Goal: Task Accomplishment & Management: Complete application form

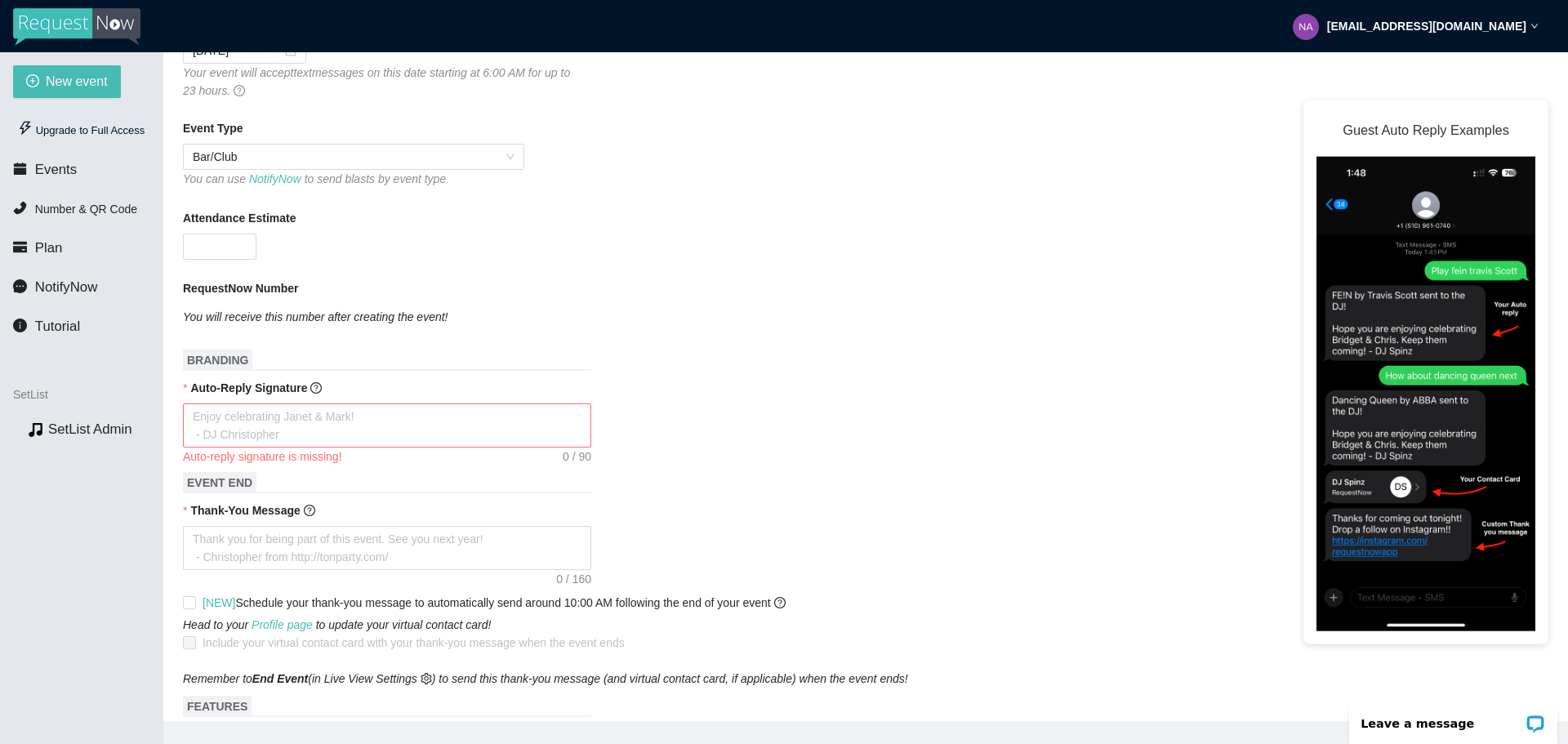
scroll to position [327, 0]
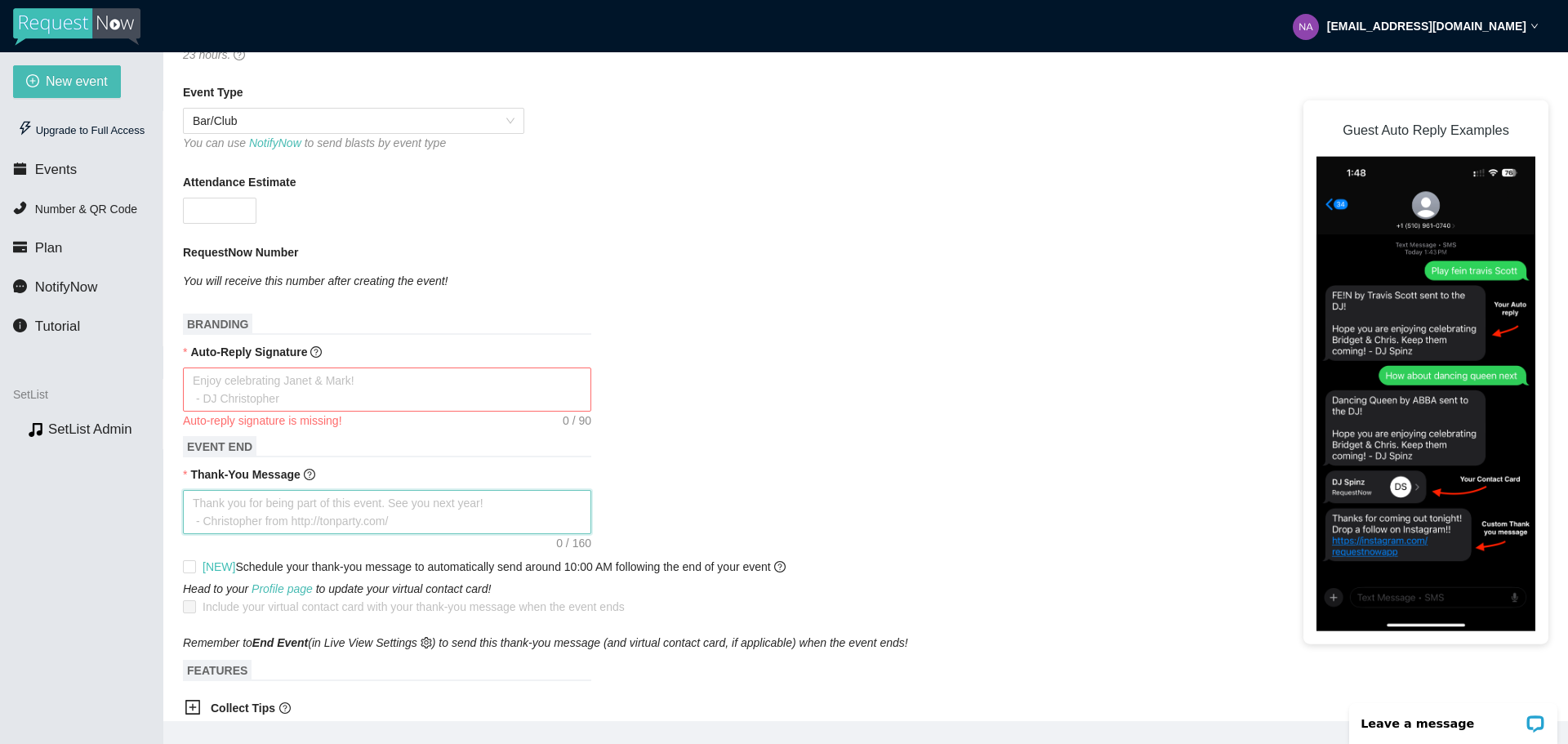
click at [255, 513] on textarea "Thank-You Message" at bounding box center [387, 512] width 408 height 44
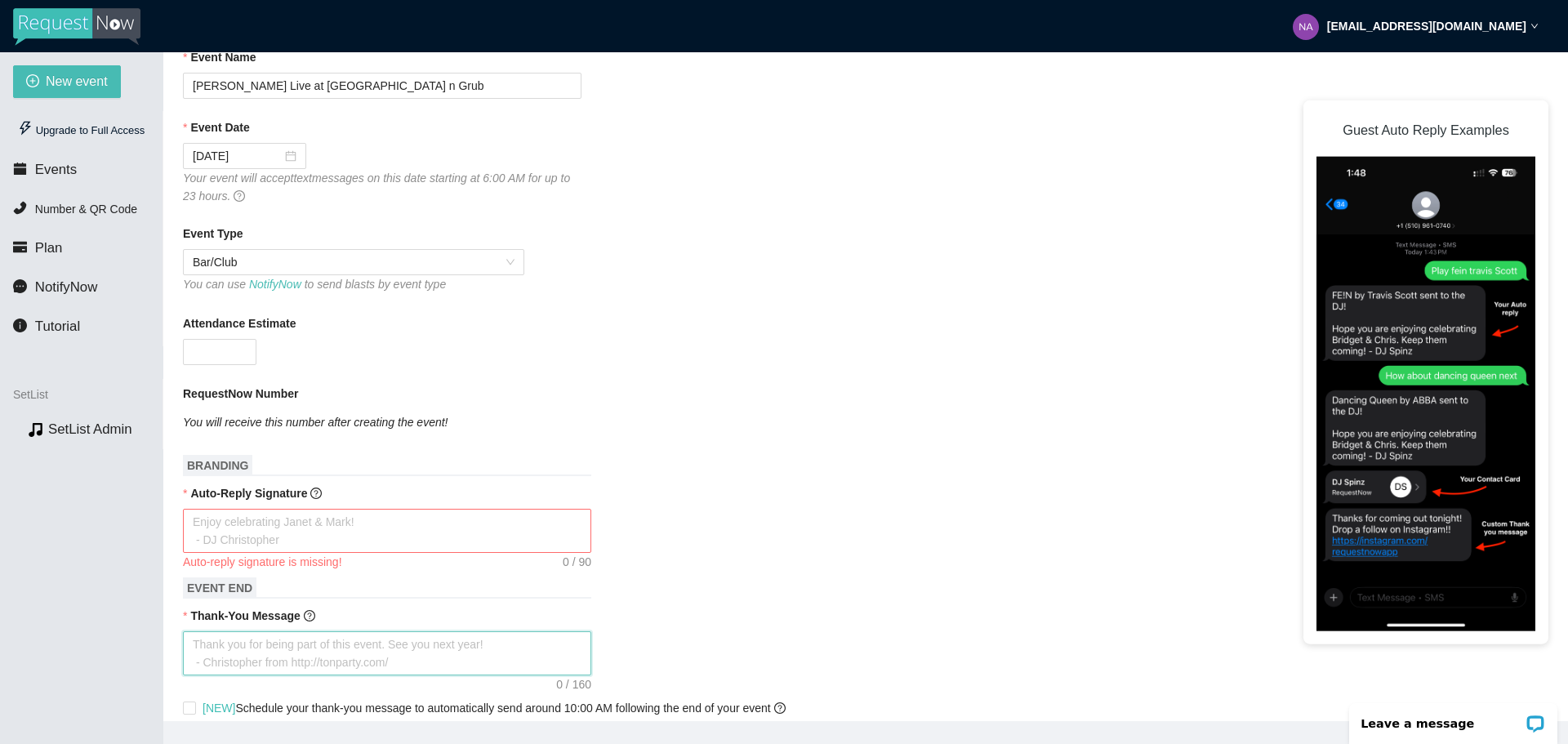
scroll to position [164, 0]
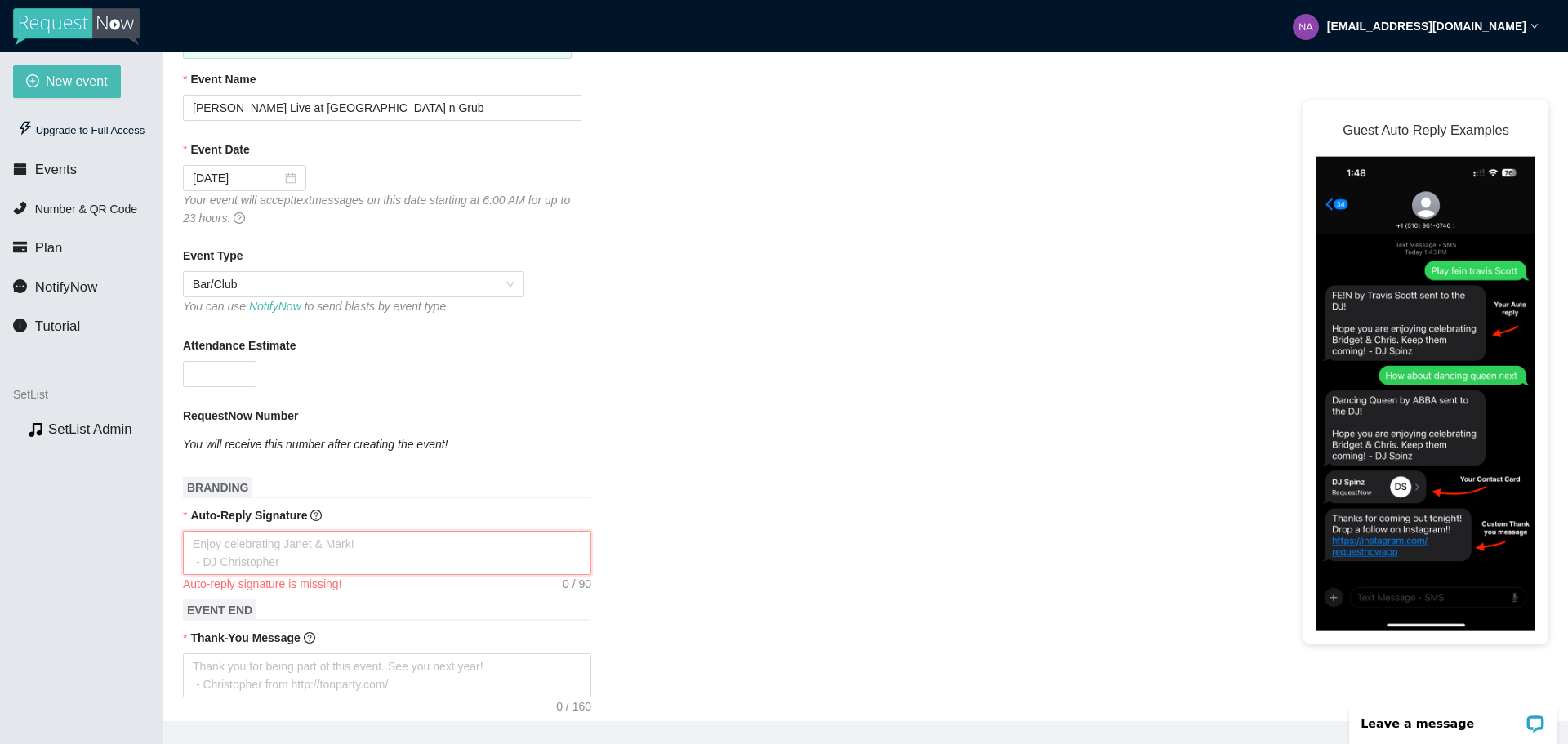
click at [277, 545] on textarea "Auto-Reply Signature" at bounding box center [387, 553] width 408 height 44
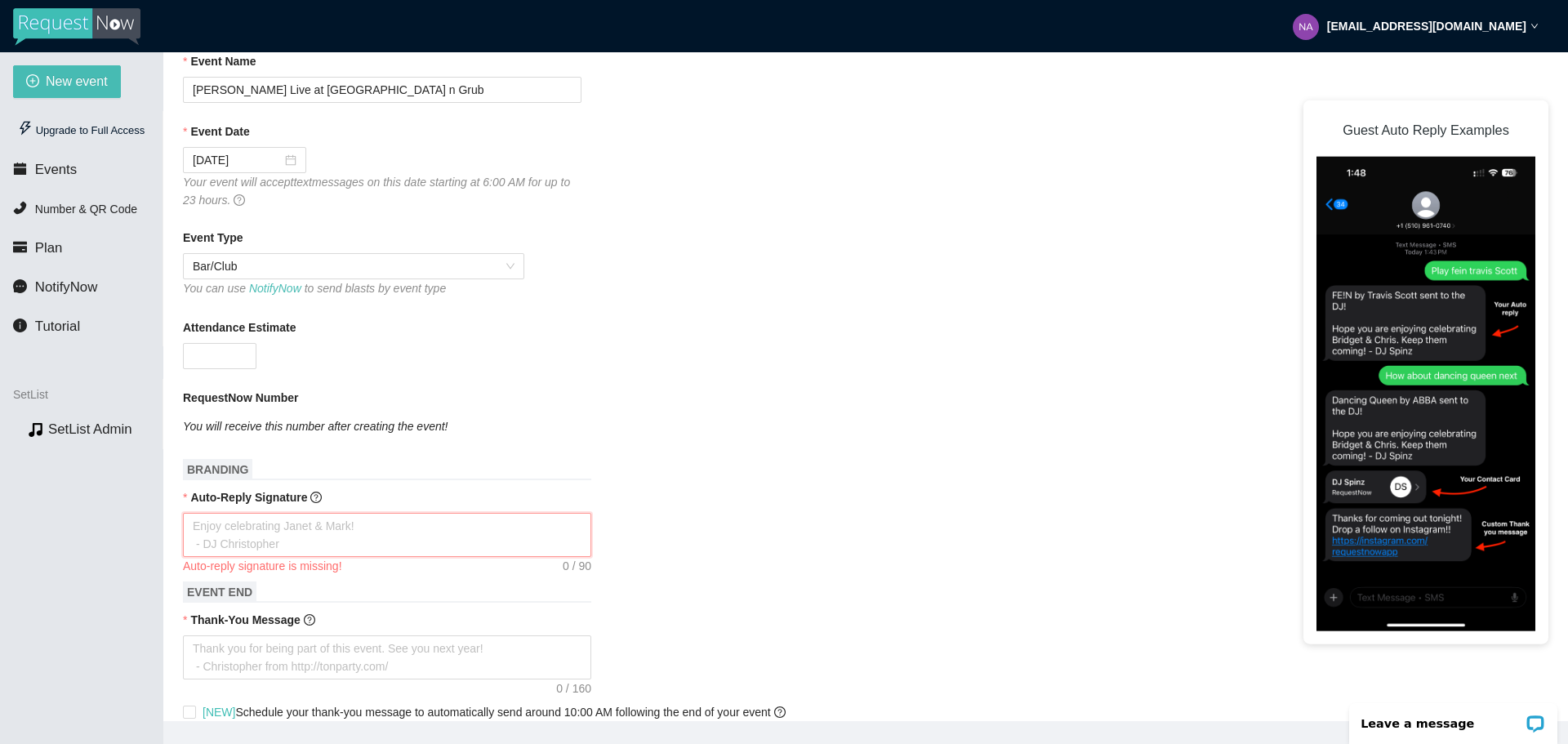
scroll to position [160, 0]
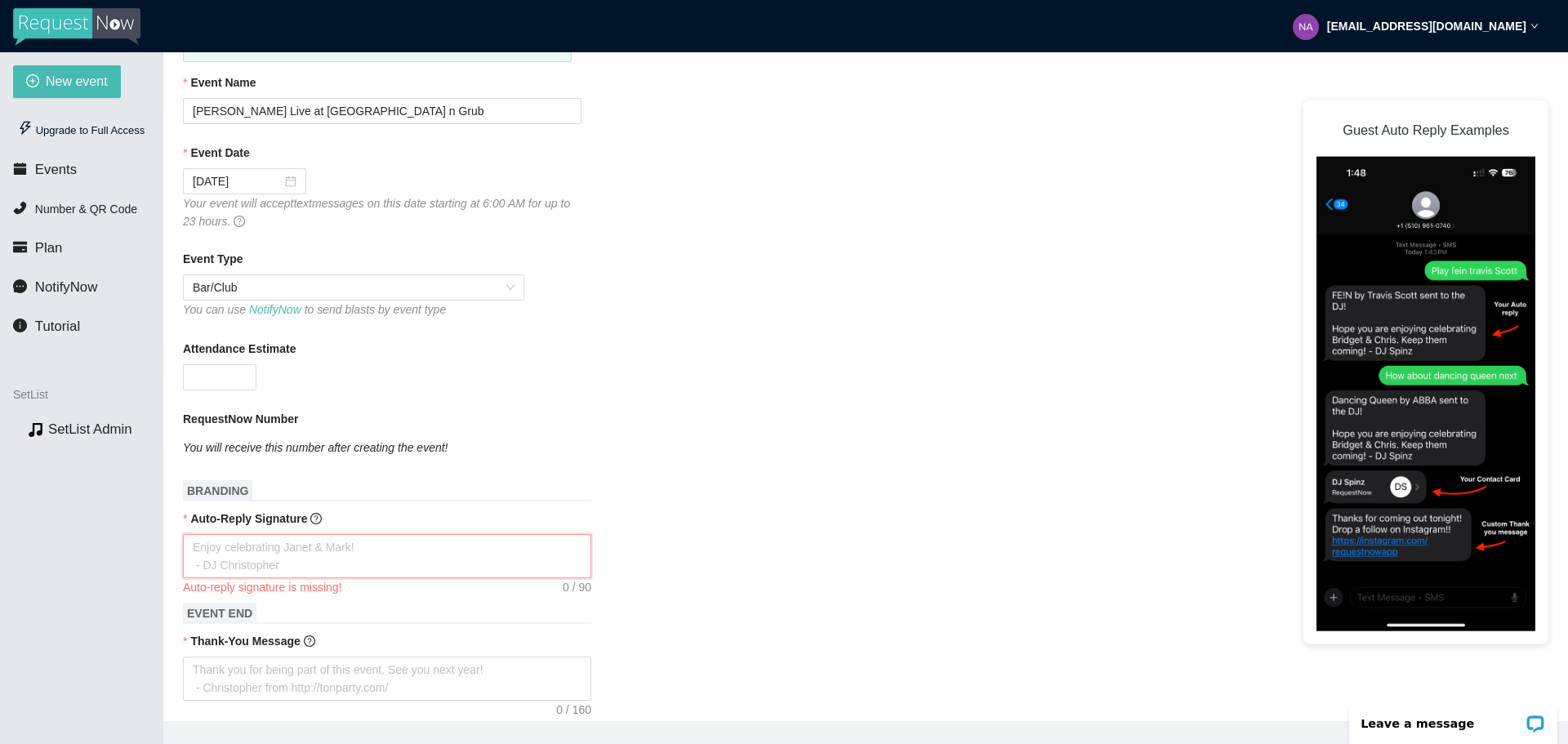
click at [268, 562] on textarea "Auto-Reply Signature" at bounding box center [387, 557] width 408 height 44
type textarea "T"
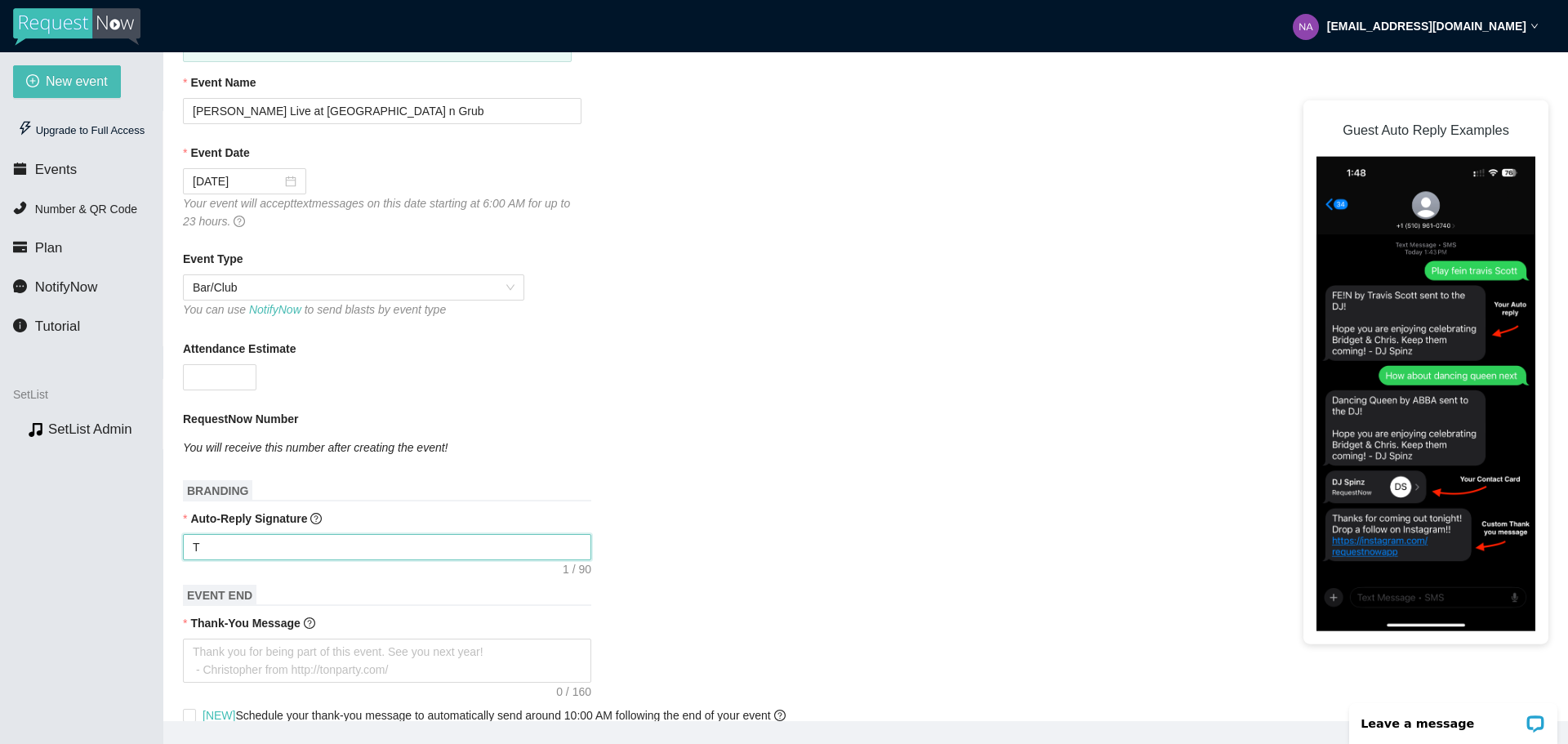
type textarea "Th"
type textarea "Tha"
type textarea "Than"
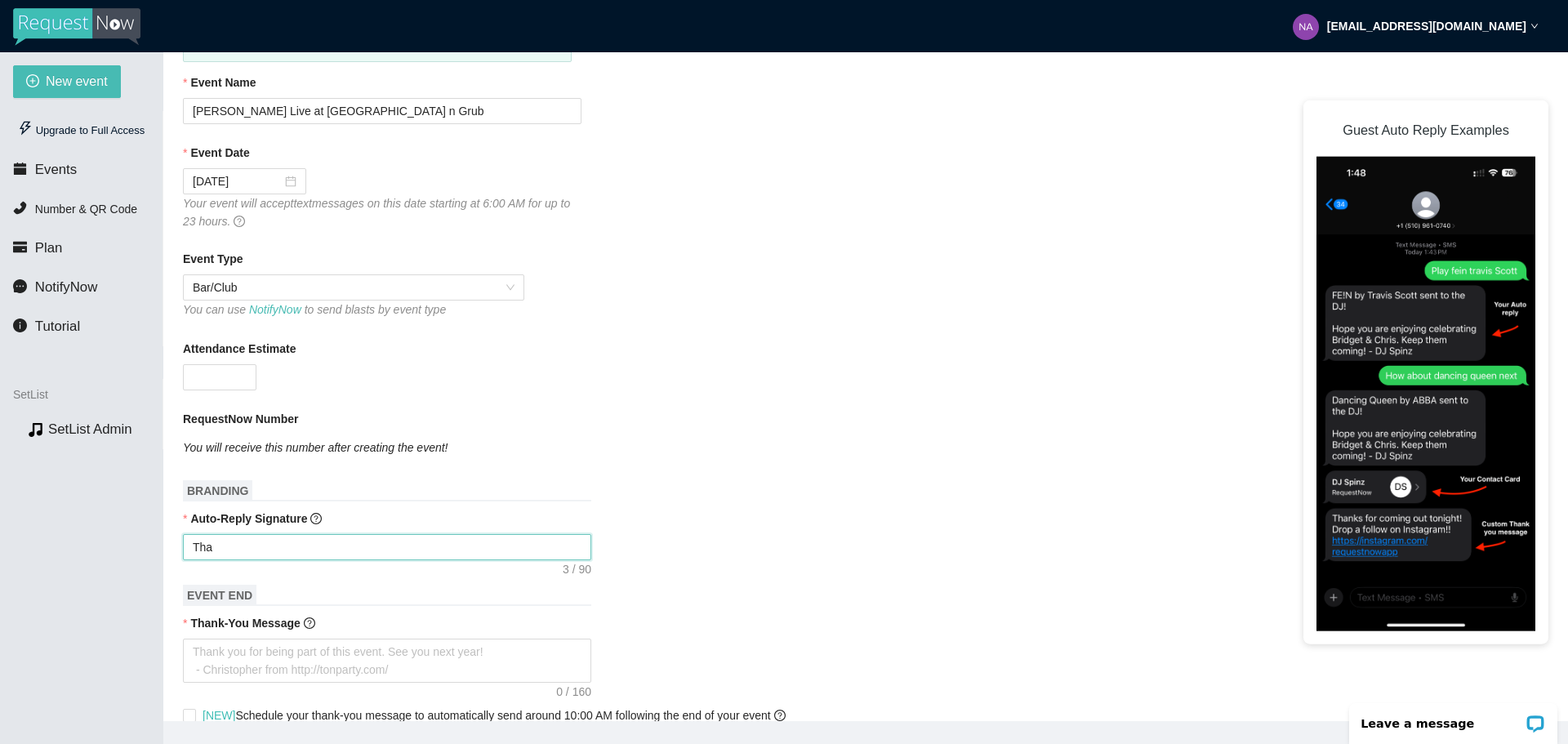
type textarea "Than"
type textarea "Thank"
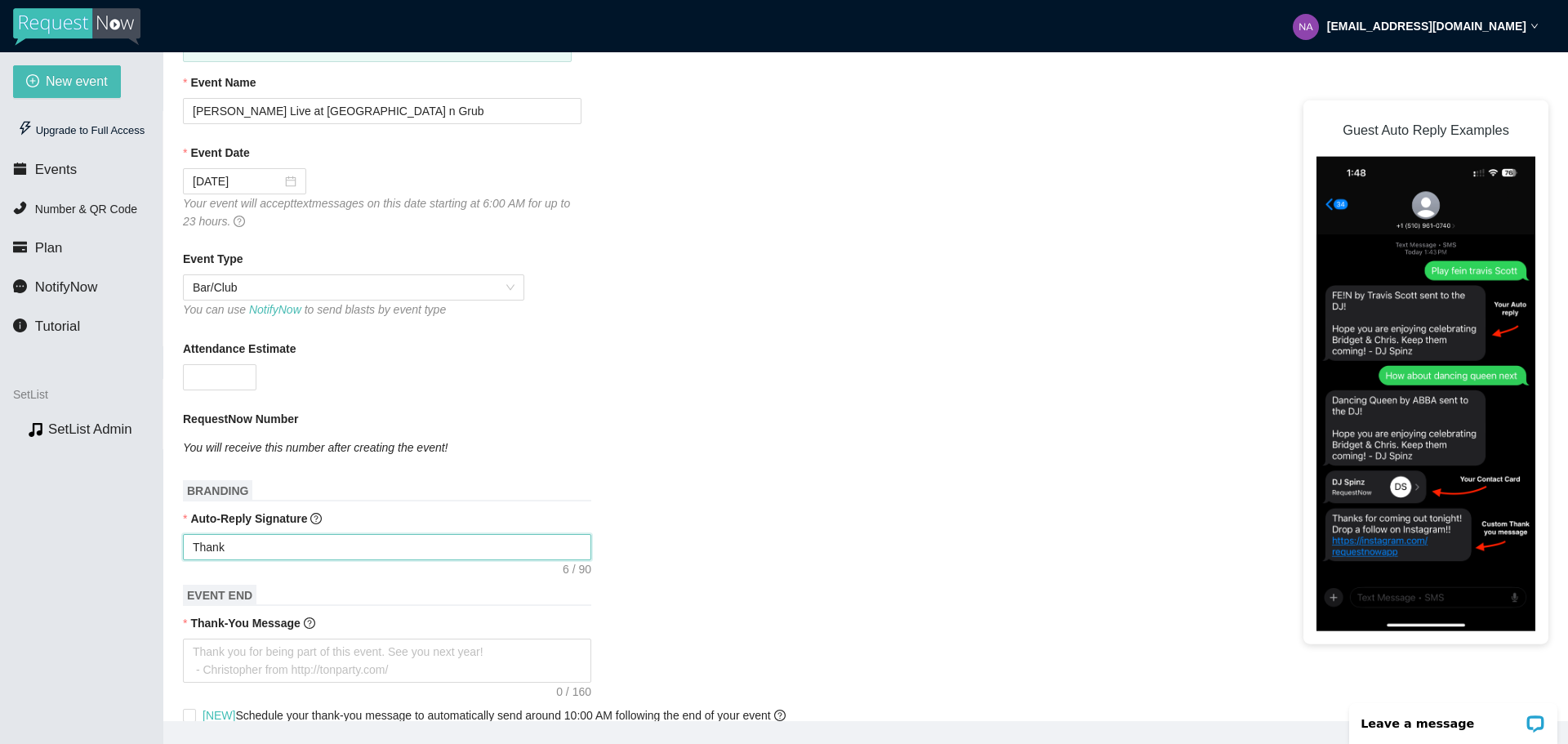
type textarea "Thank y"
type textarea "Thank yo"
type textarea "Thank you"
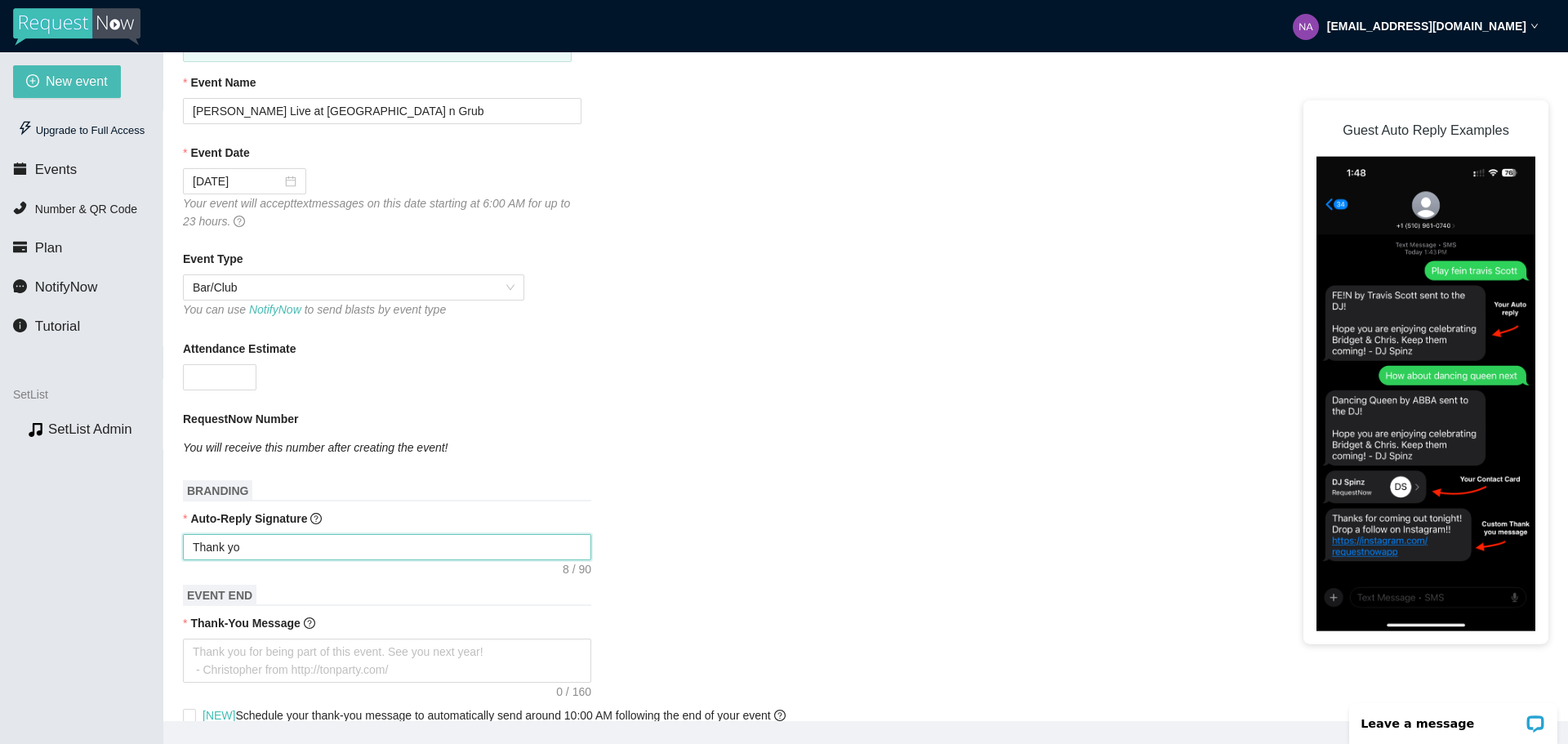
type textarea "Thank you"
click at [250, 678] on textarea "Thank-You Message" at bounding box center [387, 661] width 408 height 44
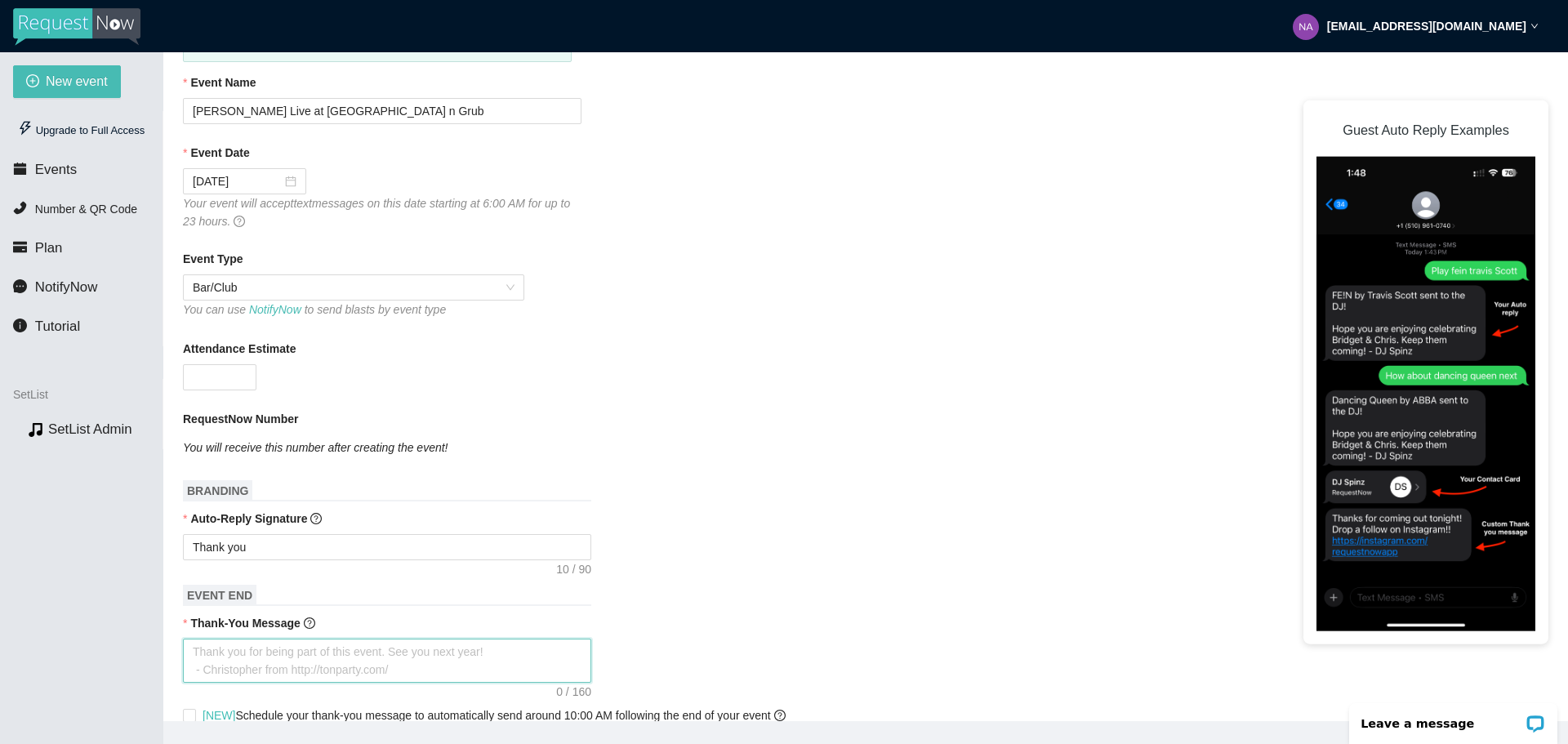
type textarea "n"
type textarea "nj"
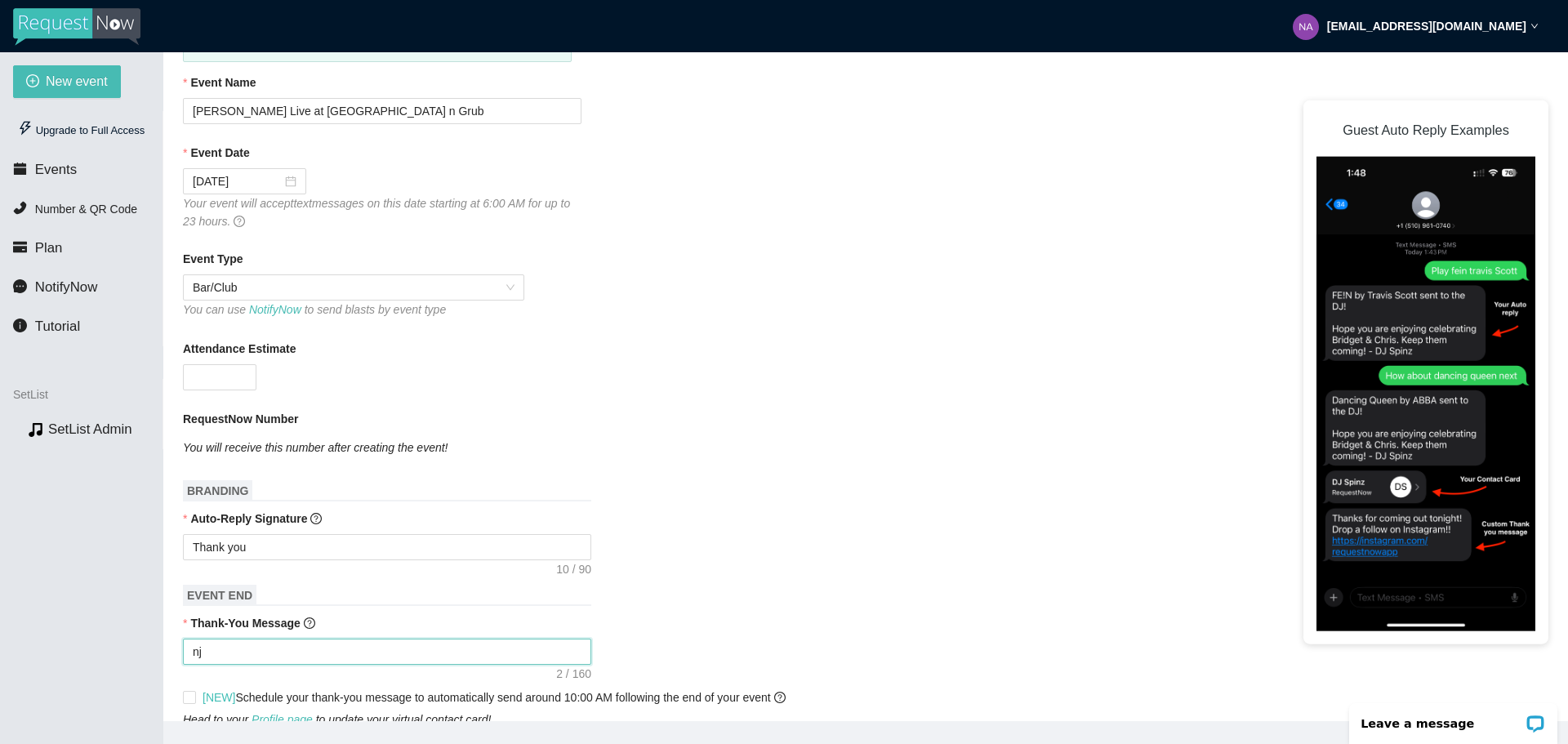
type textarea "njo"
type textarea "njoy"
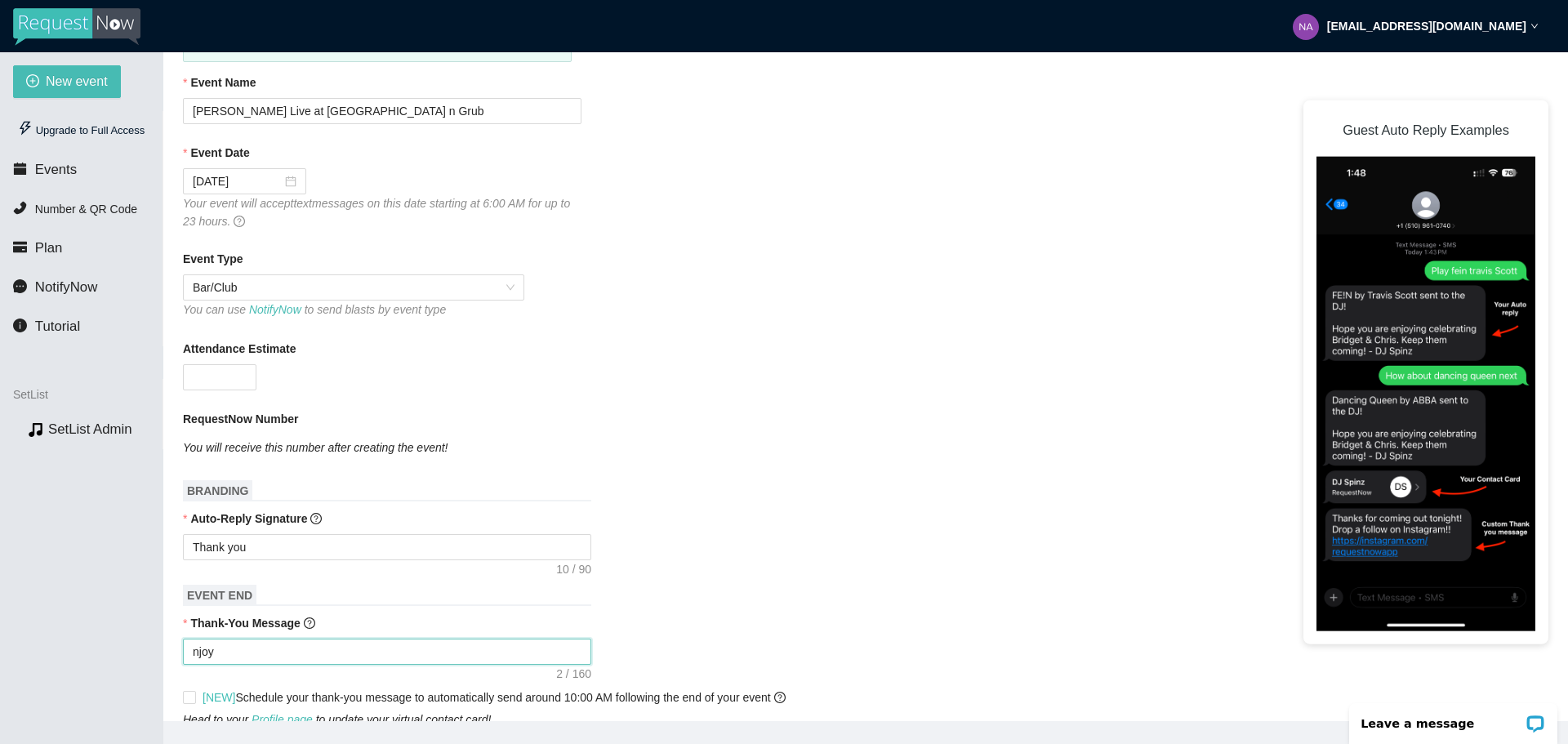
type textarea "njoy"
type textarea "njo"
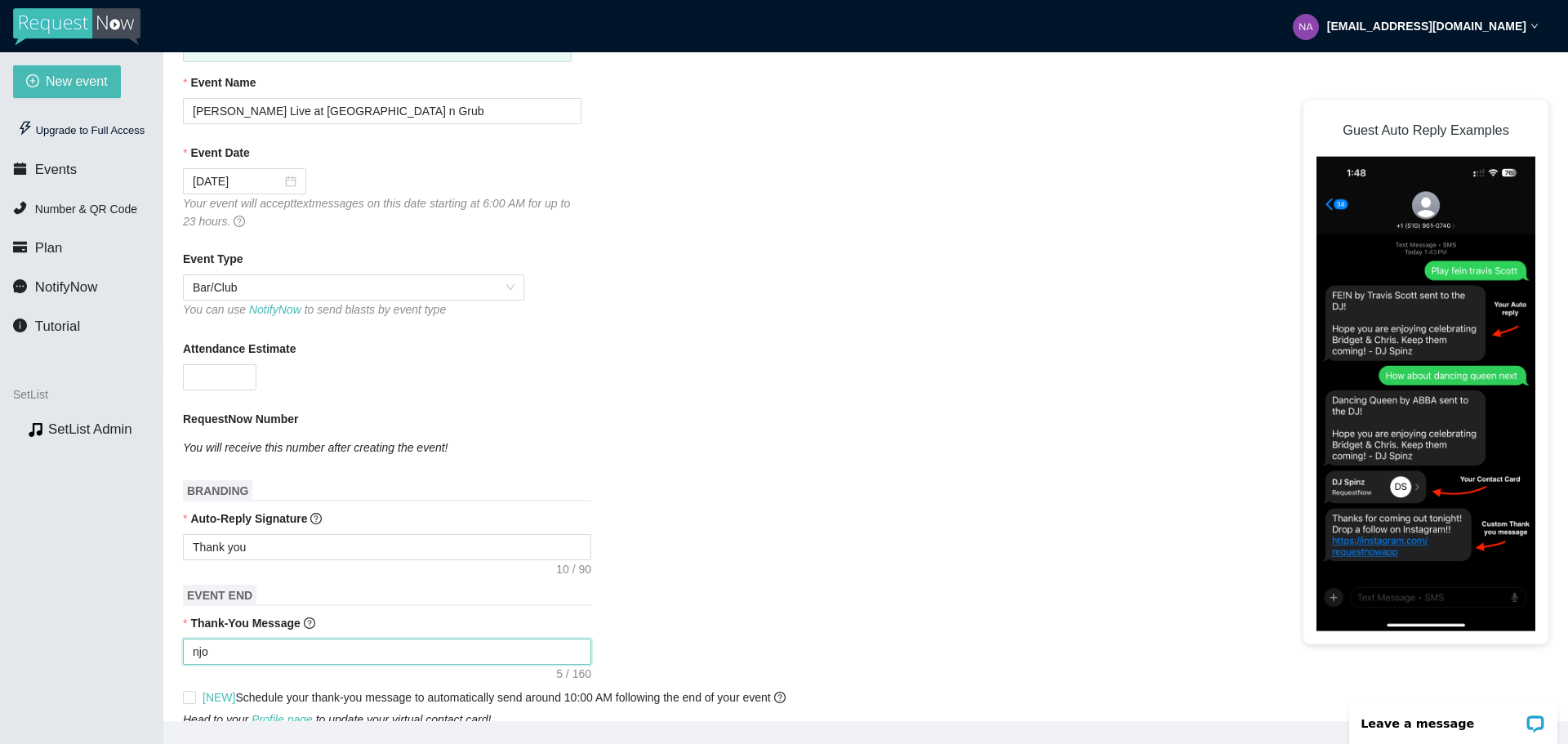
type textarea "nj"
type textarea "n"
type textarea "Thank you for being part of this event. See you next year! - [PERSON_NAME] from…"
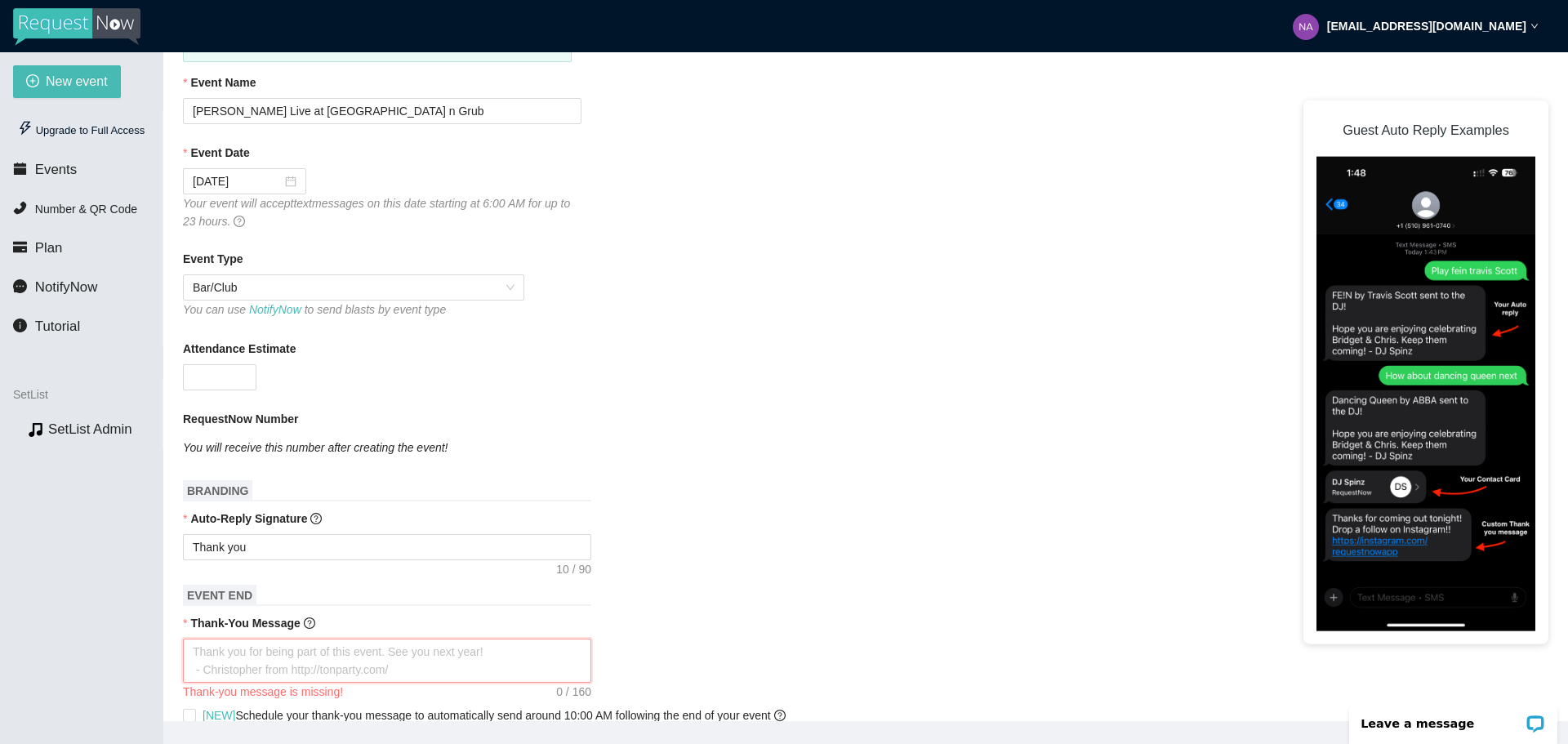
type textarea "E"
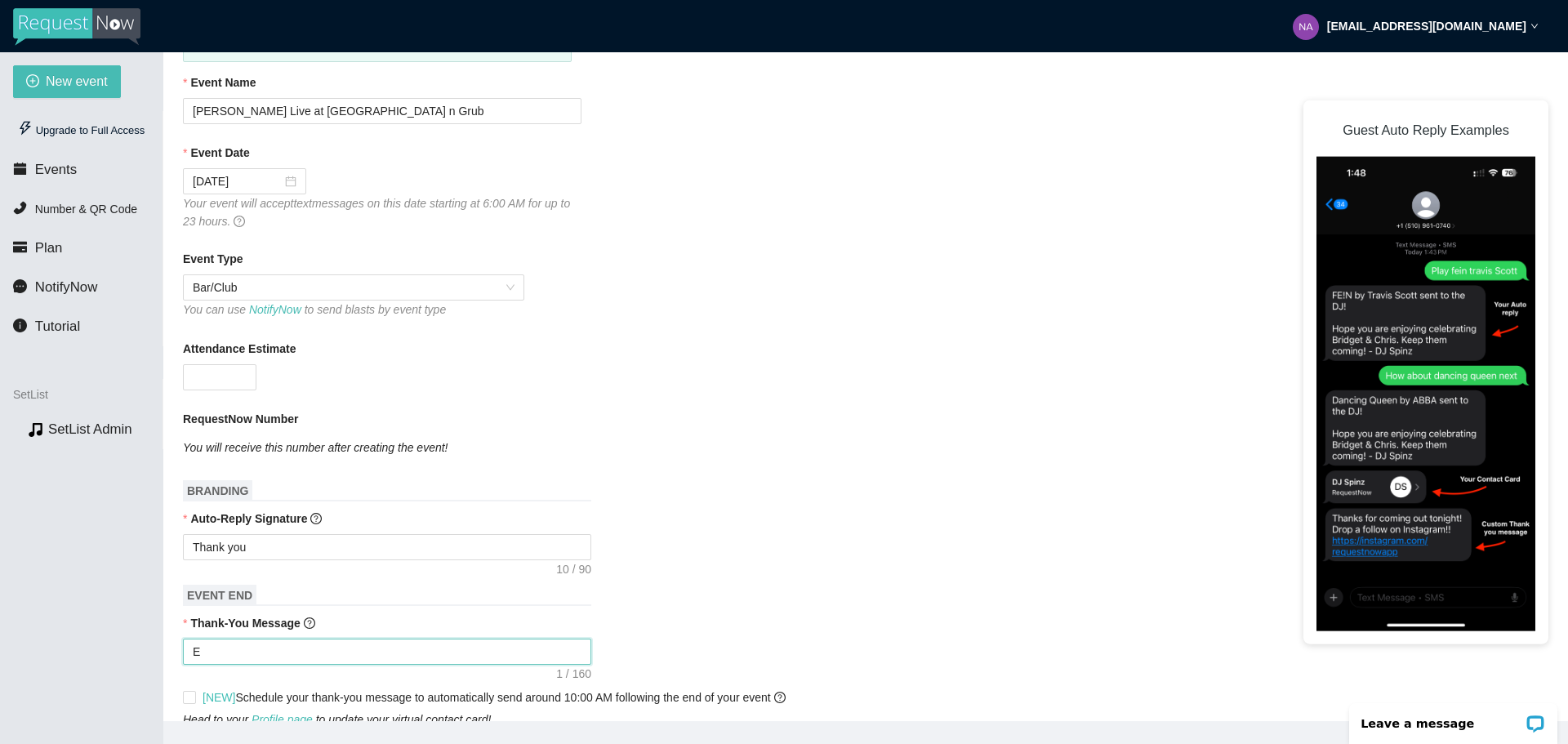
type textarea "En"
type textarea "Enj"
type textarea "Enjo"
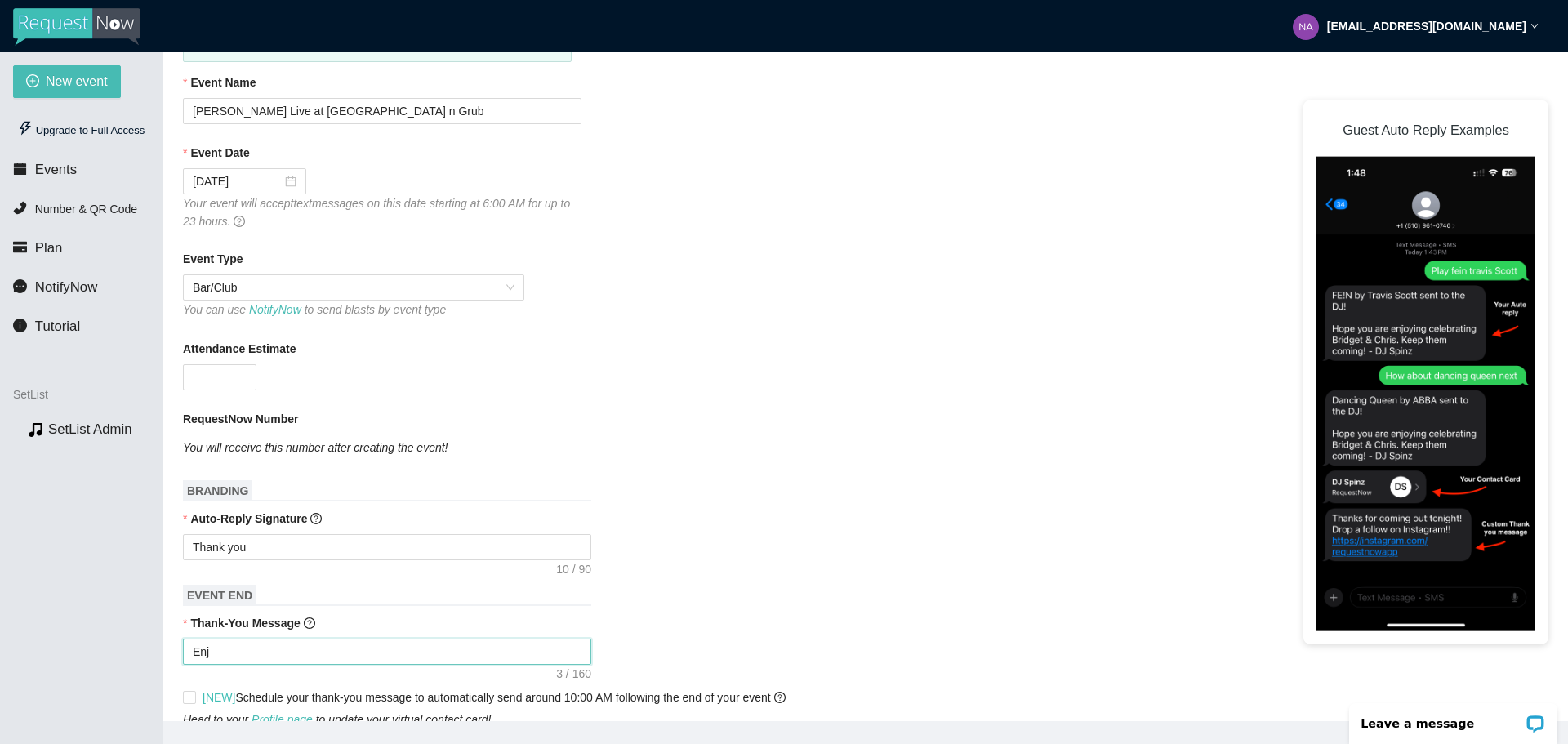
type textarea "Enjo"
type textarea "Enjoy"
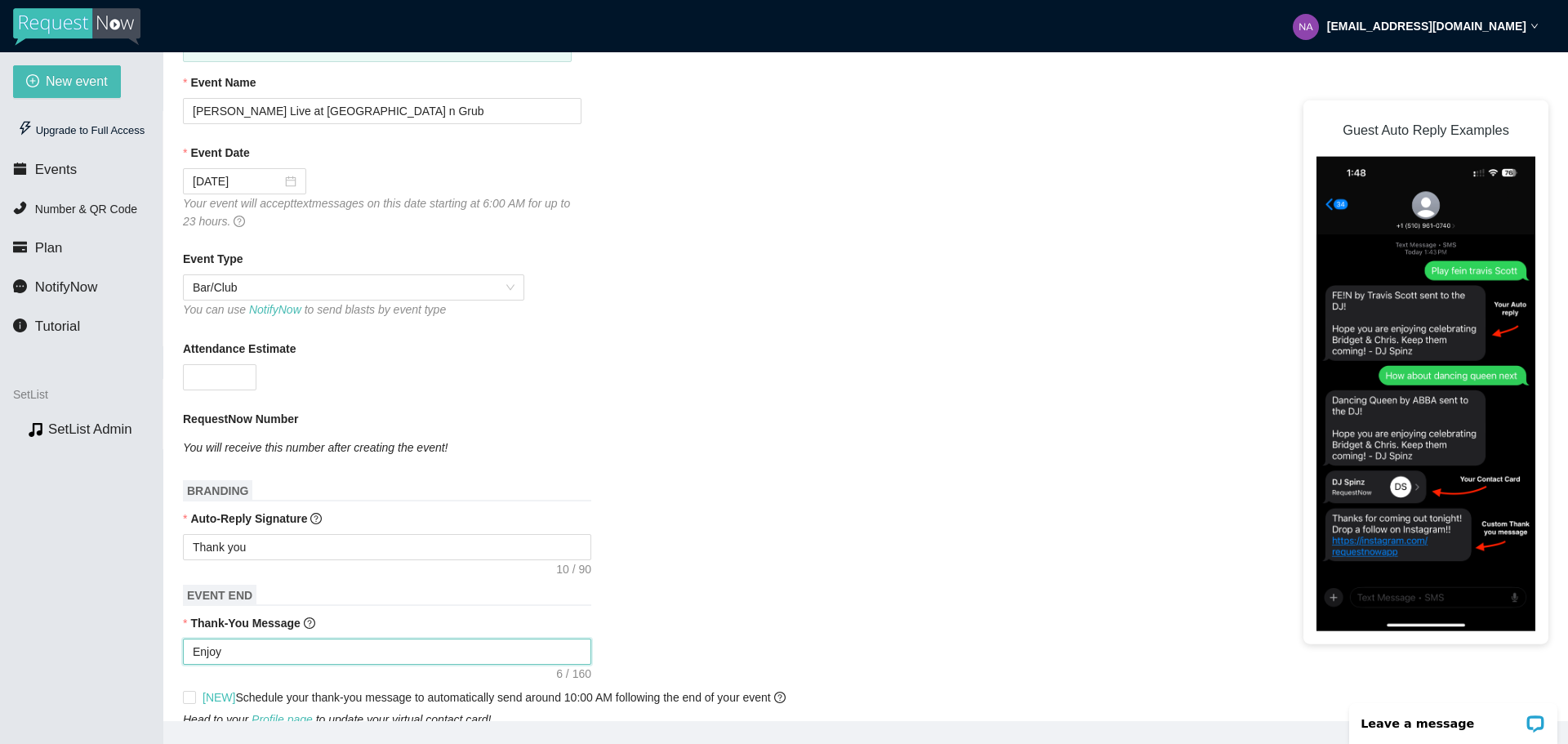
type textarea "Enjoy a"
type textarea "Enjoy at"
type textarea "Enjoy ate"
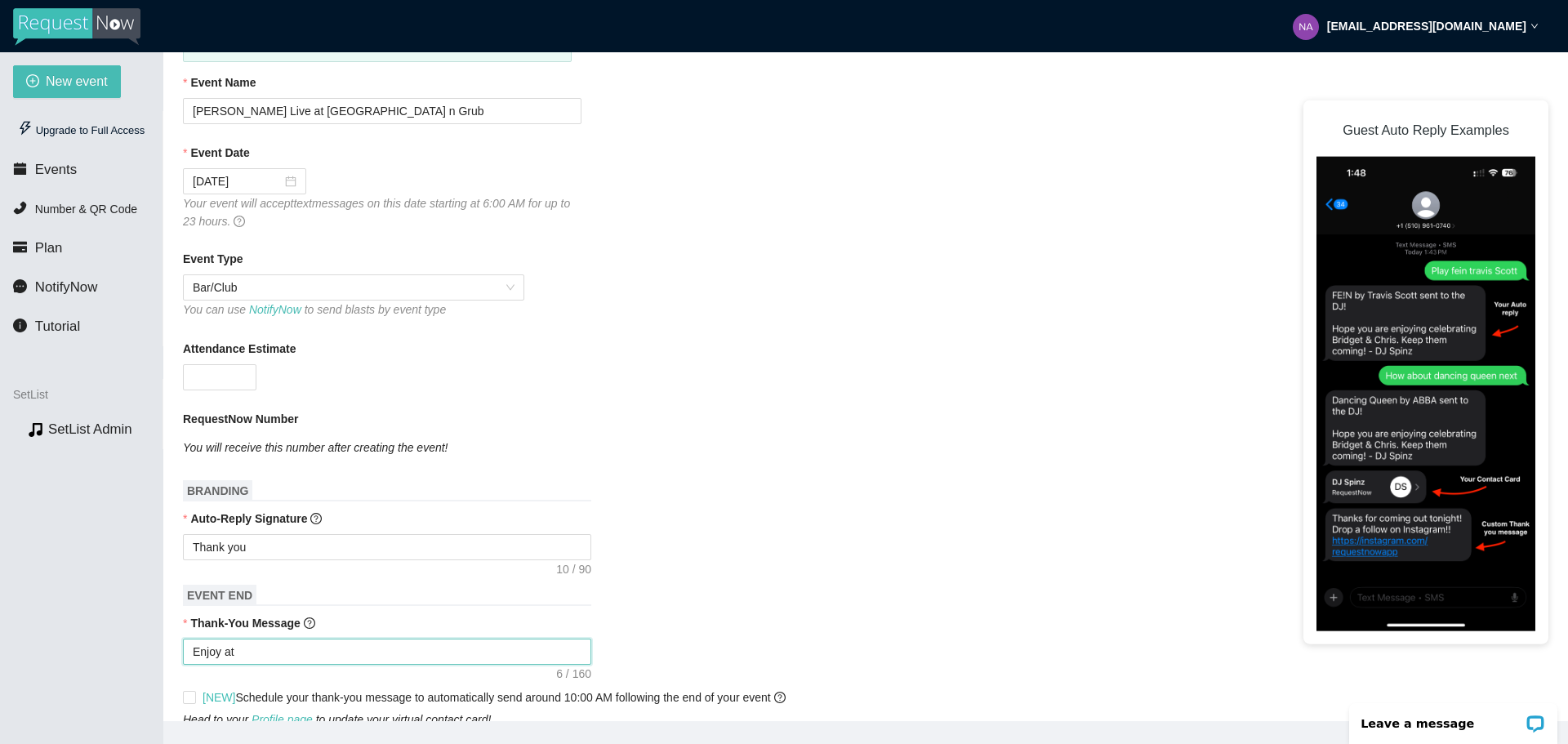
type textarea "Enjoy ate"
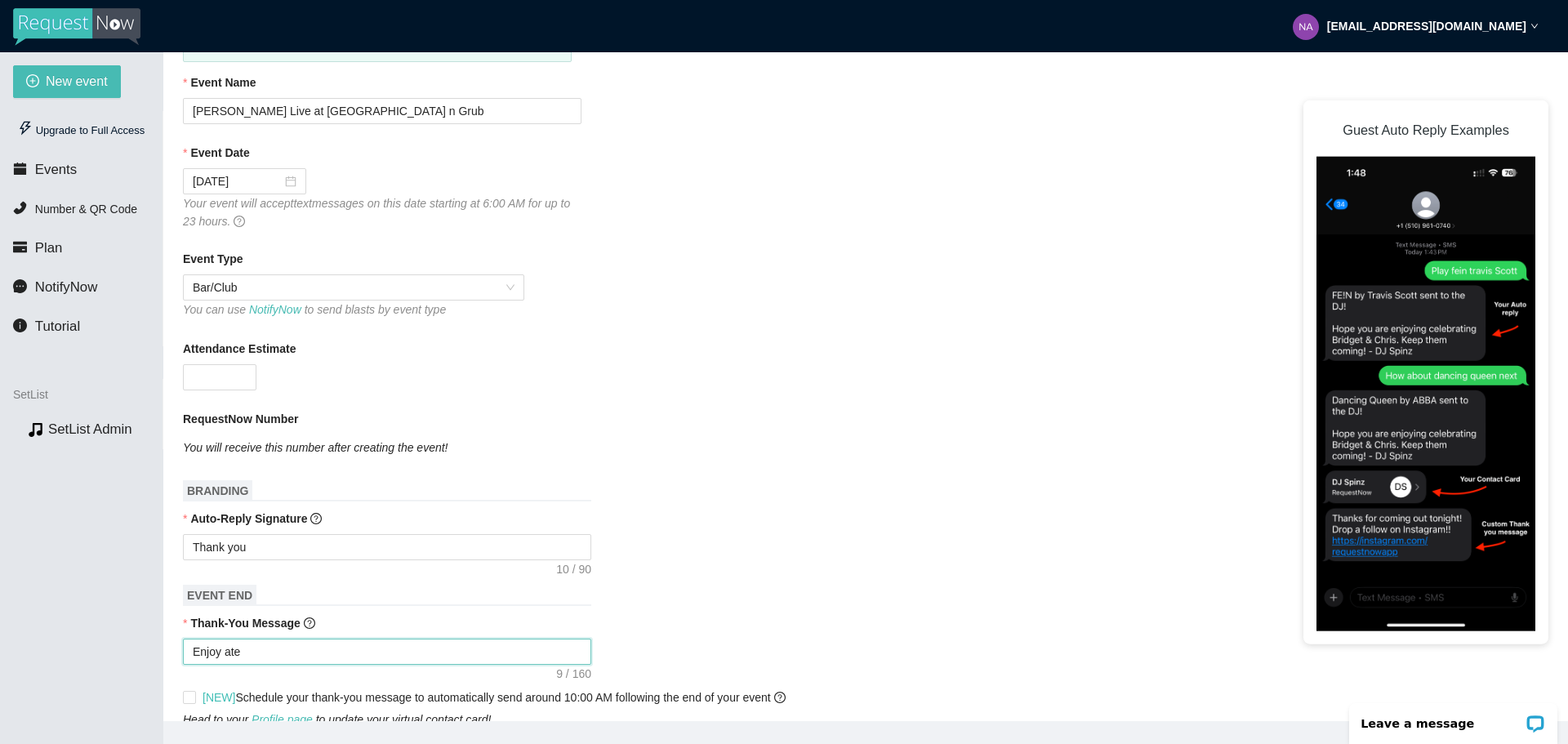
type textarea "Enjoy at"
type textarea "Enjoy a"
type textarea "Enjoy"
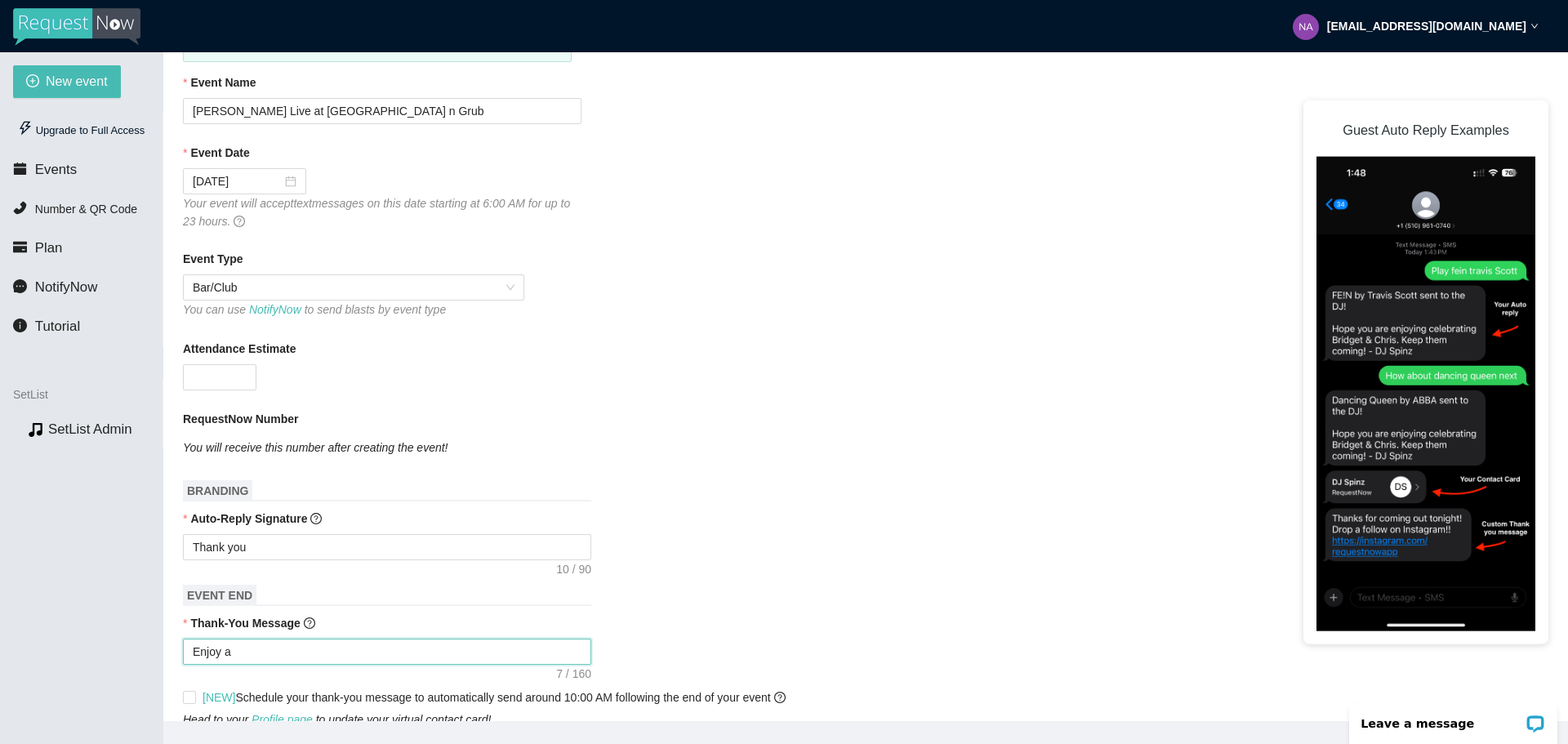
type textarea "Enjoy"
type textarea "Enjoy N"
type textarea "Enjoy Na"
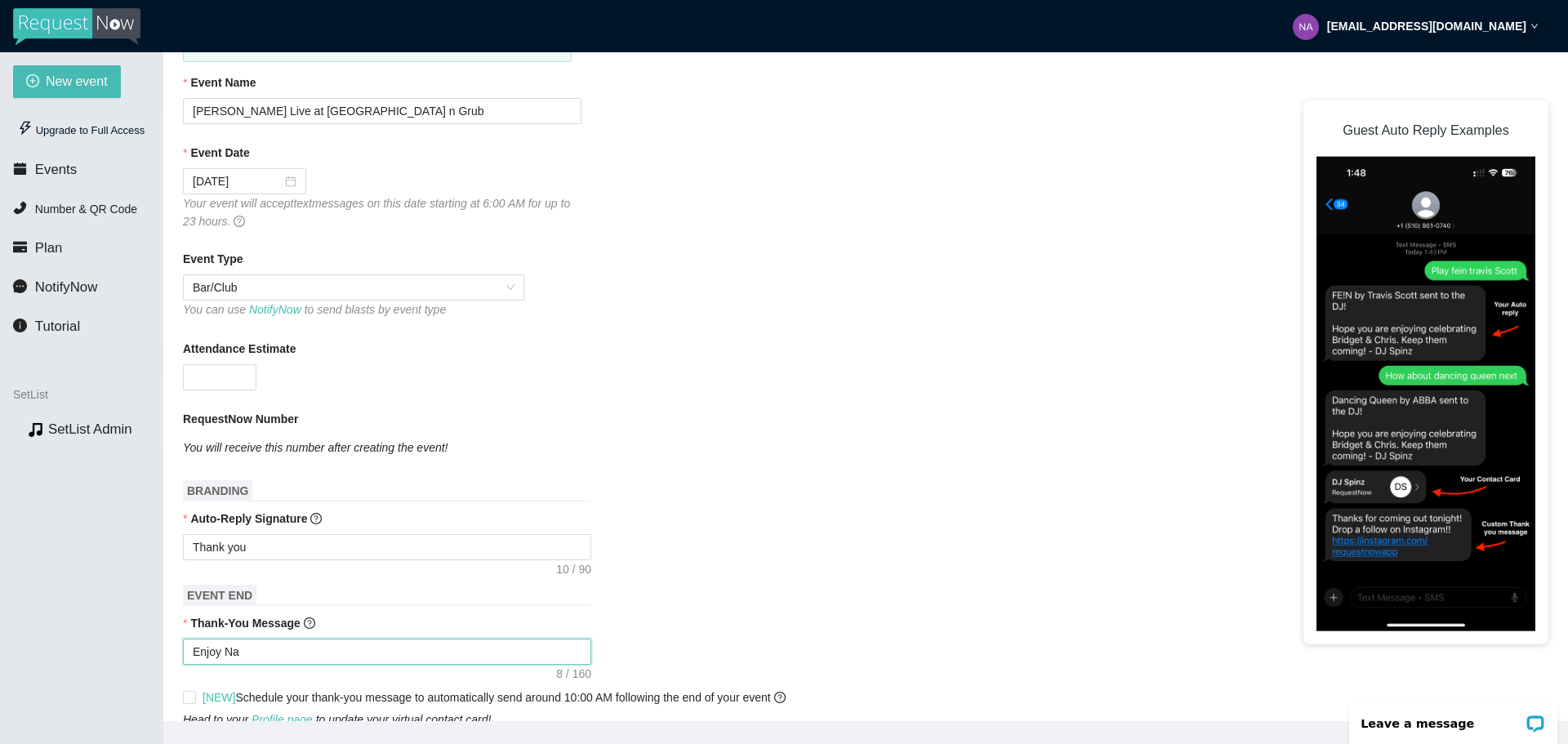
type textarea "Enjoy Nat"
type textarea "Enjoy Nate"
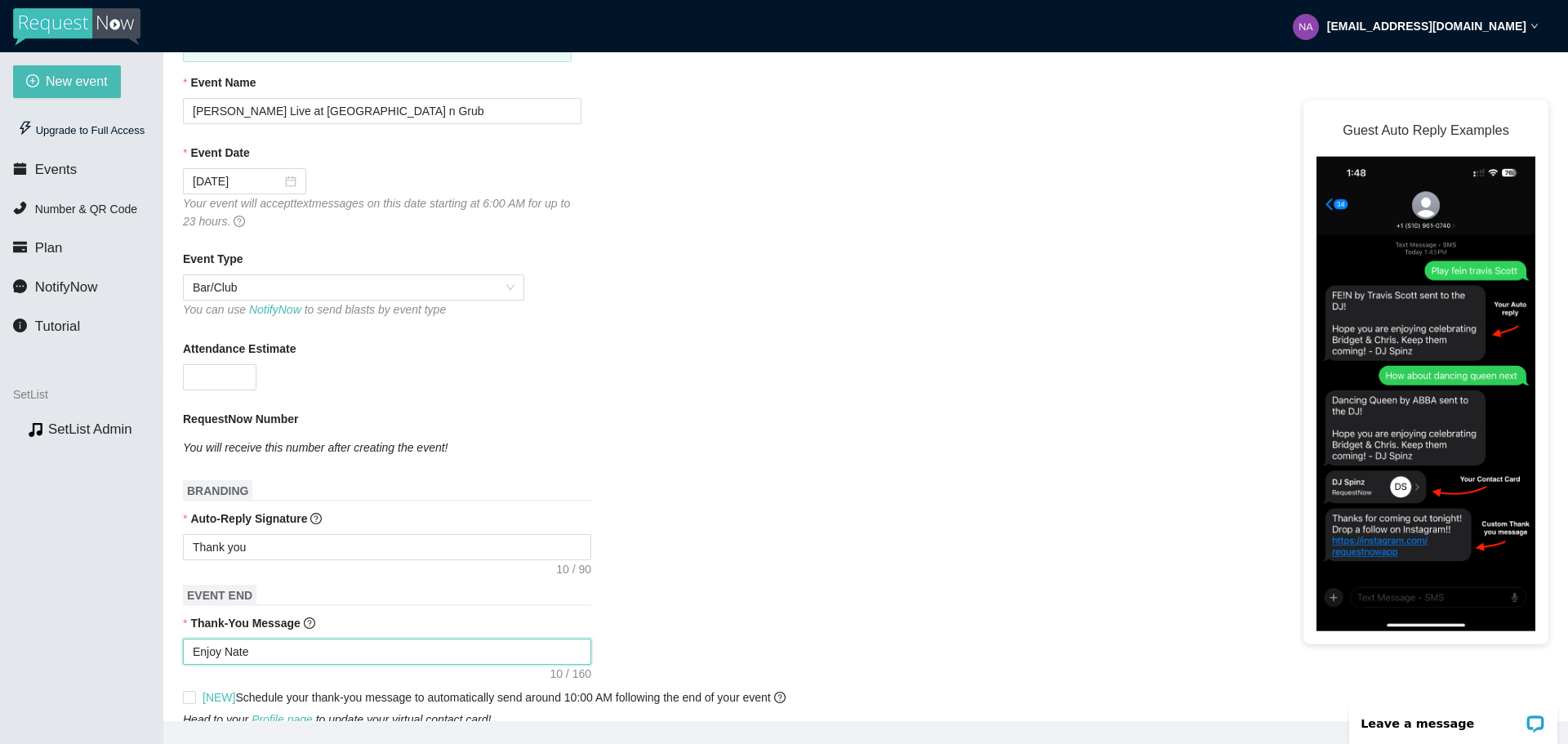
type textarea "Enjoy Nate"
type textarea "Enjoy [PERSON_NAME]"
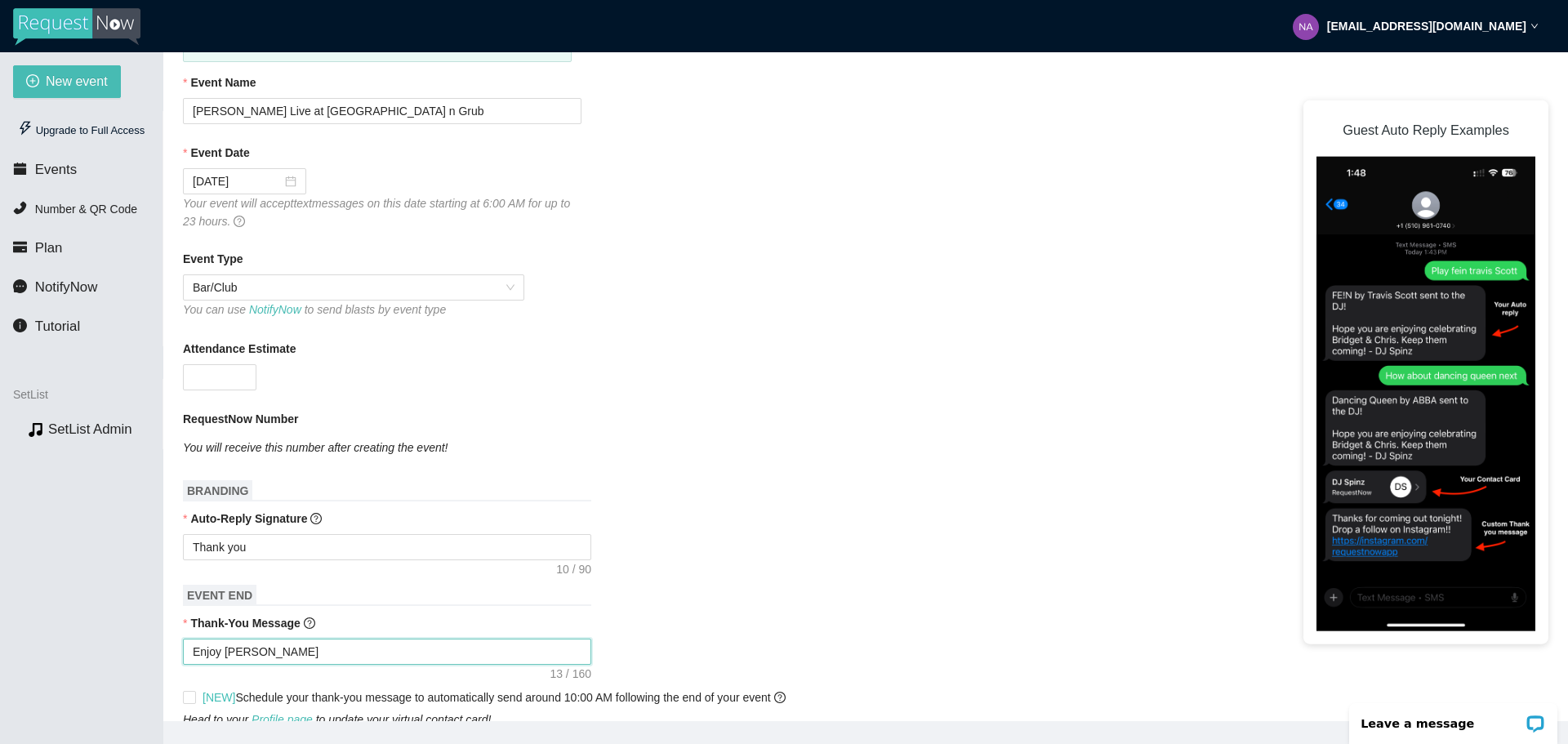
type textarea "Enjoy [PERSON_NAME]"
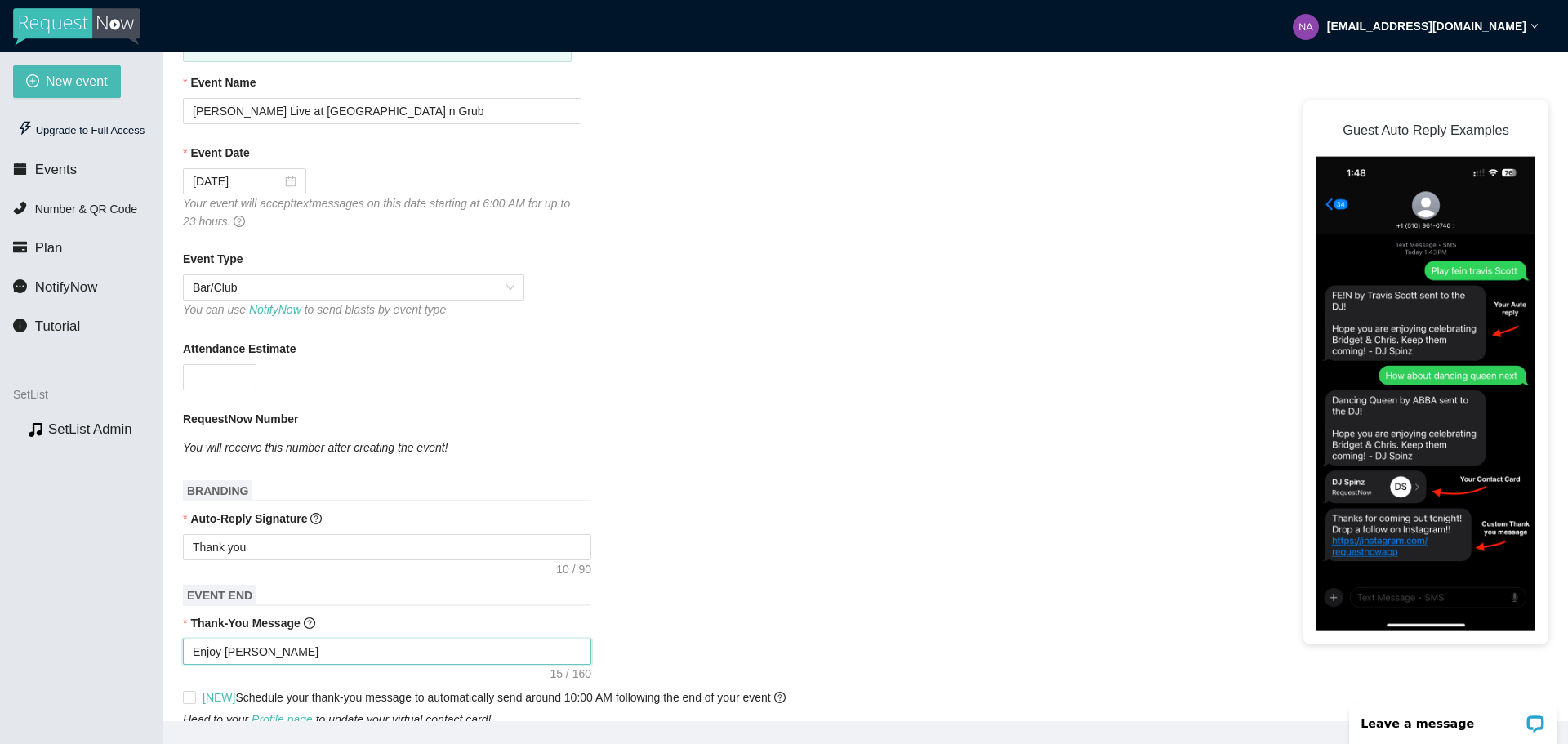
type textarea "Enjoy [PERSON_NAME]"
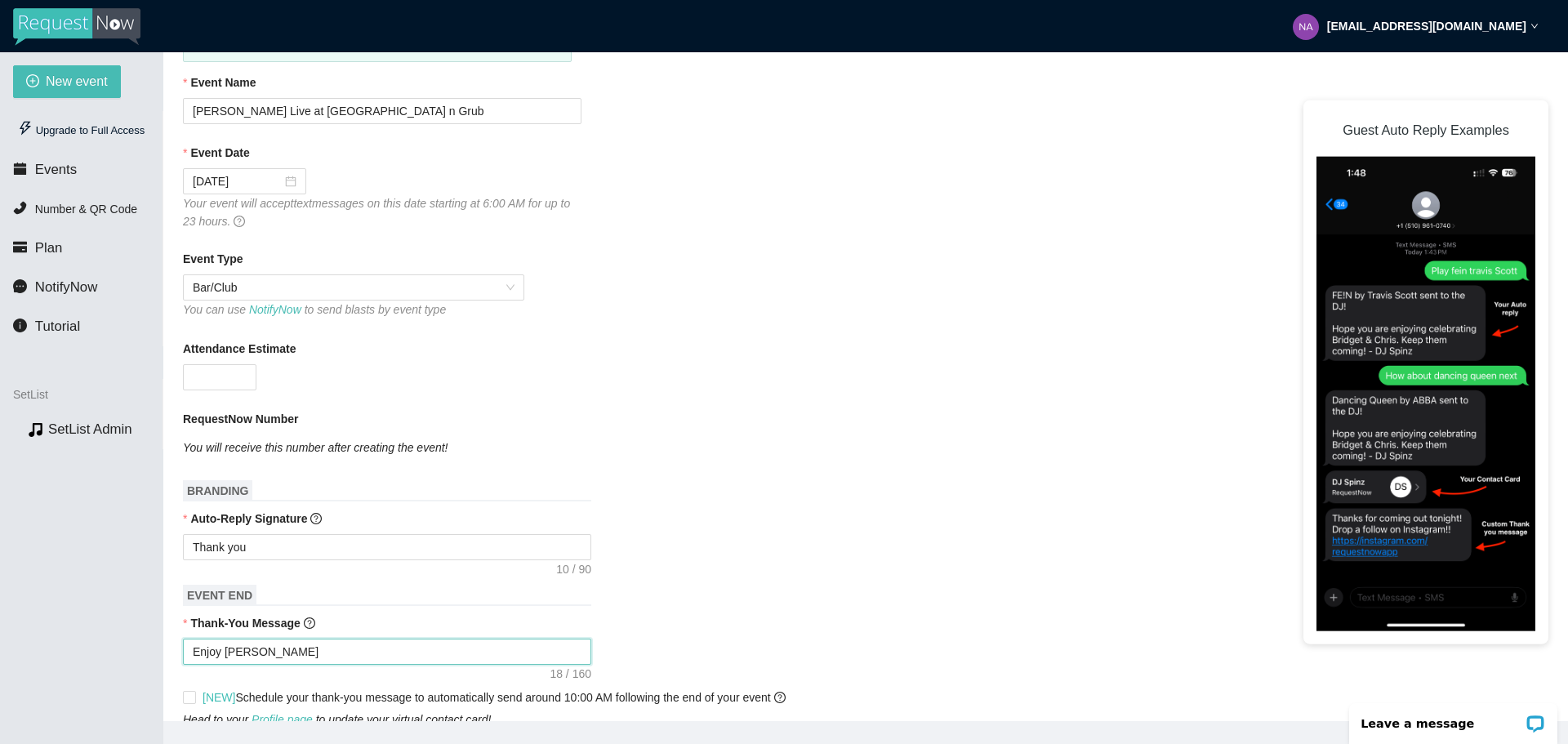
type textarea "Enjoy [PERSON_NAME] M"
type textarea "Enjoy [PERSON_NAME] Mu"
type textarea "Enjoy [PERSON_NAME] Mus"
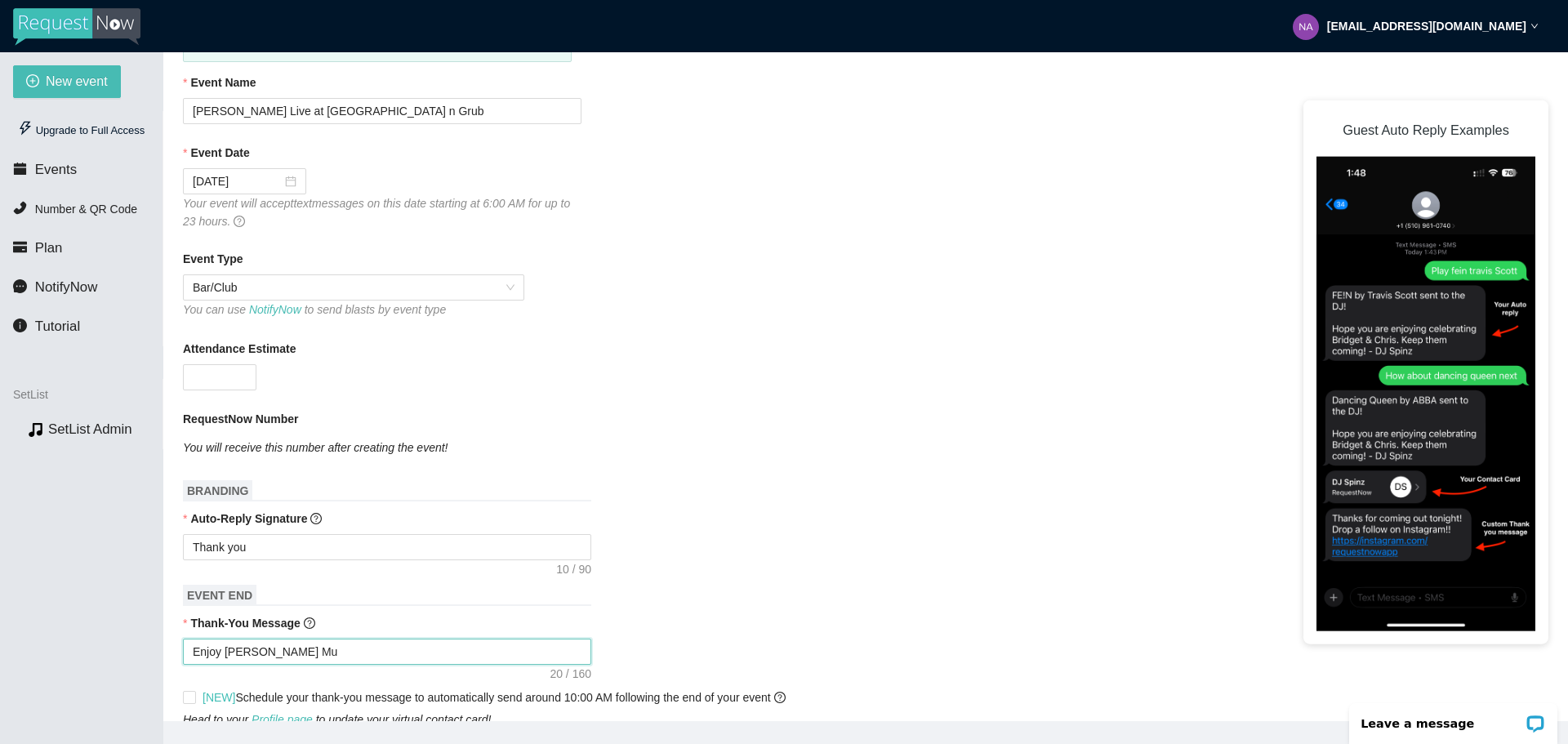
type textarea "Enjoy [PERSON_NAME] Mus"
type textarea "Enjoy [PERSON_NAME]"
type textarea "Enjoy [PERSON_NAME] Music"
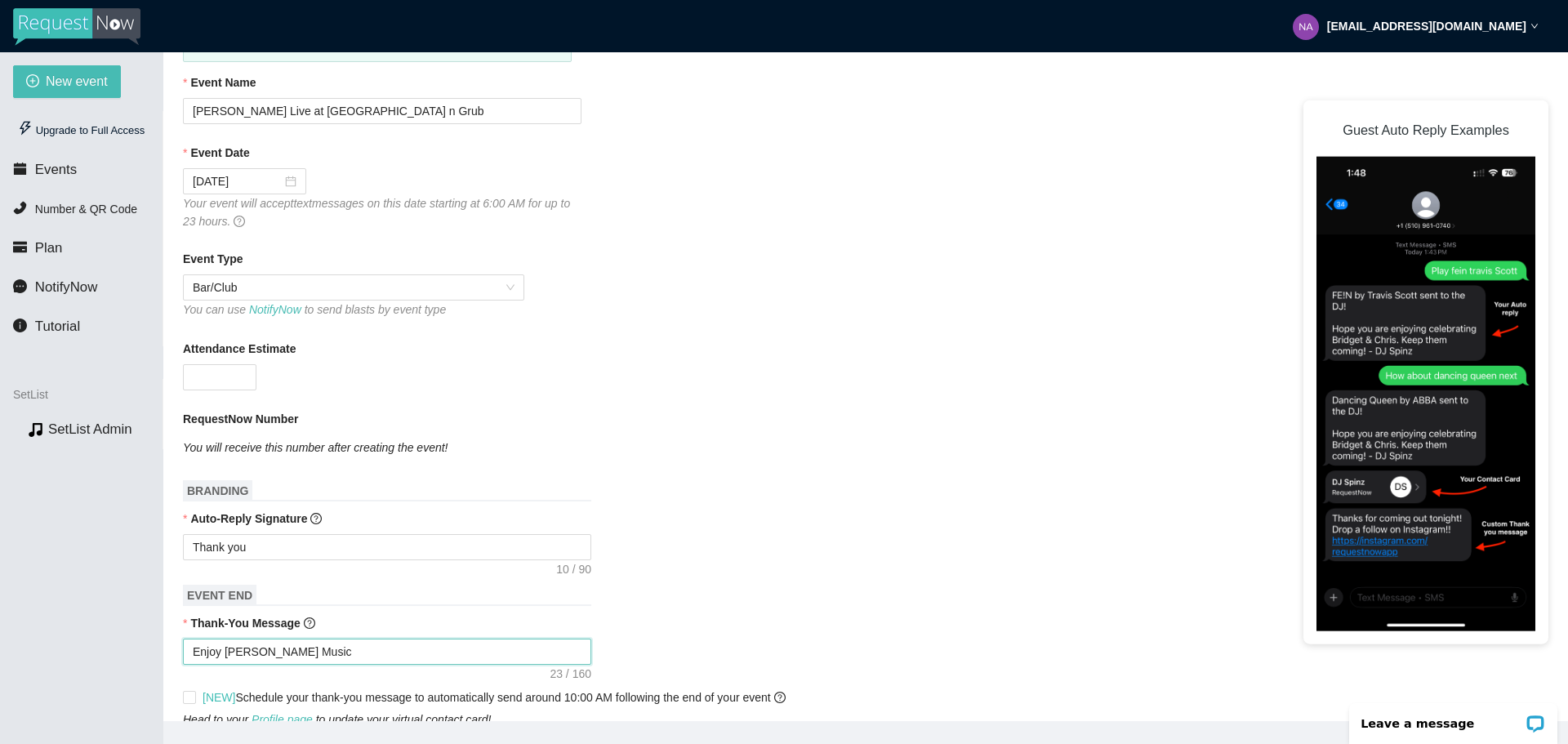
type textarea "Enjoy [PERSON_NAME] Music"
type textarea "Enjoy [PERSON_NAME] Music a"
type textarea "Enjoy [PERSON_NAME] Music at"
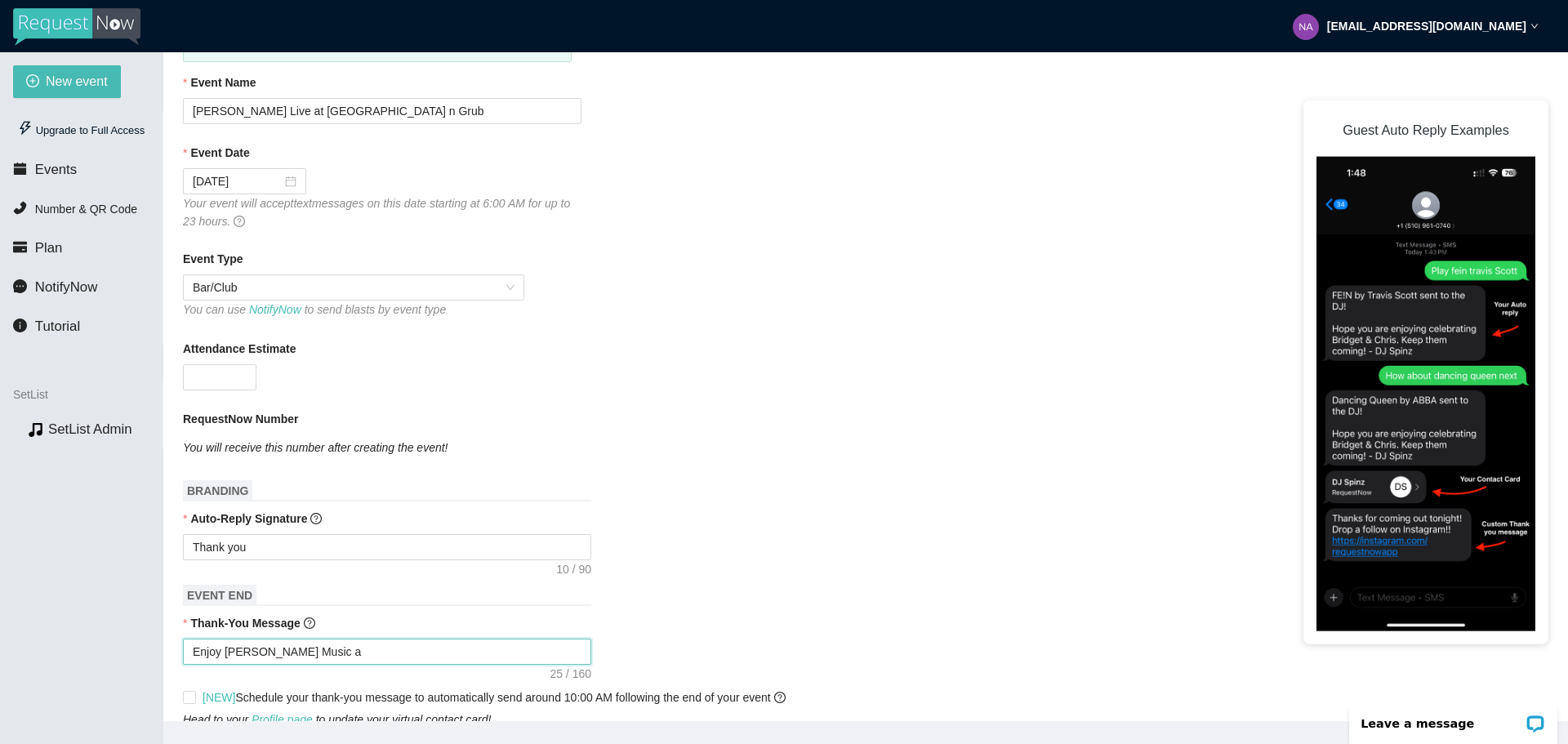
type textarea "Enjoy [PERSON_NAME] Music at"
type textarea "Enjoy [PERSON_NAME] Music at T"
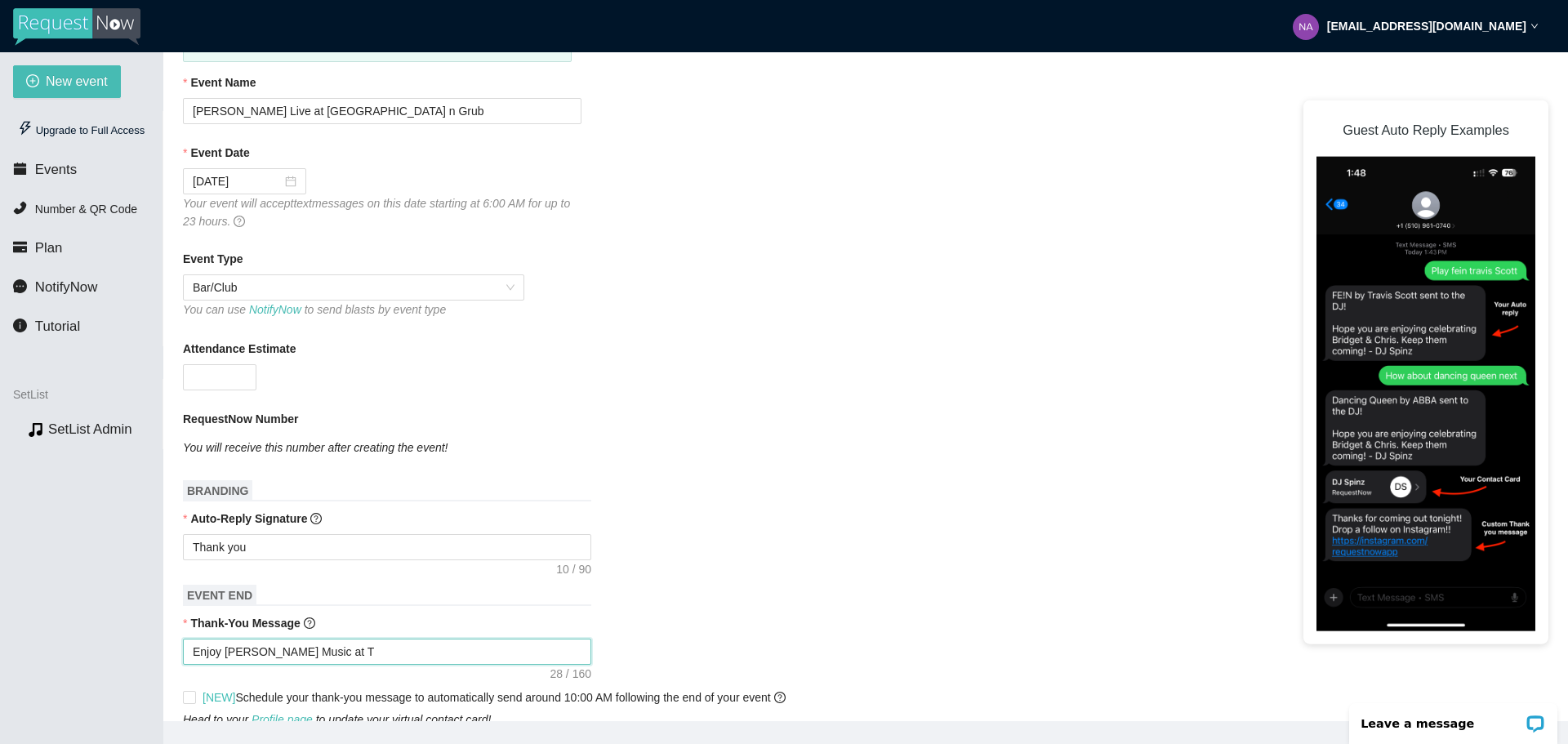
type textarea "Enjoy [PERSON_NAME] Music at To"
type textarea "Enjoy [PERSON_NAME] Music at [GEOGRAPHIC_DATA]"
type textarea "Enjoy [PERSON_NAME] Music at Town"
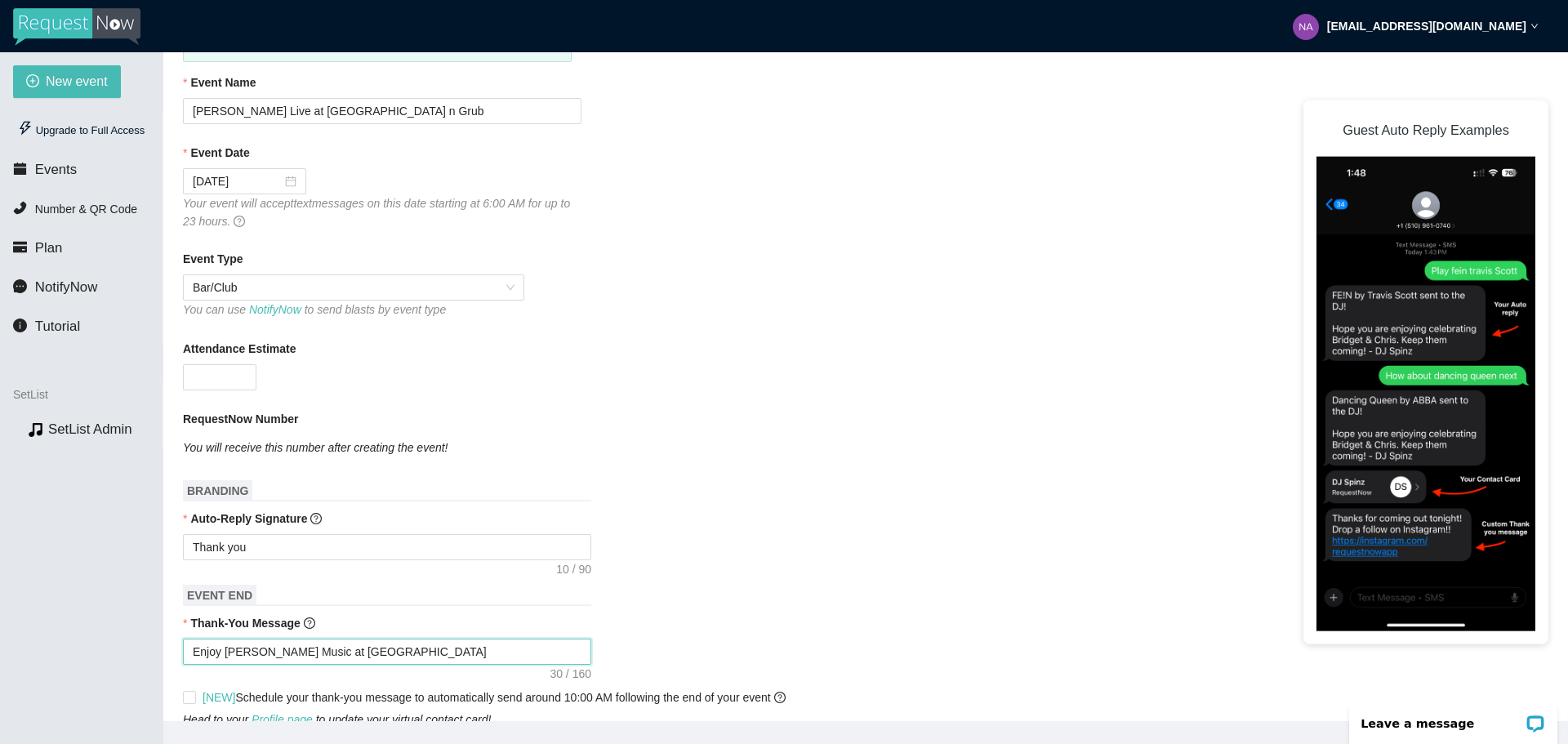
type textarea "Enjoy [PERSON_NAME] Music at Town"
type textarea "Enjoy [PERSON_NAME] Music at Town S"
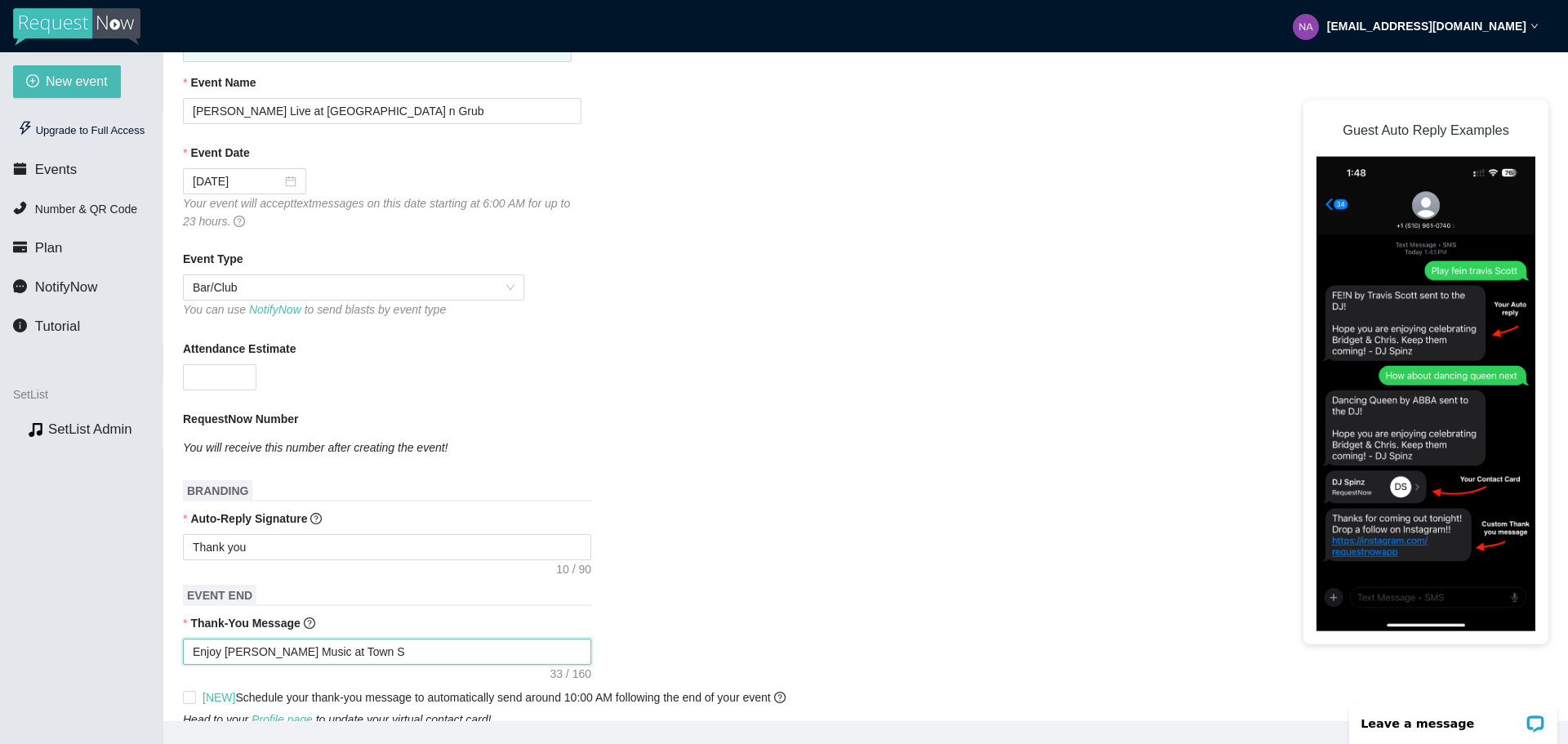
type textarea "Enjoy [PERSON_NAME] Music at [GEOGRAPHIC_DATA]"
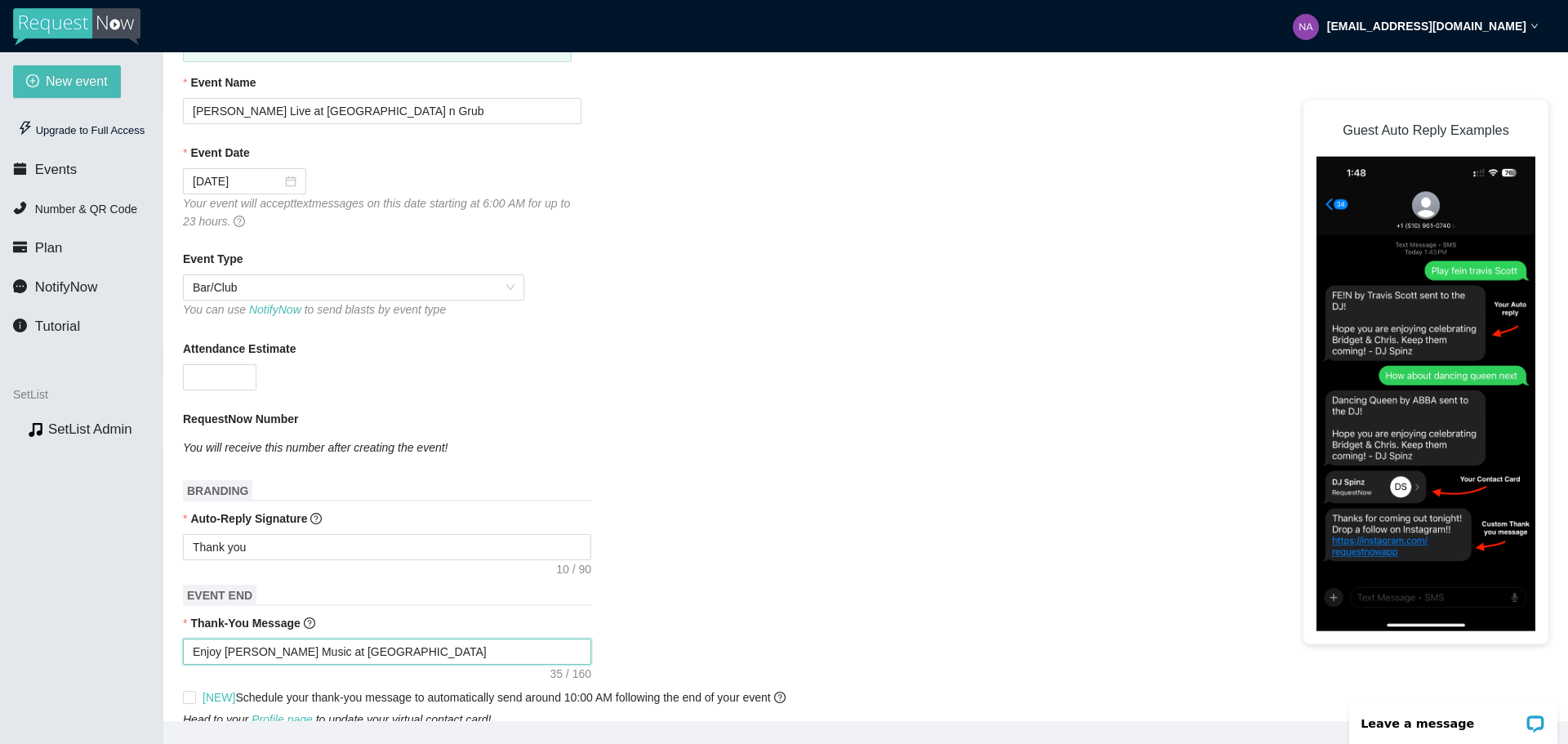
type textarea "Enjoy [PERSON_NAME] Music at [GEOGRAPHIC_DATA]"
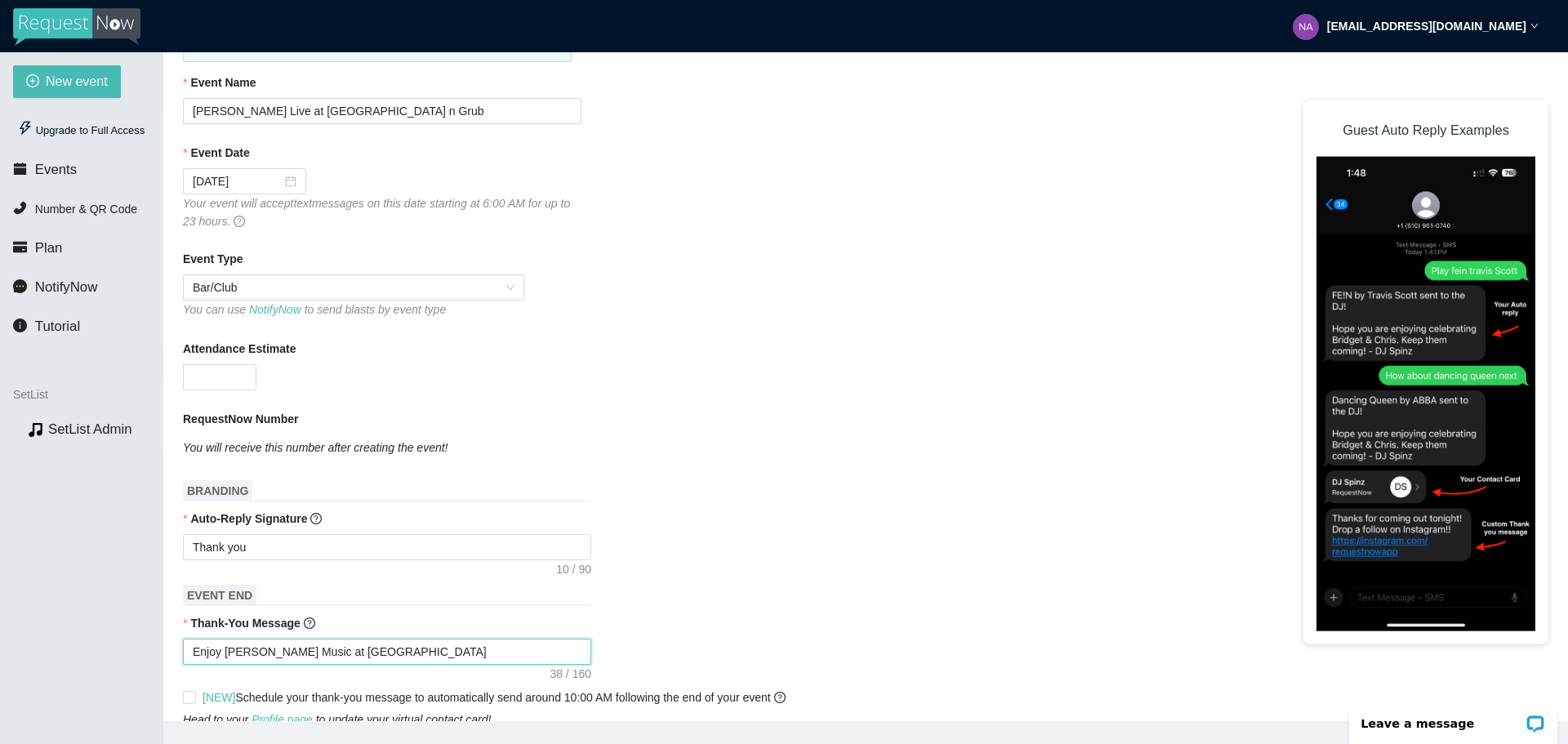
type textarea "Enjoy [PERSON_NAME] Music at [GEOGRAPHIC_DATA]"
type textarea "Enjoy [PERSON_NAME] Music at [GEOGRAPHIC_DATA] P"
type textarea "Enjoy [PERSON_NAME] Music at [GEOGRAPHIC_DATA]"
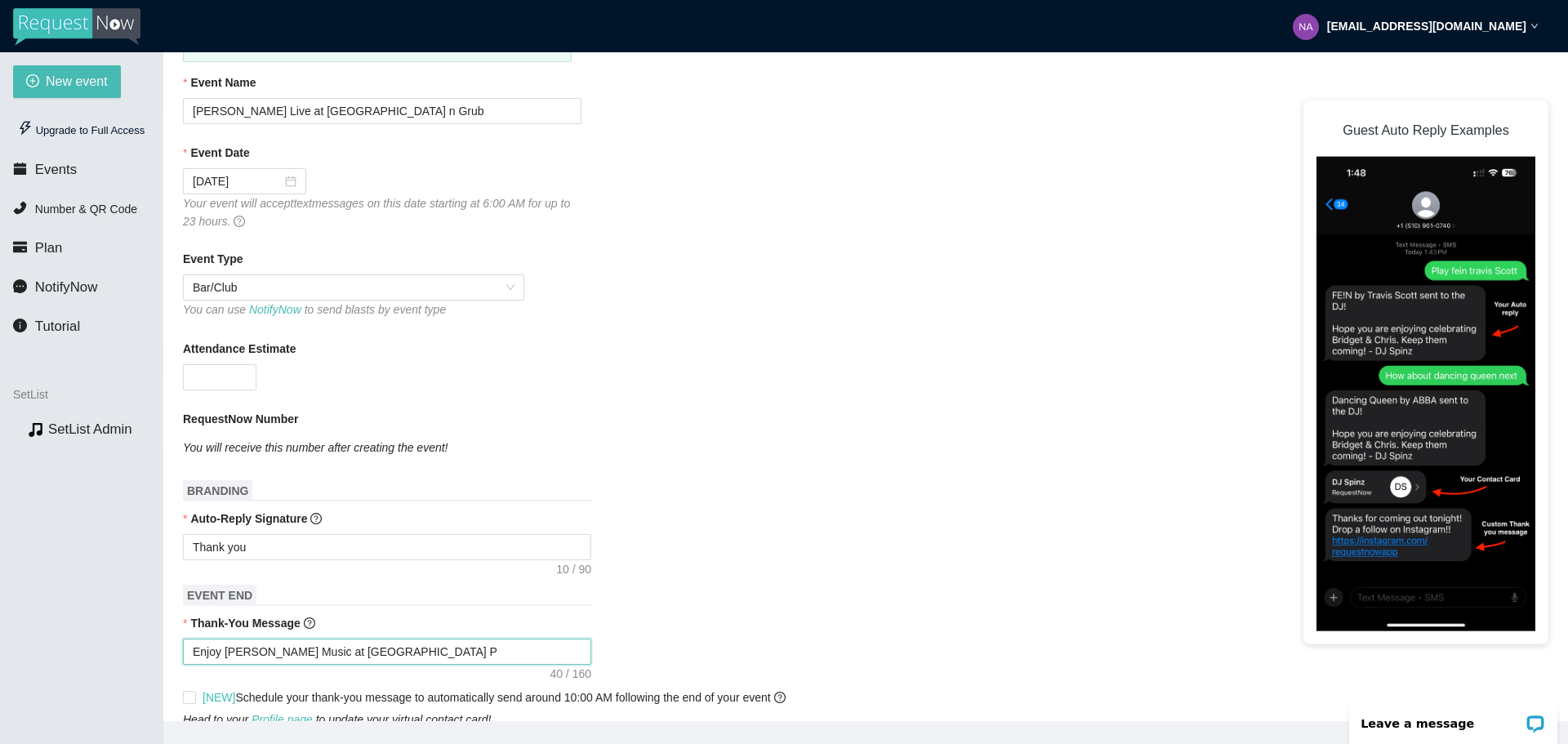
type textarea "Enjoy [PERSON_NAME] Music at [GEOGRAPHIC_DATA]"
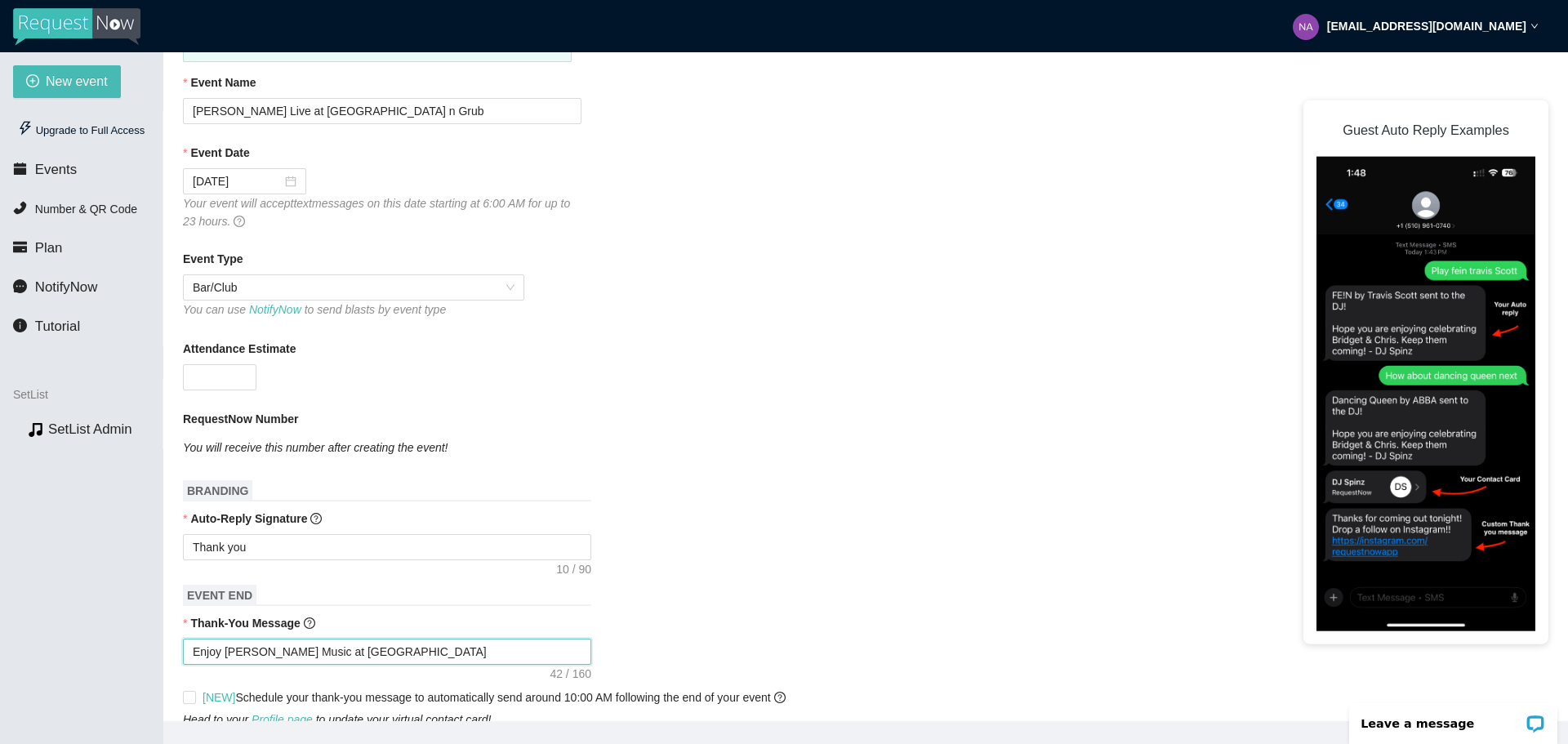
type textarea "Enjoy [PERSON_NAME] Music at [GEOGRAPHIC_DATA] n"
type textarea "Enjoy [PERSON_NAME] Music at [GEOGRAPHIC_DATA] n G"
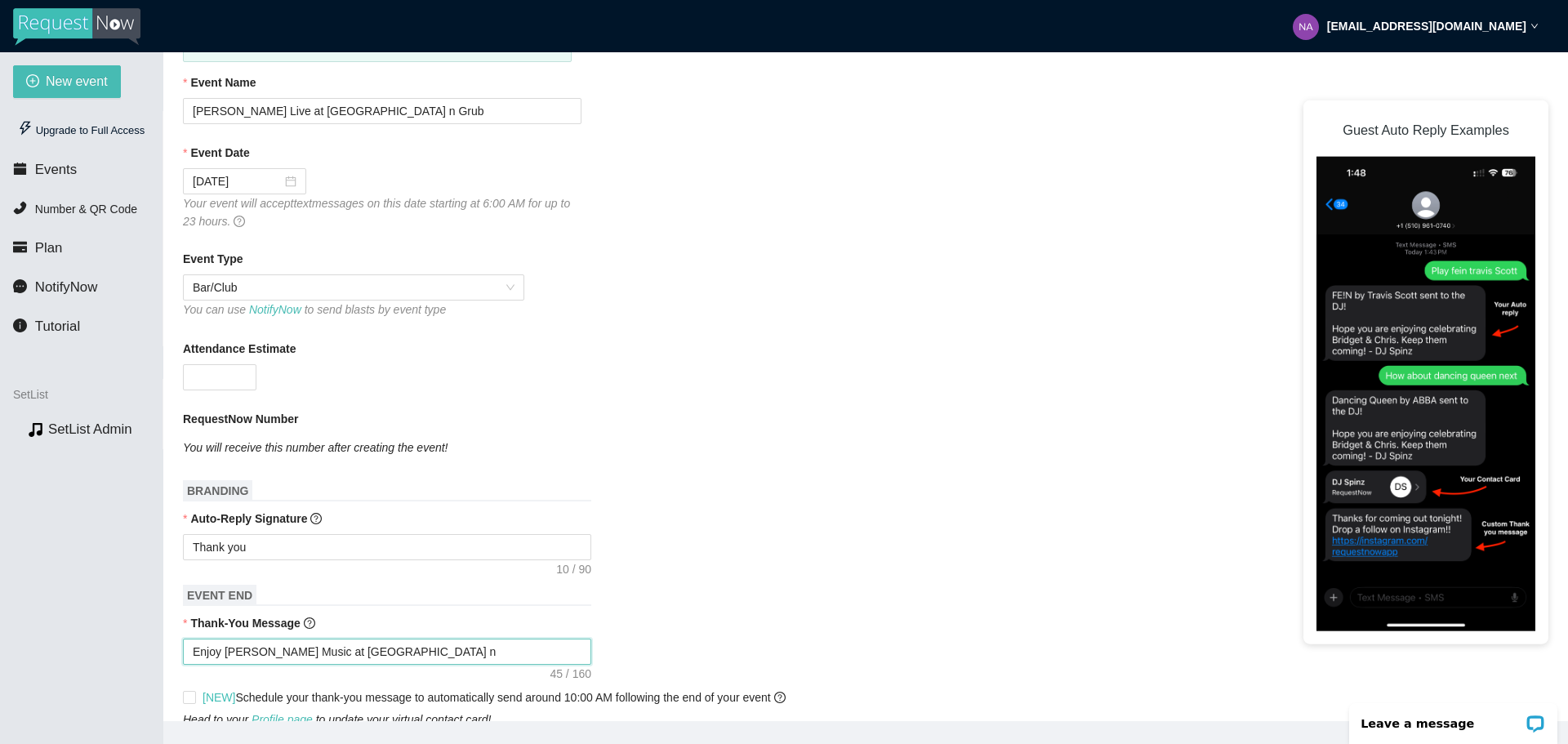
type textarea "Enjoy [PERSON_NAME] Music at [GEOGRAPHIC_DATA] n G"
type textarea "Enjoy [PERSON_NAME] Music at [GEOGRAPHIC_DATA] n Gr"
type textarea "Enjoy [PERSON_NAME] Music at [GEOGRAPHIC_DATA] n Gru"
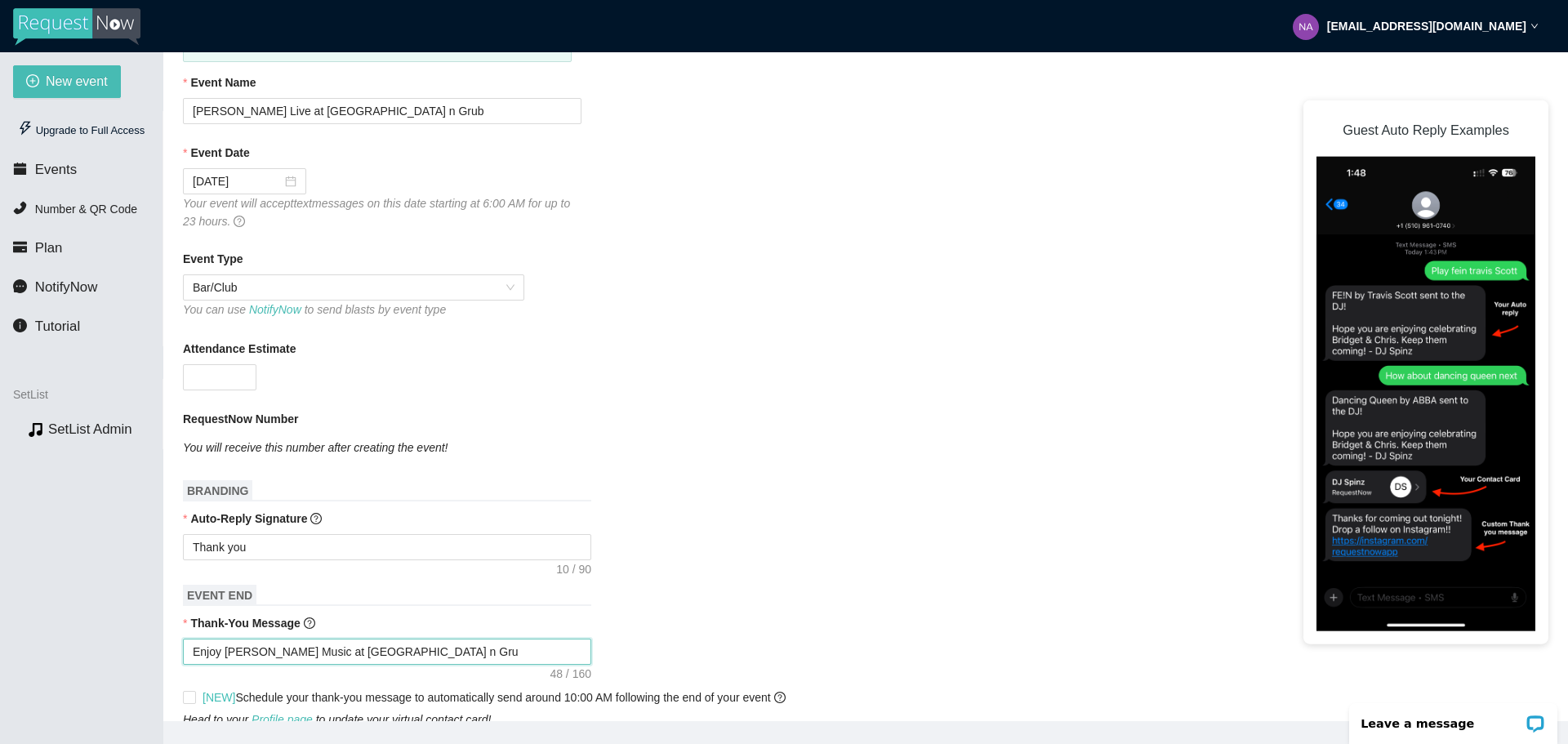
type textarea "Enjoy [PERSON_NAME] Music at [GEOGRAPHIC_DATA] n Grub"
type textarea "Enjoy [PERSON_NAME] Music at [GEOGRAPHIC_DATA] n Grub?"
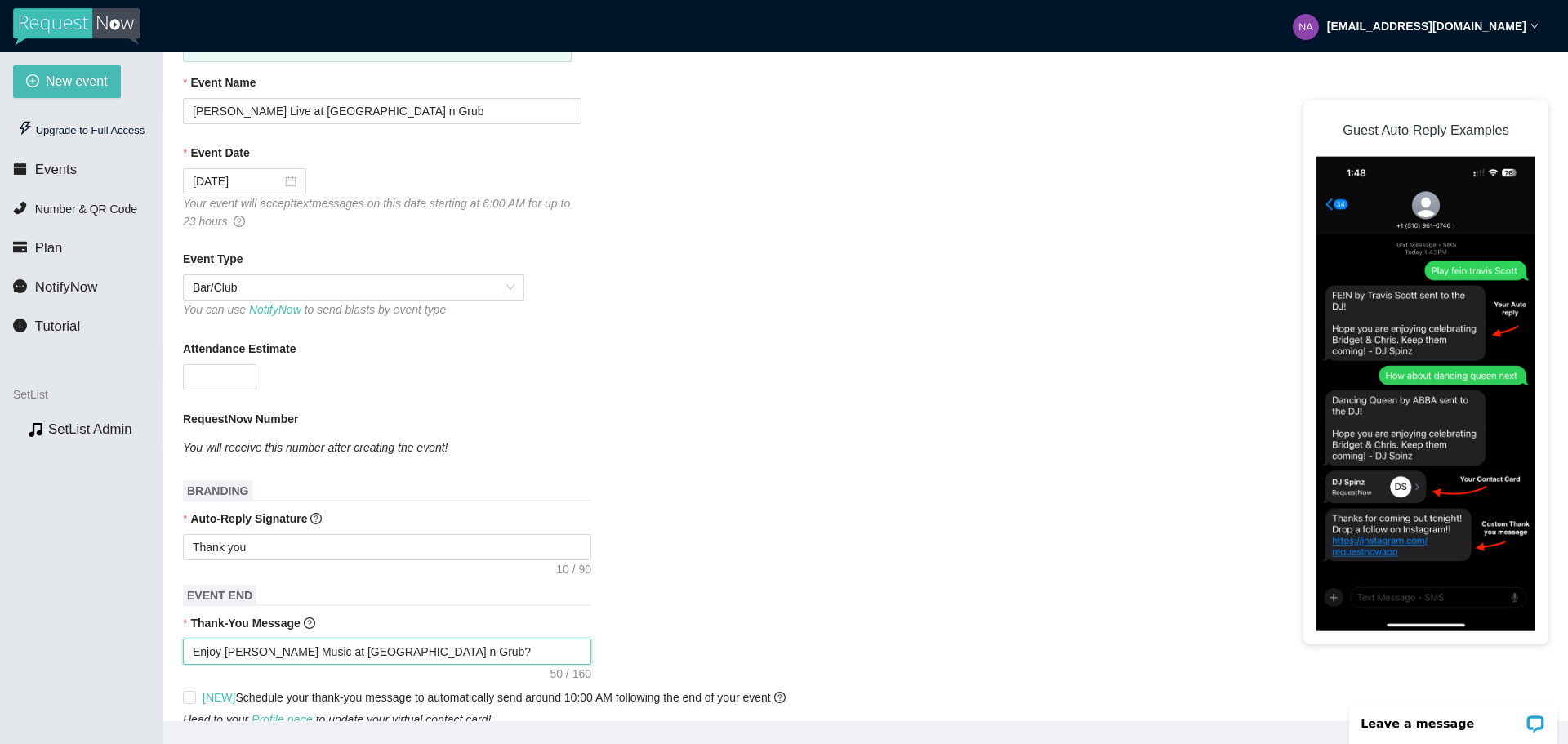
type textarea "Enjoy [PERSON_NAME] Music at [GEOGRAPHIC_DATA] n Grub?"
type textarea "Enjoy [PERSON_NAME] Music at [GEOGRAPHIC_DATA] n Grub? G"
type textarea "Enjoy [PERSON_NAME] Music at [GEOGRAPHIC_DATA] n Grub? Ge"
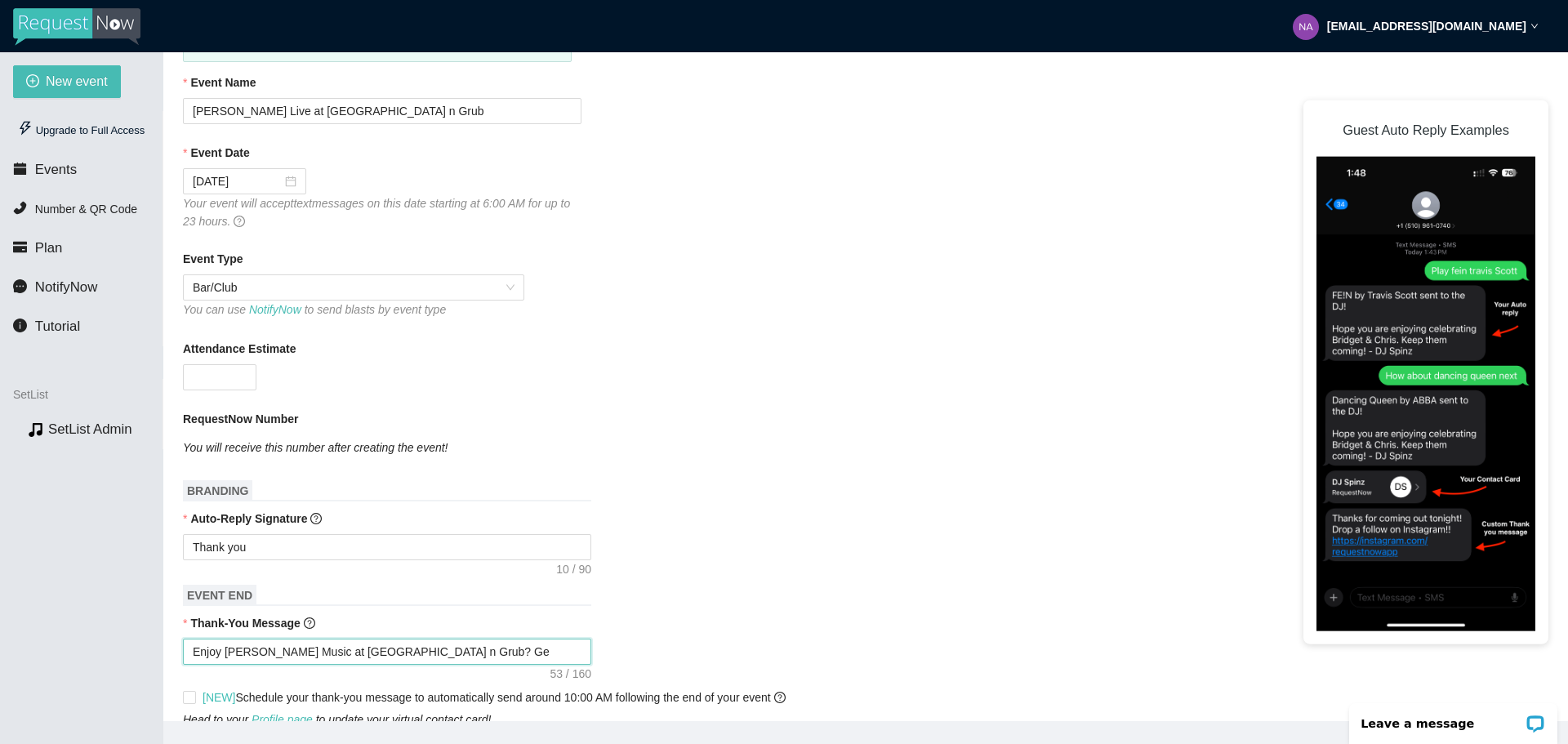
type textarea "Enjoy [PERSON_NAME] Music at [GEOGRAPHIC_DATA] n Grub? Get"
type textarea "Enjoy [PERSON_NAME] Music at [GEOGRAPHIC_DATA] n Grub? Get N"
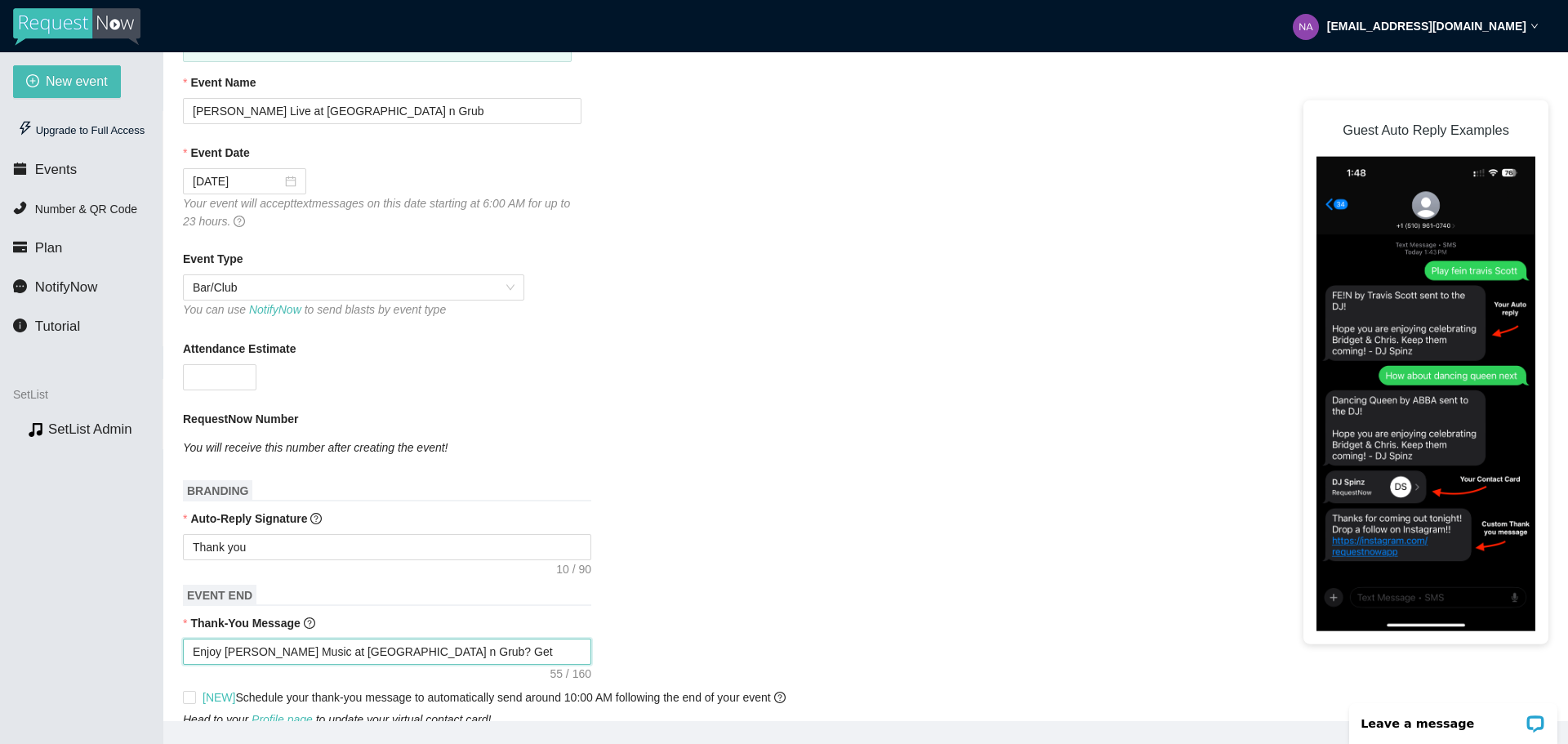
type textarea "Enjoy [PERSON_NAME] Music at [GEOGRAPHIC_DATA] n Grub? Get N"
type textarea "Enjoy [PERSON_NAME] Music at [GEOGRAPHIC_DATA] n Grub? Get"
click at [341, 652] on textarea "Enjoy [PERSON_NAME] Music at [GEOGRAPHIC_DATA] n Grub? Get" at bounding box center [387, 652] width 408 height 26
type textarea "Enjoy [PERSON_NAME] Music at own Square Pub n Grub? Get"
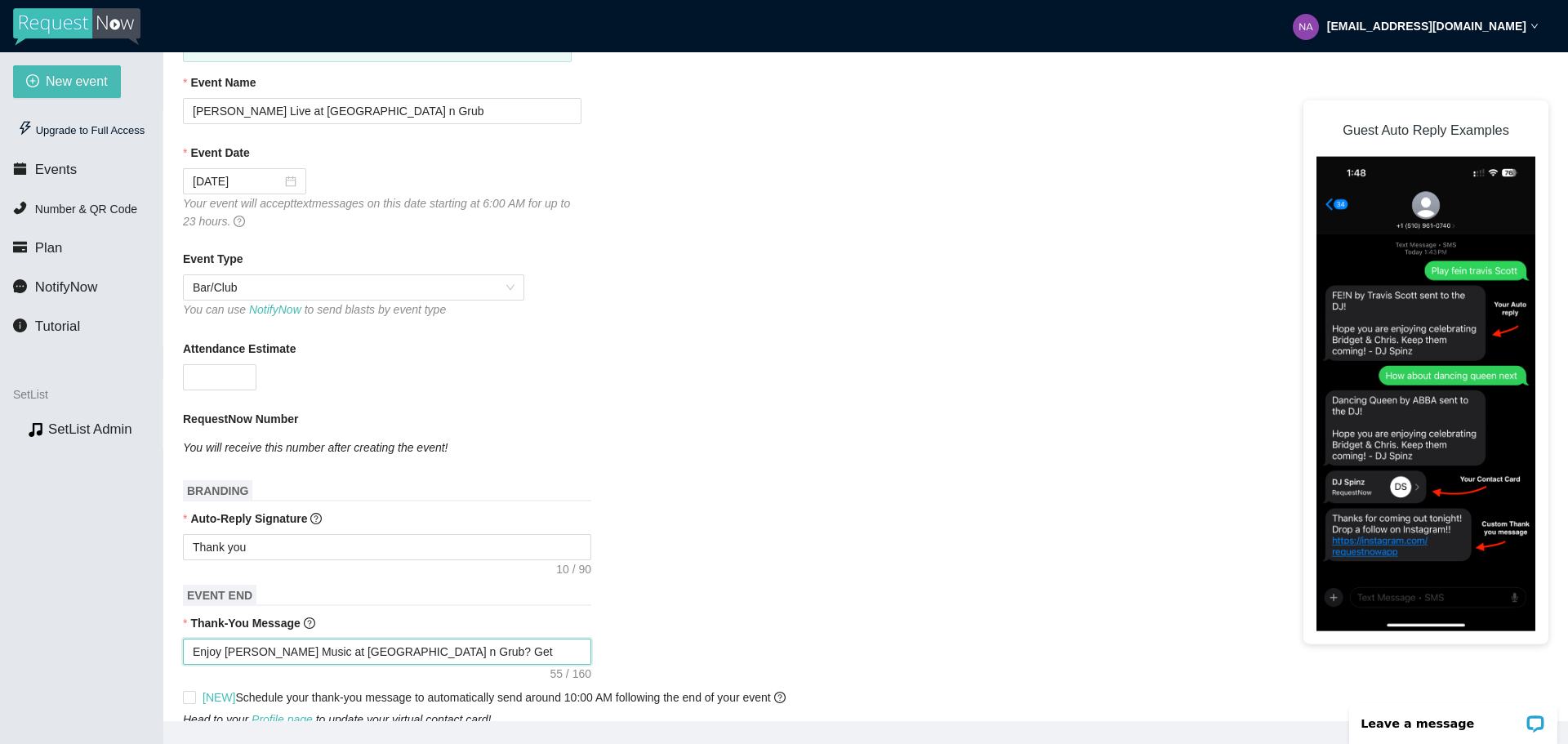
type textarea "Enjoy [PERSON_NAME] Music at own Square Pub n Grub? Get"
type textarea "Enjoy [PERSON_NAME] Music at [GEOGRAPHIC_DATA] n Grub? Get"
type textarea "Enjoy [PERSON_NAME] Music at own Square Pub n Grub? Get"
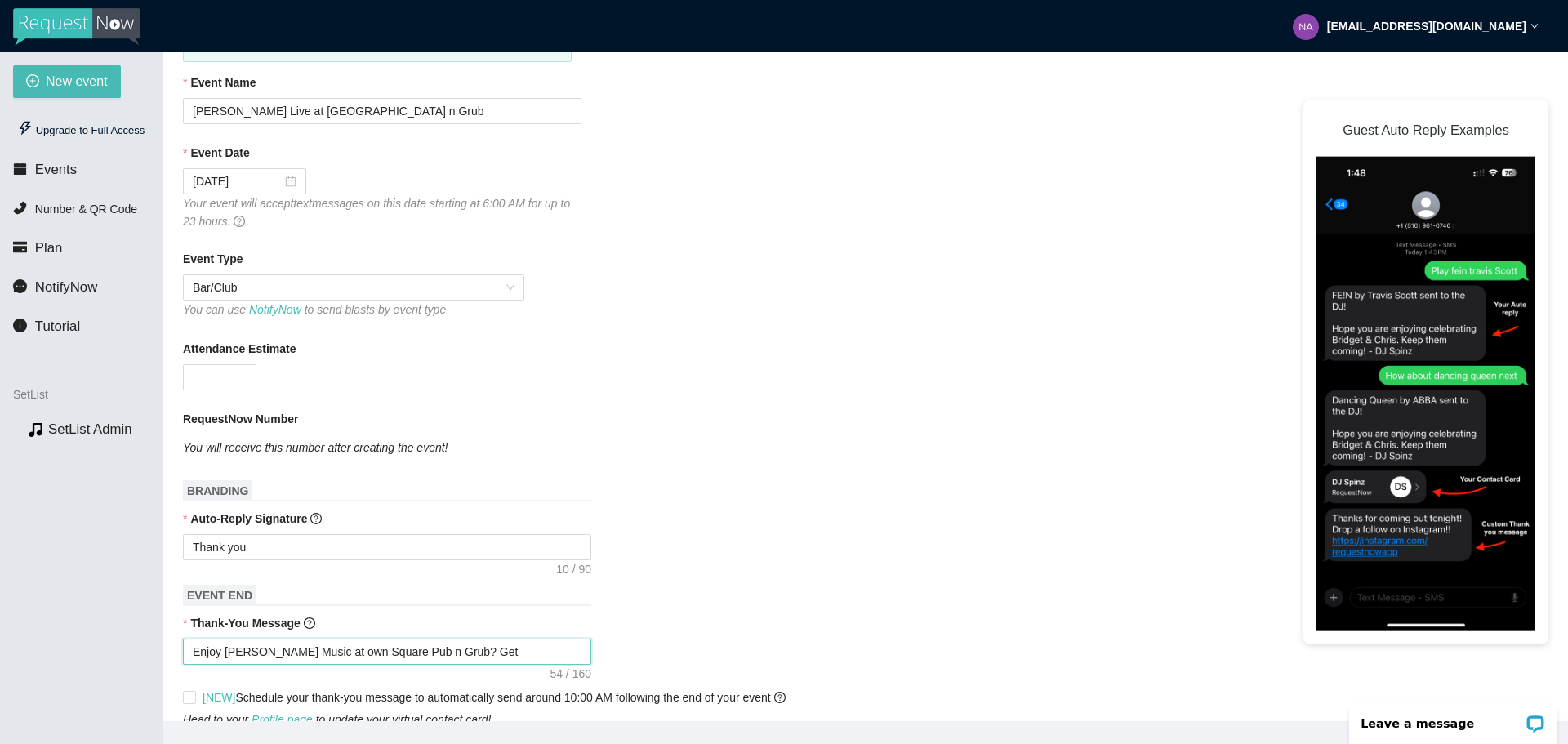
type textarea "Enjoy [PERSON_NAME] Music at [GEOGRAPHIC_DATA] n Grub? Get"
click at [492, 657] on textarea "Enjoy [PERSON_NAME] Music at [GEOGRAPHIC_DATA] n Grub? Get" at bounding box center [387, 652] width 408 height 26
type textarea "Enjoy [PERSON_NAME] Music at [GEOGRAPHIC_DATA] n Grub? Get n"
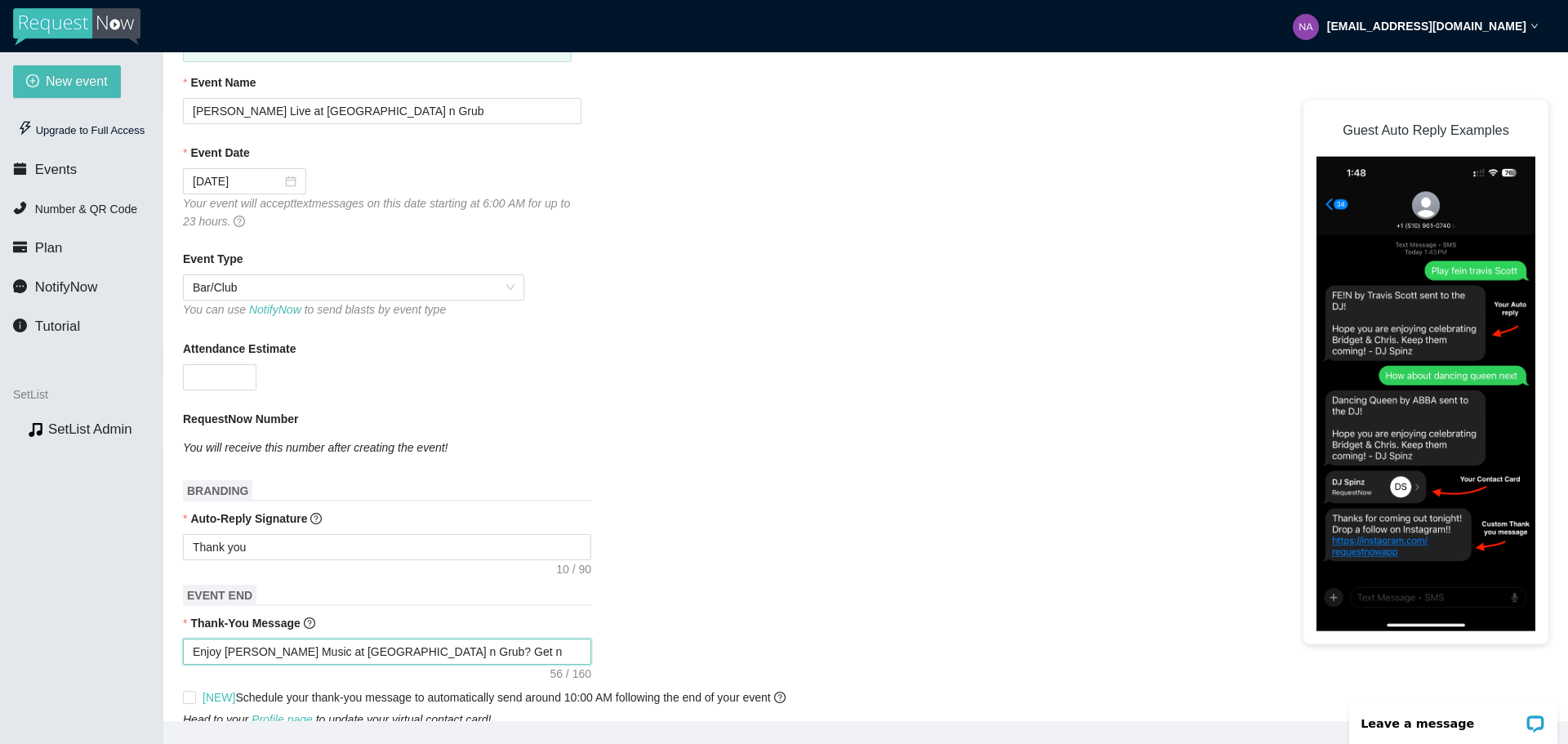
type textarea "Enjoy [PERSON_NAME] Music at [GEOGRAPHIC_DATA] n Grub? Get no"
type textarea "Enjoy [PERSON_NAME] Music at [GEOGRAPHIC_DATA] n Grub? Get not"
type textarea "Enjoy [PERSON_NAME] Music at [GEOGRAPHIC_DATA] n Grub? Get noti"
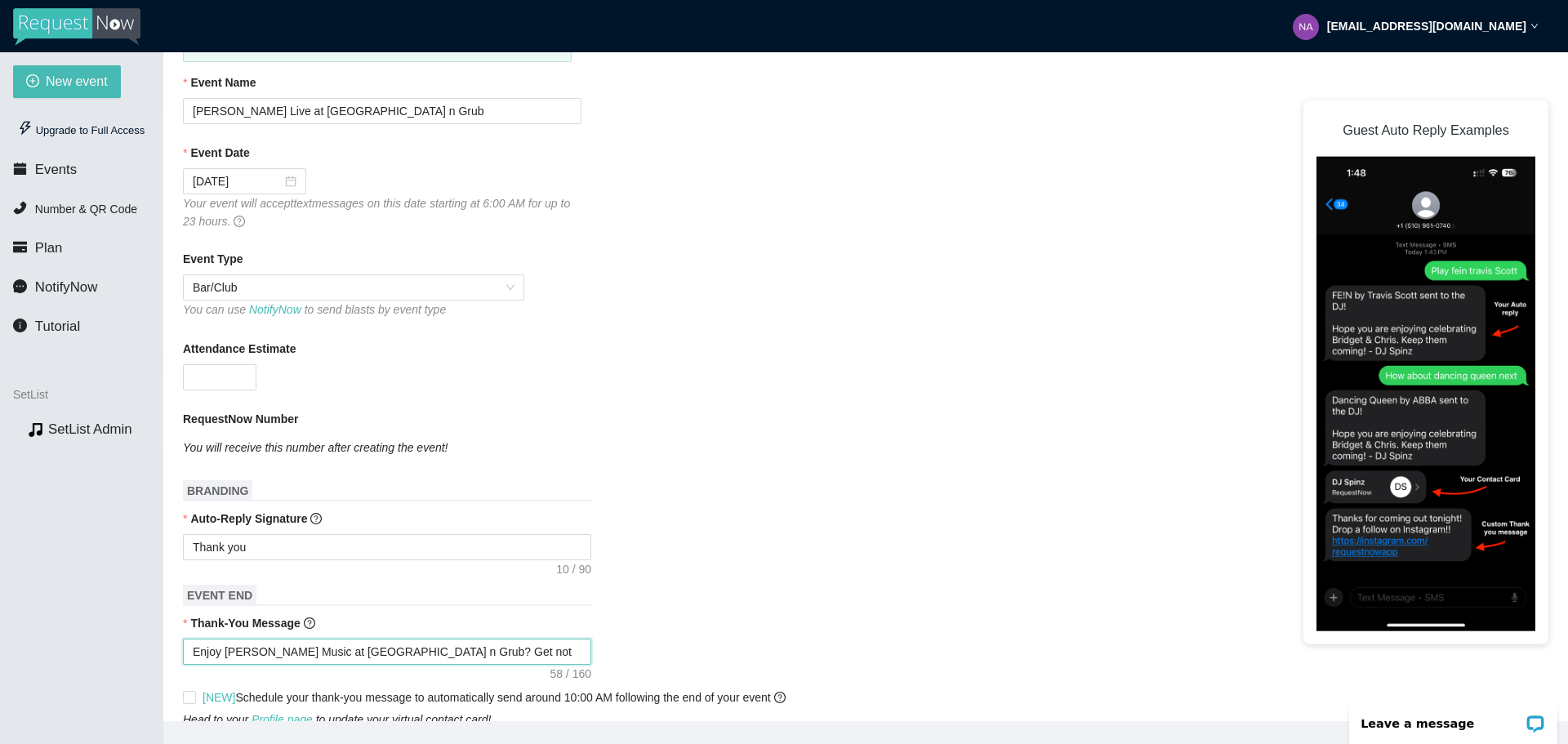
type textarea "Enjoy [PERSON_NAME] Music at [GEOGRAPHIC_DATA] n Grub? Get noti"
type textarea "Enjoy [PERSON_NAME] Music at [GEOGRAPHIC_DATA] n Grub? Get notif"
type textarea "Enjoy [PERSON_NAME] Music at [GEOGRAPHIC_DATA] n Grub? Get notifi"
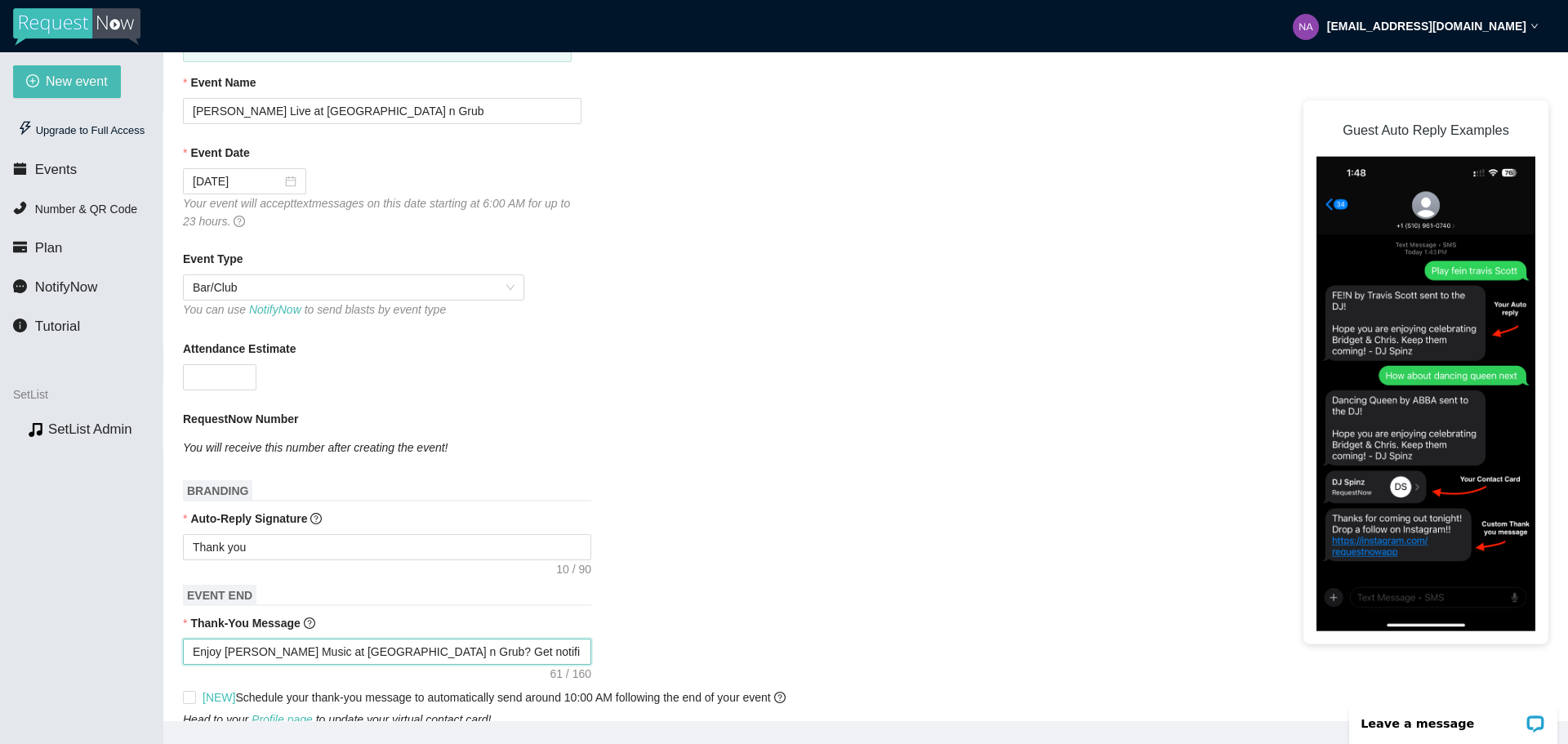
type textarea "Enjoy [PERSON_NAME] Music at [GEOGRAPHIC_DATA] n Grub? Get notifie"
type textarea "Enjoy [PERSON_NAME] Music at [GEOGRAPHIC_DATA] n Grub? Get notified"
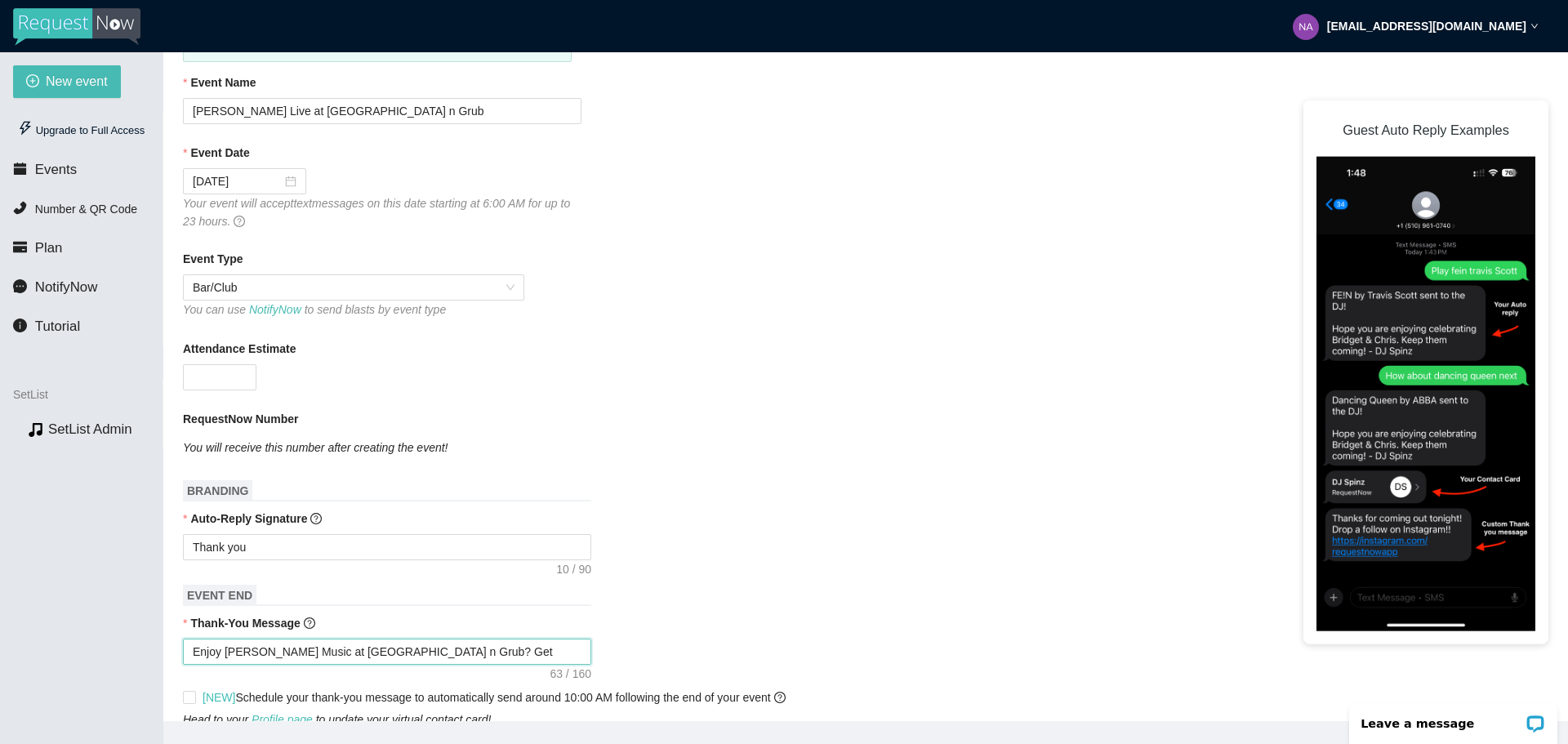
type textarea "Enjoy [PERSON_NAME] Music at [GEOGRAPHIC_DATA] n Grub? Get notified"
type textarea "Enjoy [PERSON_NAME] Music at [GEOGRAPHIC_DATA] n Grub? Get notified a"
type textarea "Enjoy [PERSON_NAME] Music at [GEOGRAPHIC_DATA] n Grub? Get notified ab"
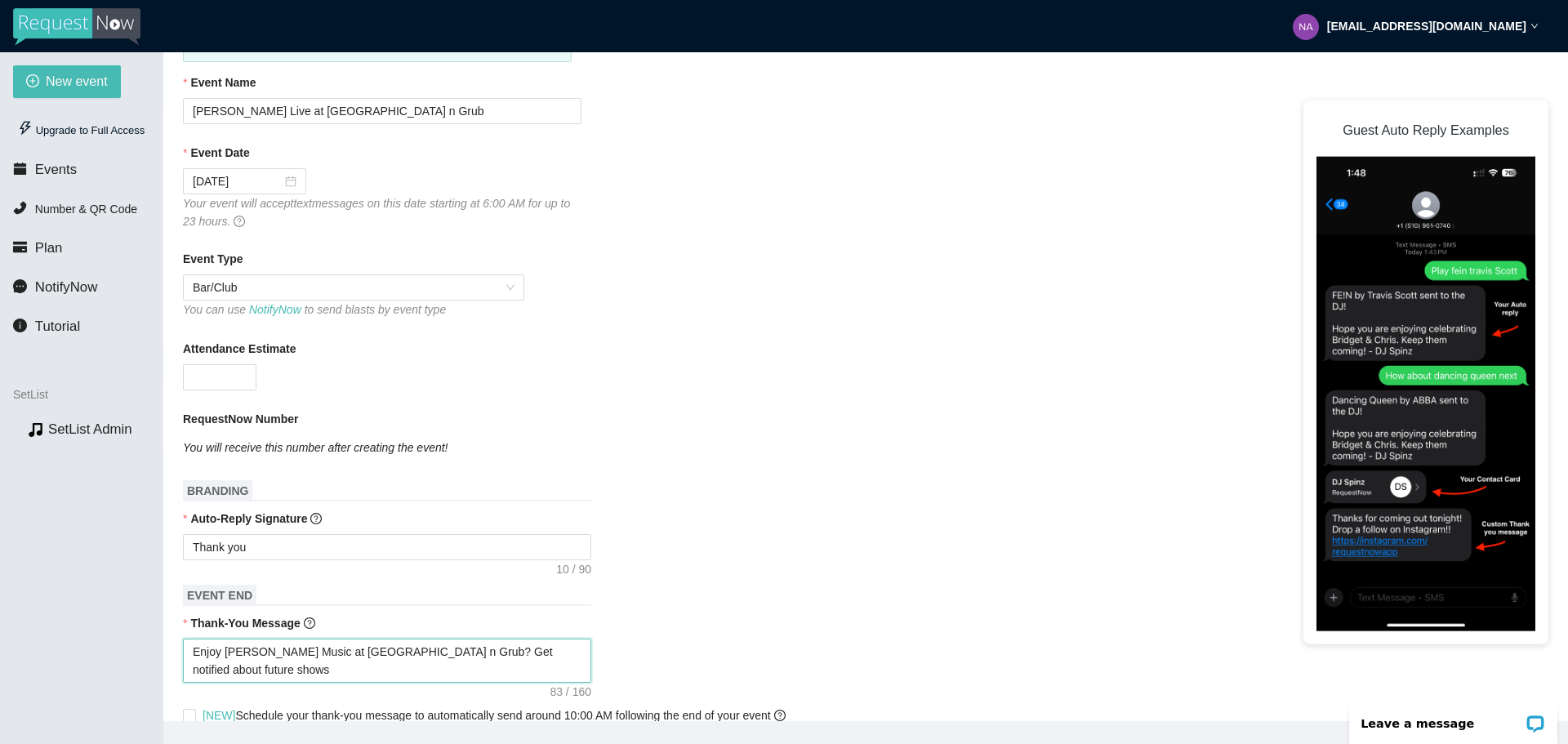
click at [221, 674] on textarea "Enjoy [PERSON_NAME] Music at [GEOGRAPHIC_DATA] n Grub? Get notified about futur…" at bounding box center [387, 661] width 408 height 44
click at [367, 680] on textarea "Enjoy [PERSON_NAME] Music at [GEOGRAPHIC_DATA] n Grub? Get notified about futur…" at bounding box center [387, 661] width 408 height 44
paste textarea "[URL][DOMAIN_NAME][PERSON_NAME]"
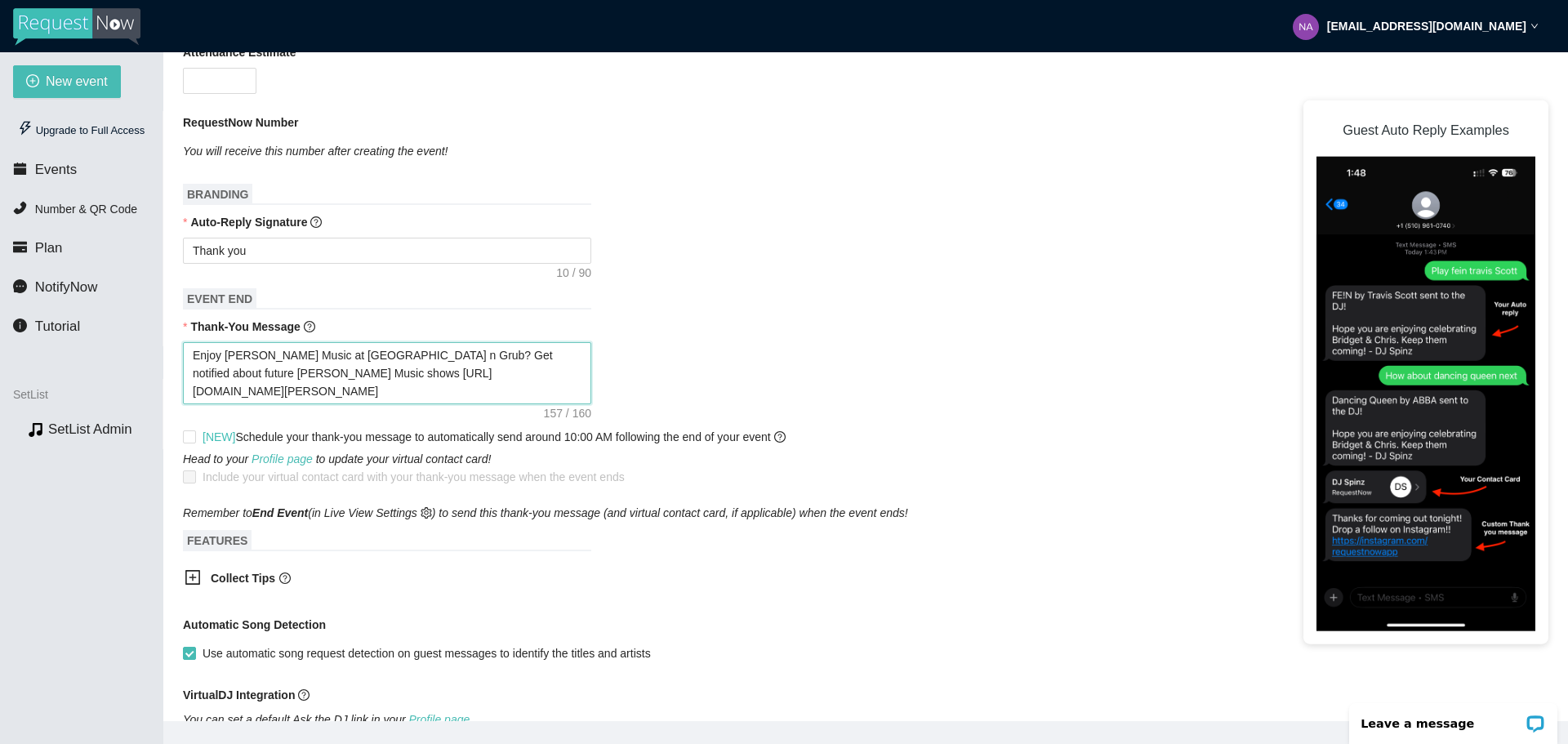
scroll to position [487, 0]
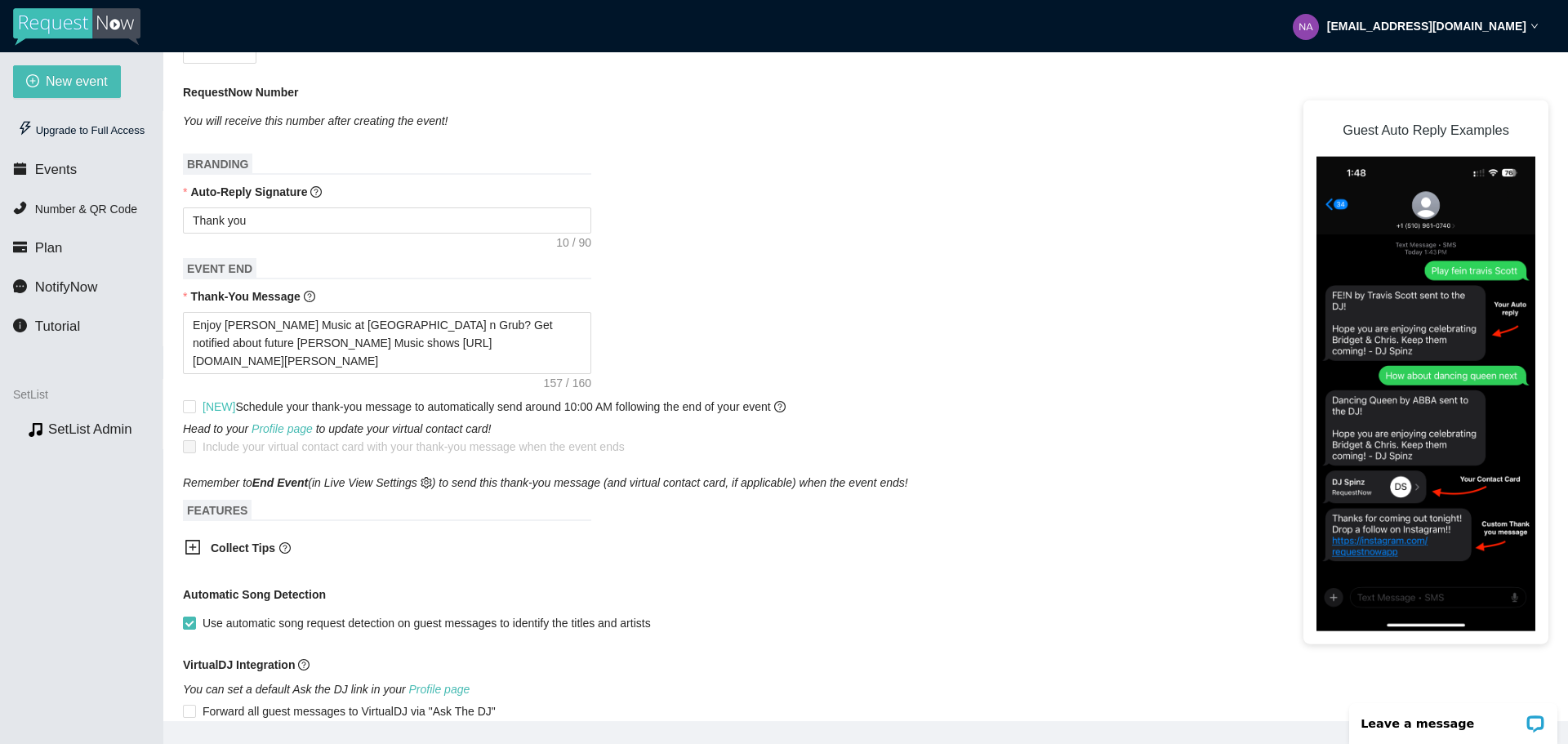
click at [193, 545] on icon "plus-square" at bounding box center [193, 546] width 16 height 16
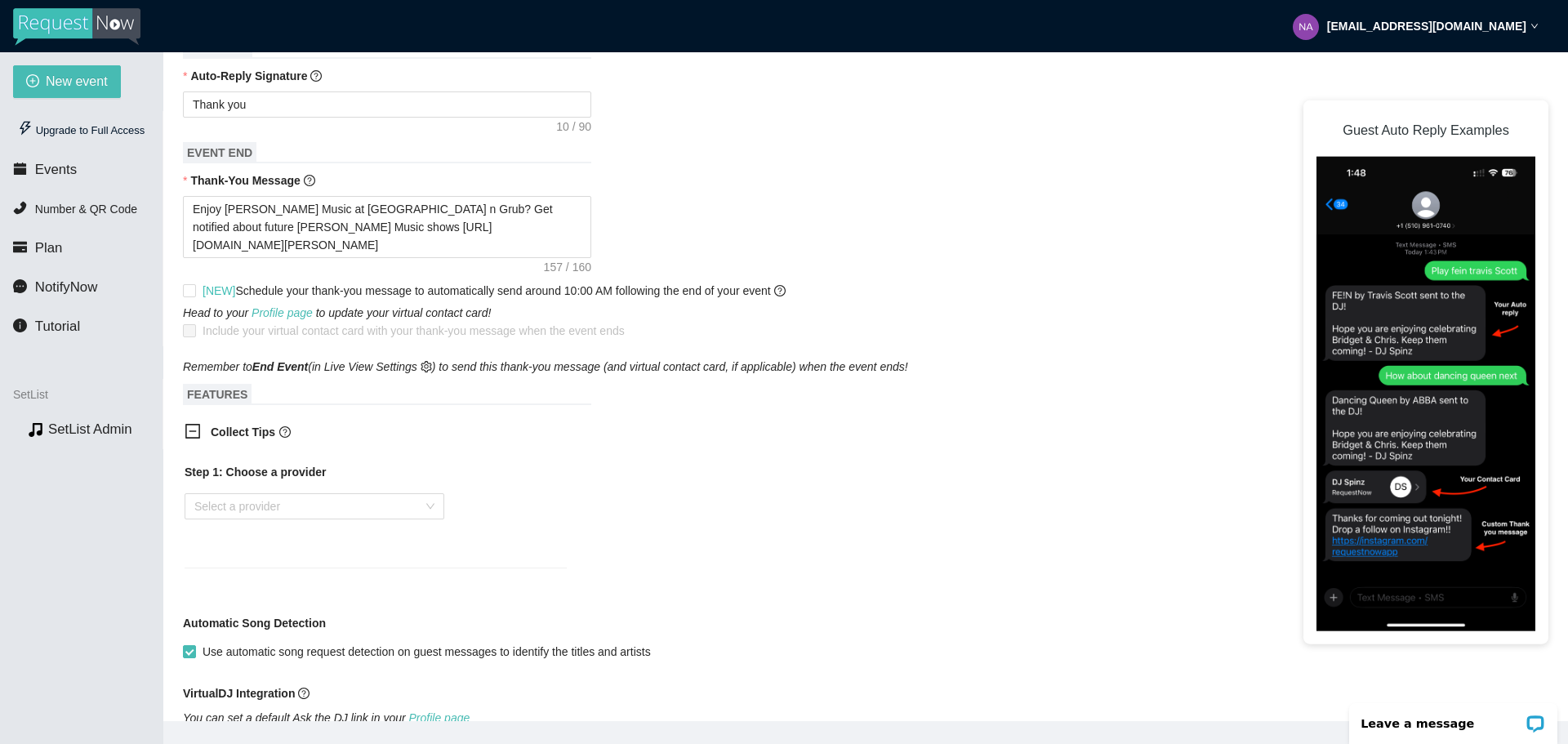
scroll to position [650, 0]
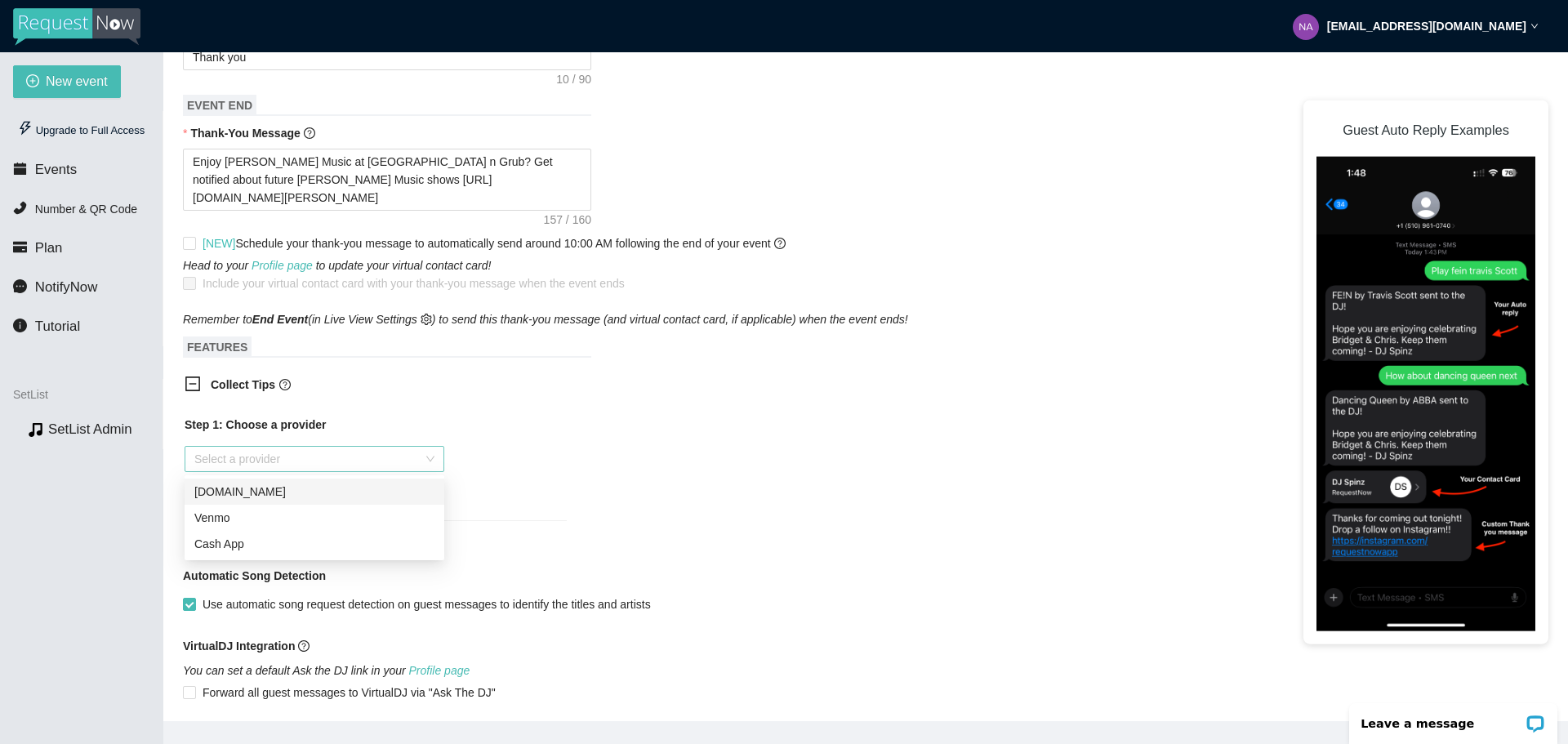
click at [424, 461] on div "Select a provider" at bounding box center [315, 459] width 260 height 26
click at [226, 522] on div "Venmo" at bounding box center [314, 517] width 240 height 18
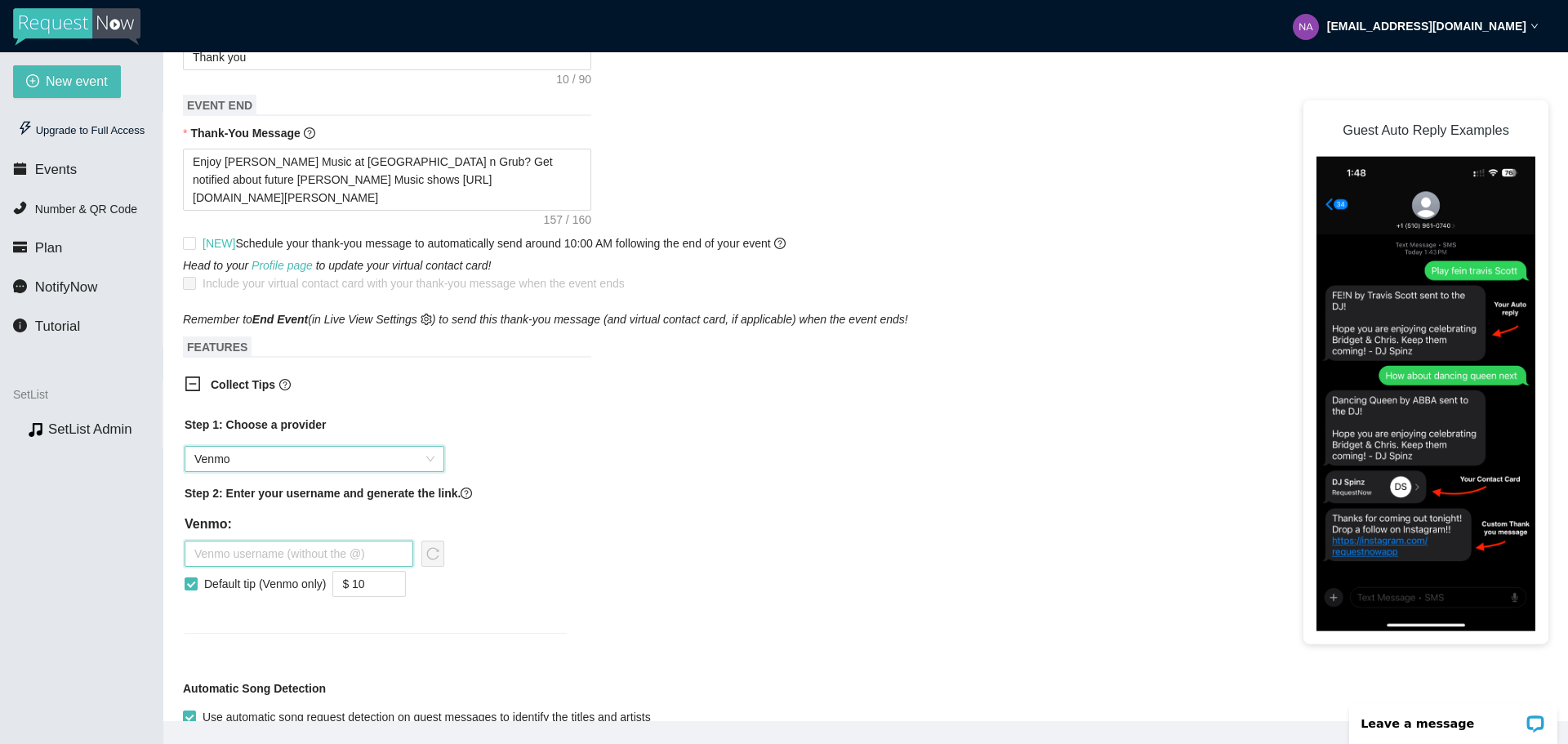
click at [249, 550] on input "text" at bounding box center [300, 553] width 229 height 26
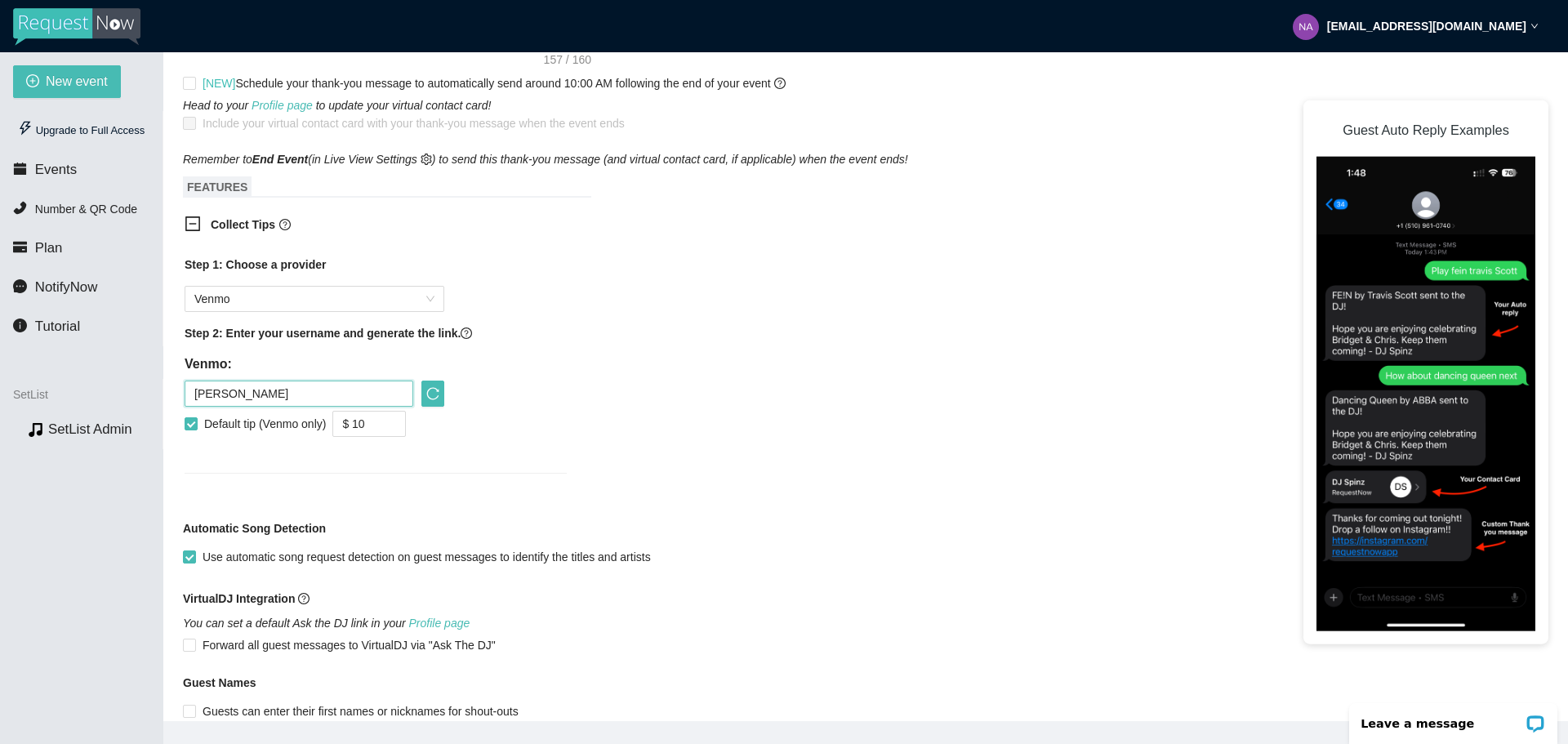
scroll to position [814, 0]
click at [435, 395] on icon "reload" at bounding box center [433, 390] width 12 height 12
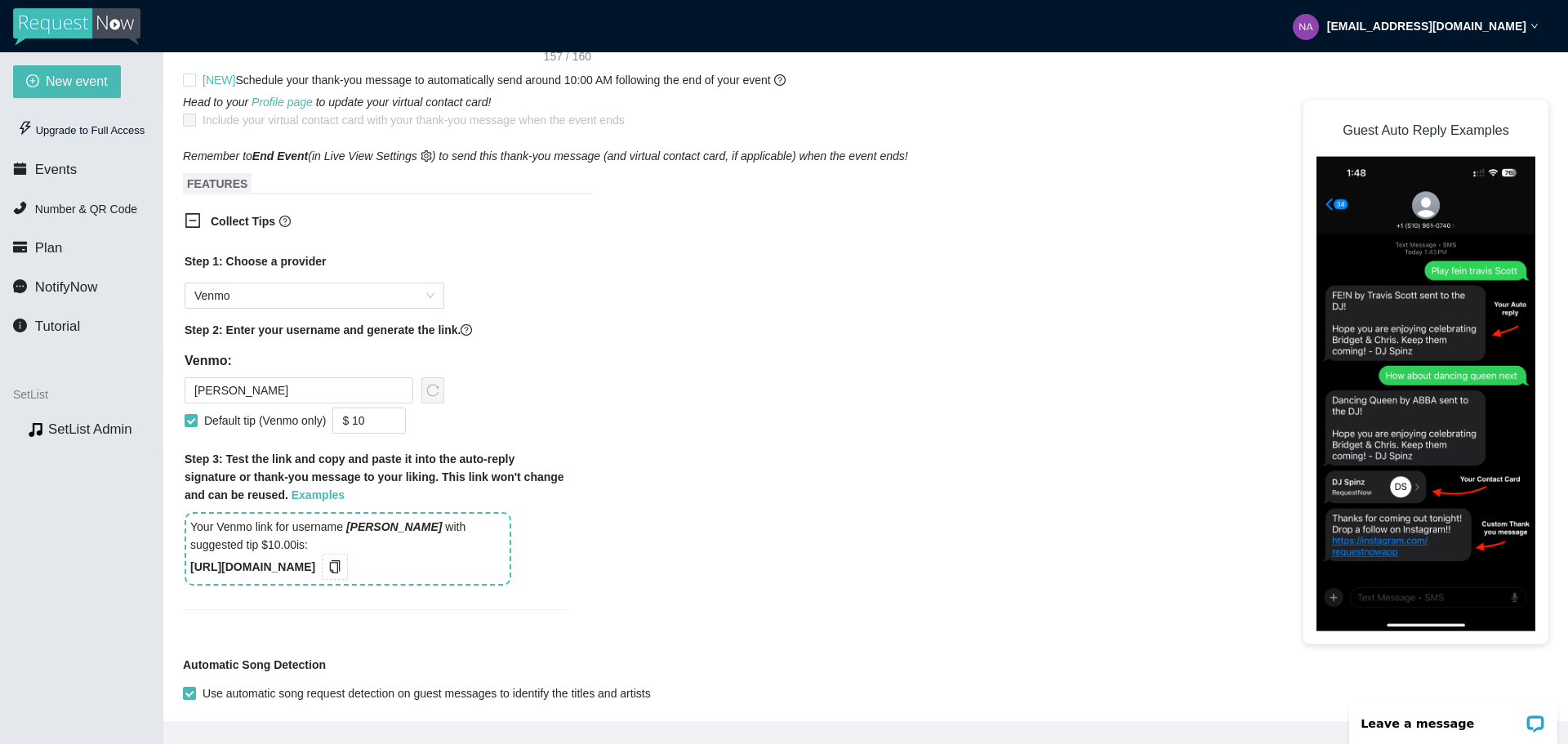
click at [288, 573] on b "[URL][DOMAIN_NAME]" at bounding box center [252, 566] width 125 height 13
click at [285, 571] on b "[URL][DOMAIN_NAME]" at bounding box center [252, 566] width 125 height 13
click at [341, 568] on icon "copy" at bounding box center [334, 566] width 13 height 13
click at [195, 419] on input "Default tip (Venmo only)" at bounding box center [190, 419] width 11 height 11
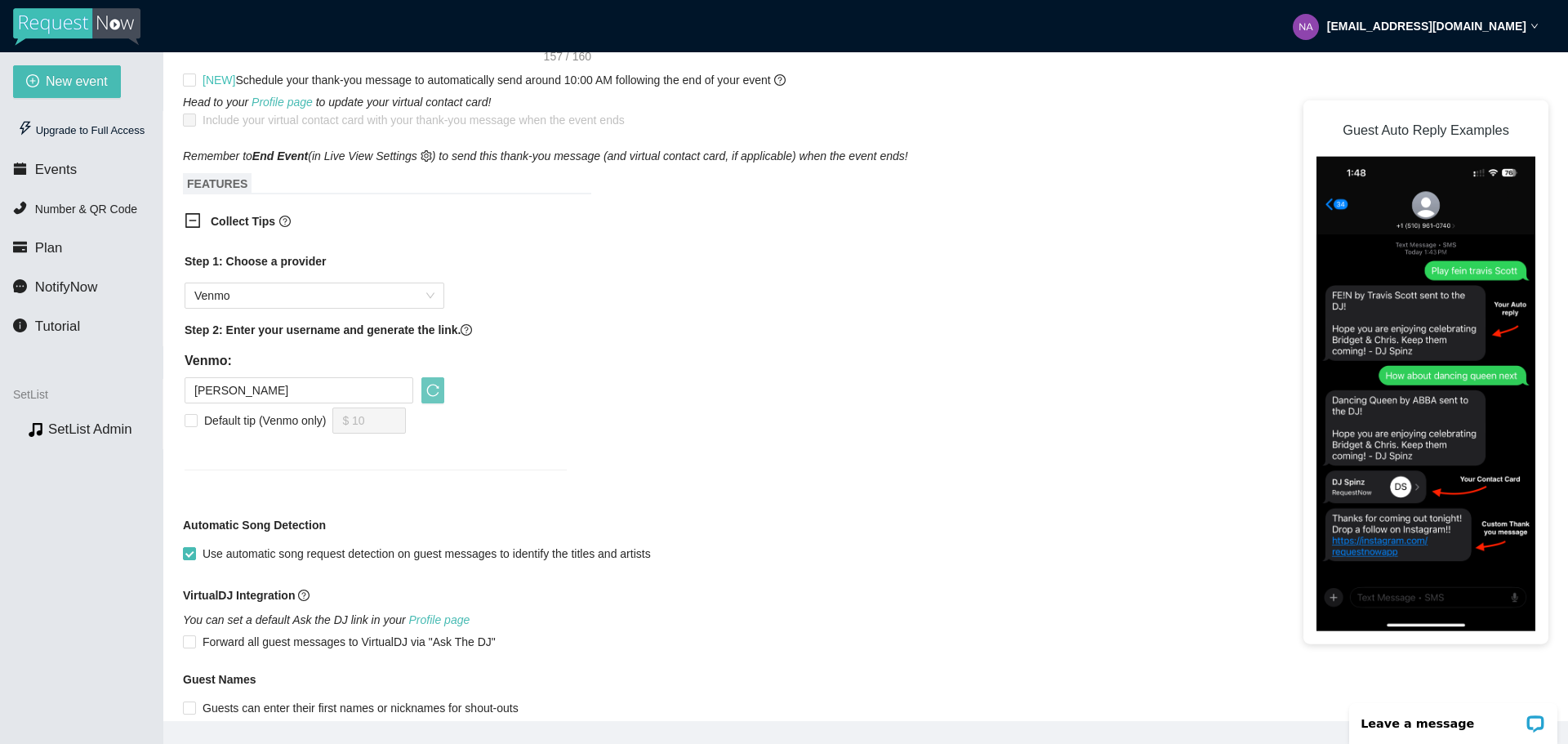
click at [439, 391] on icon "reload" at bounding box center [433, 389] width 13 height 13
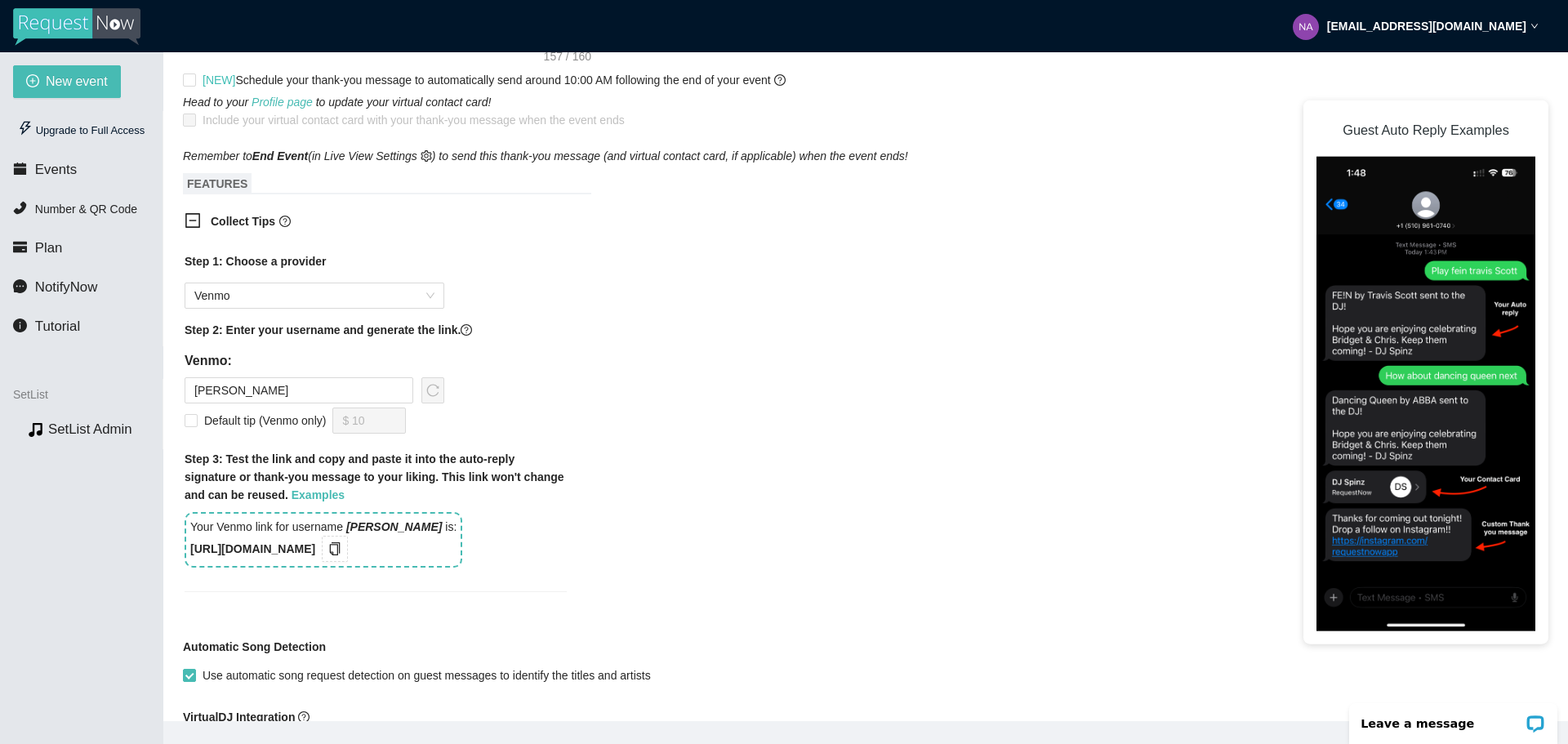
drag, startPoint x: 192, startPoint y: 549, endPoint x: 350, endPoint y: 561, distance: 158.5
click at [350, 561] on div "Your Venmo link for username [PERSON_NAME] is: [URL][DOMAIN_NAME]" at bounding box center [323, 540] width 277 height 55
copy b "[URL][DOMAIN_NAME]"
click at [341, 551] on icon "copy" at bounding box center [334, 548] width 13 height 13
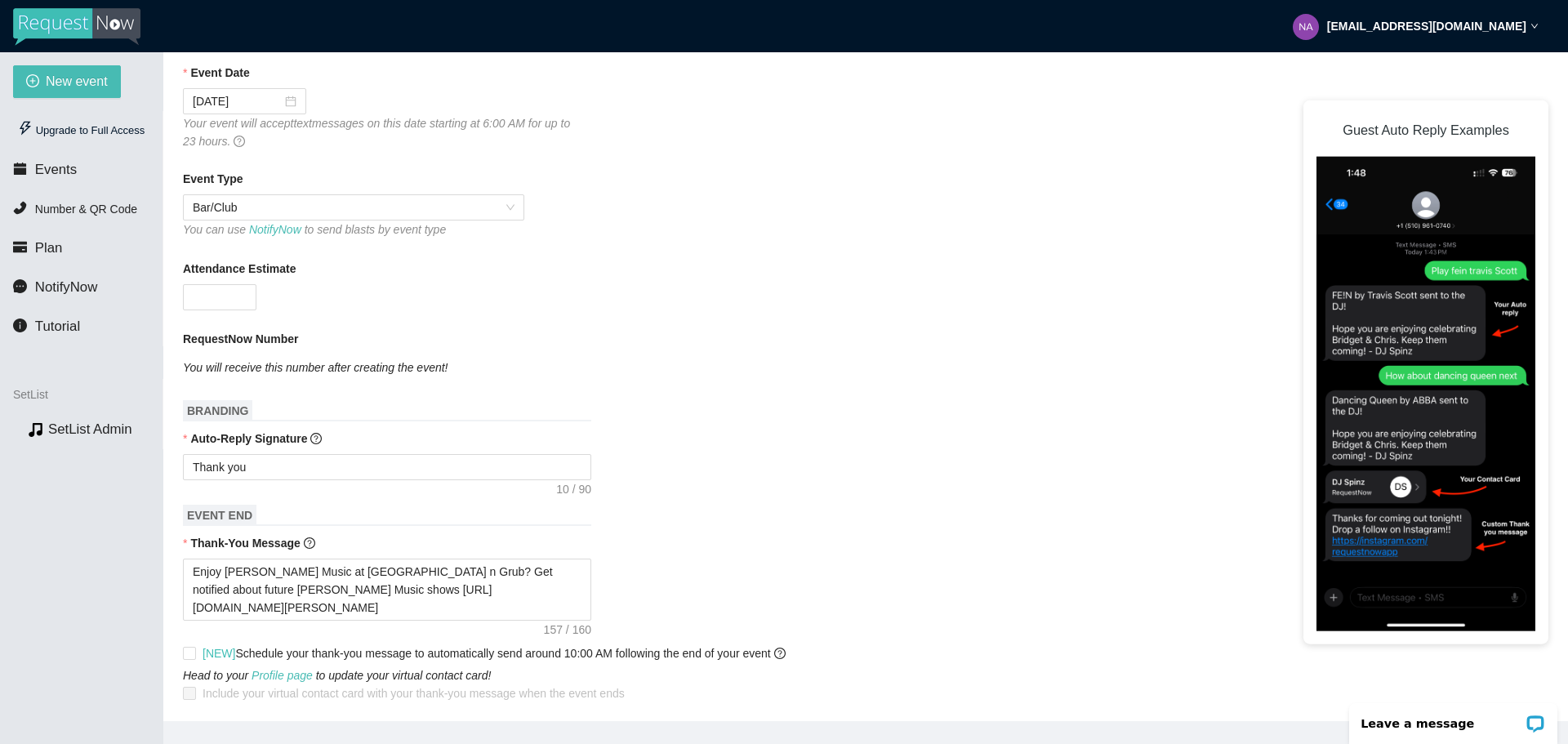
scroll to position [242, 0]
click at [260, 471] on textarea "Thank you" at bounding box center [387, 465] width 408 height 26
click at [203, 470] on textarea "Thank you" at bounding box center [387, 465] width 408 height 26
click at [193, 462] on textarea "Thank you" at bounding box center [387, 465] width 408 height 26
click at [264, 467] on textarea "Thank you" at bounding box center [387, 465] width 408 height 26
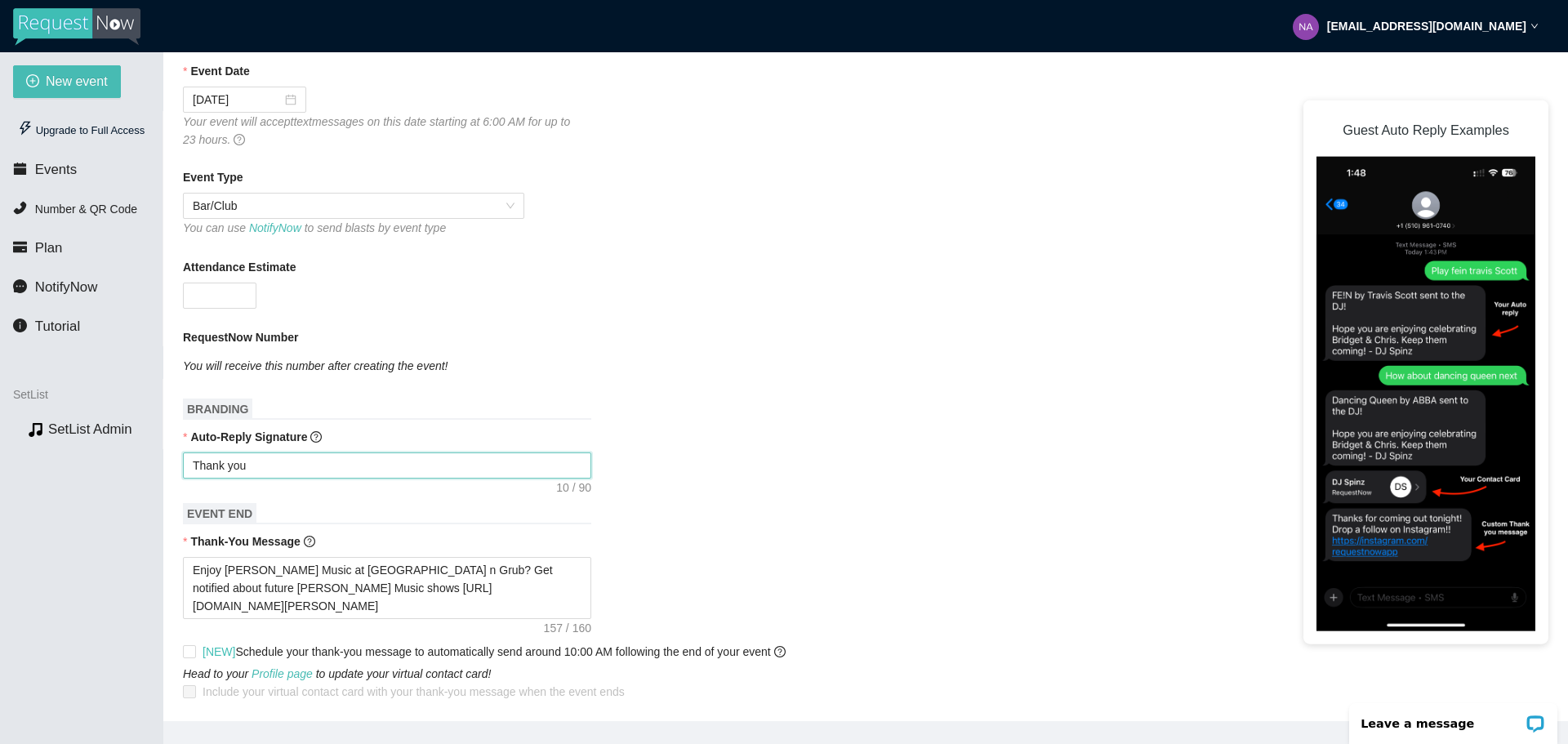
paste textarea "[URL][DOMAIN_NAME]"
click at [244, 471] on textarea "Thank you [URL][DOMAIN_NAME]" at bounding box center [387, 465] width 408 height 26
click at [250, 470] on textarea "Thank you. Leave a tip? [URL][DOMAIN_NAME]" at bounding box center [387, 465] width 408 height 26
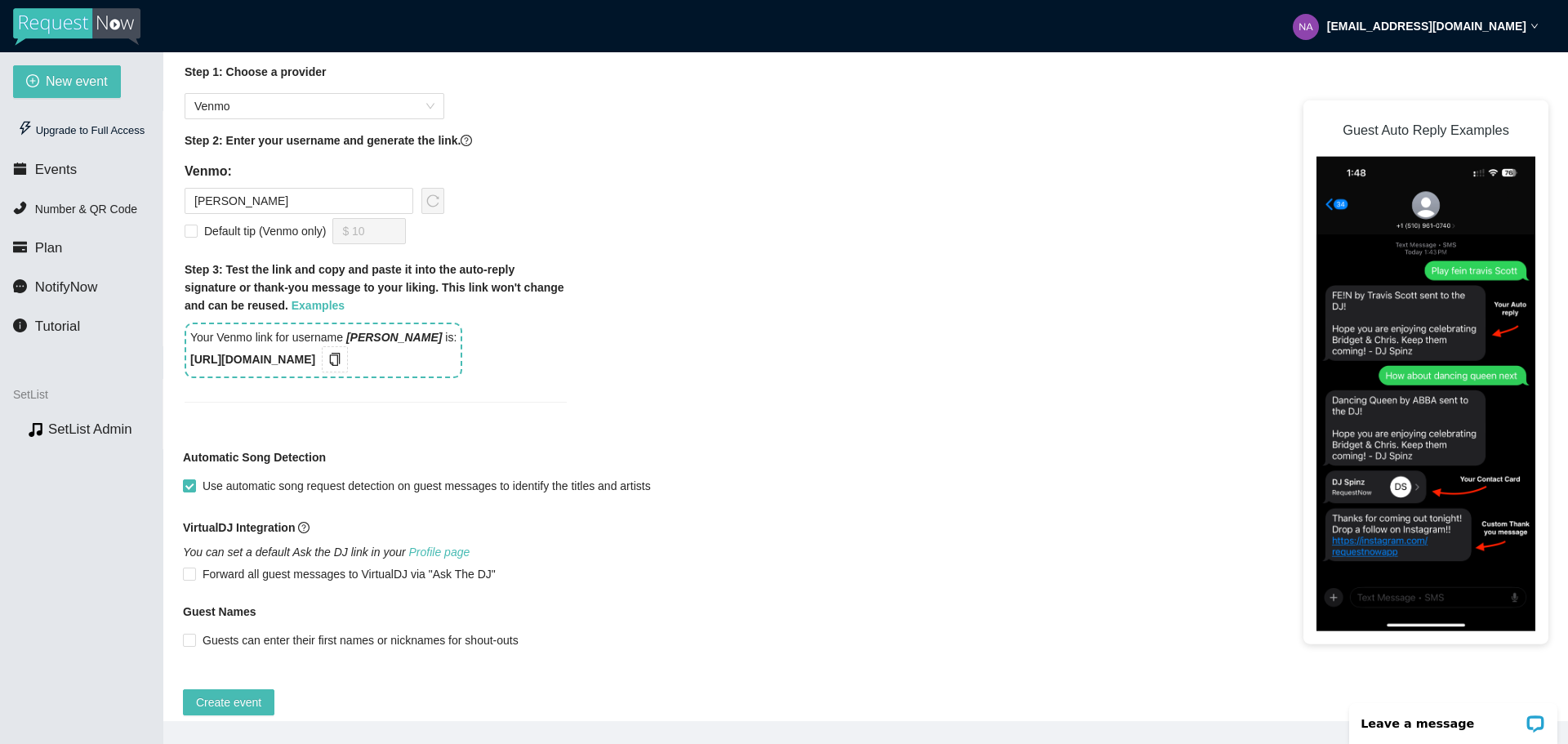
scroll to position [1029, 0]
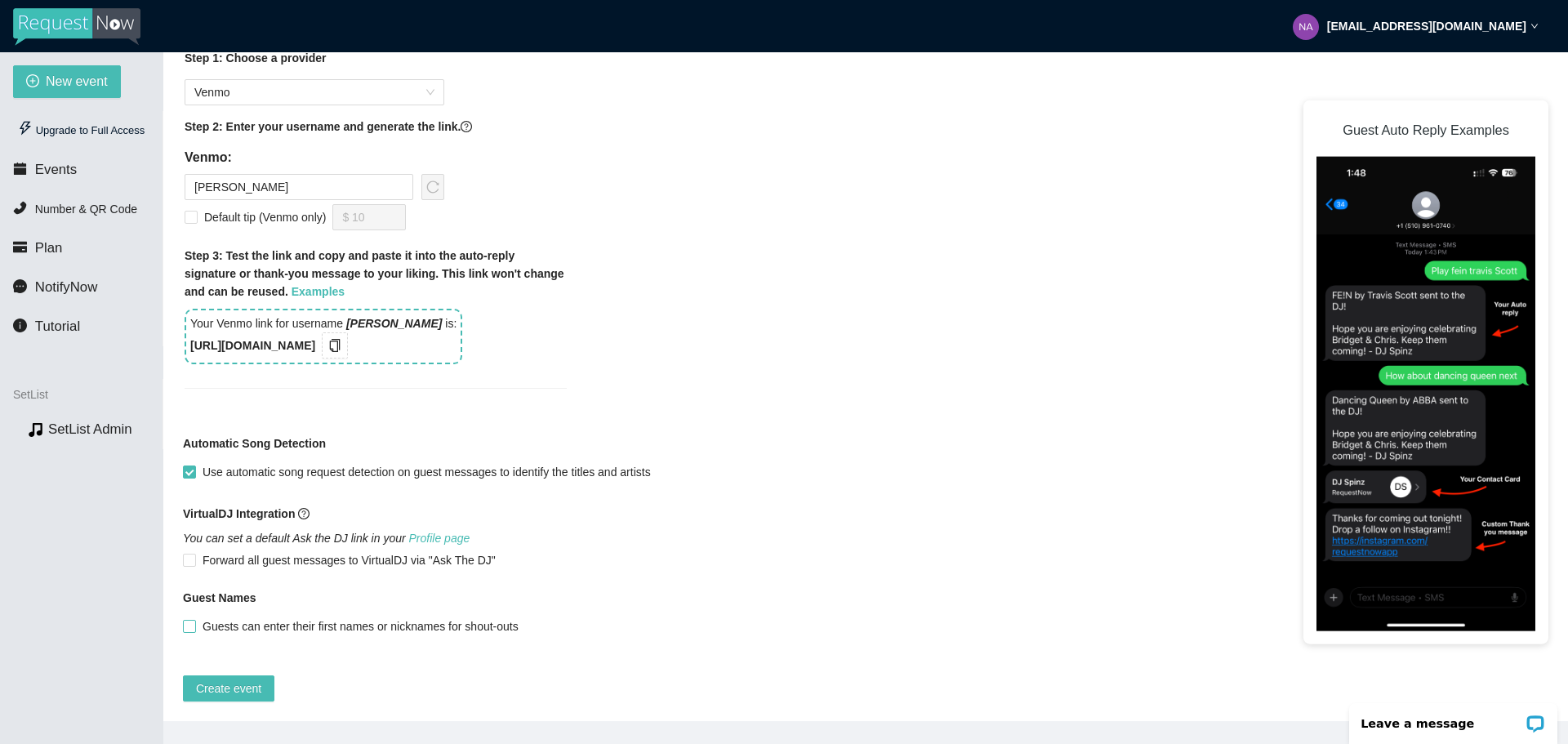
click at [193, 620] on input "Guests can enter their first names or nicknames for shout-outs" at bounding box center [188, 625] width 11 height 11
click at [191, 554] on span at bounding box center [189, 560] width 13 height 13
click at [191, 554] on input "Forward all guest messages to VirtualDJ via "Ask The DJ"" at bounding box center [188, 559] width 11 height 11
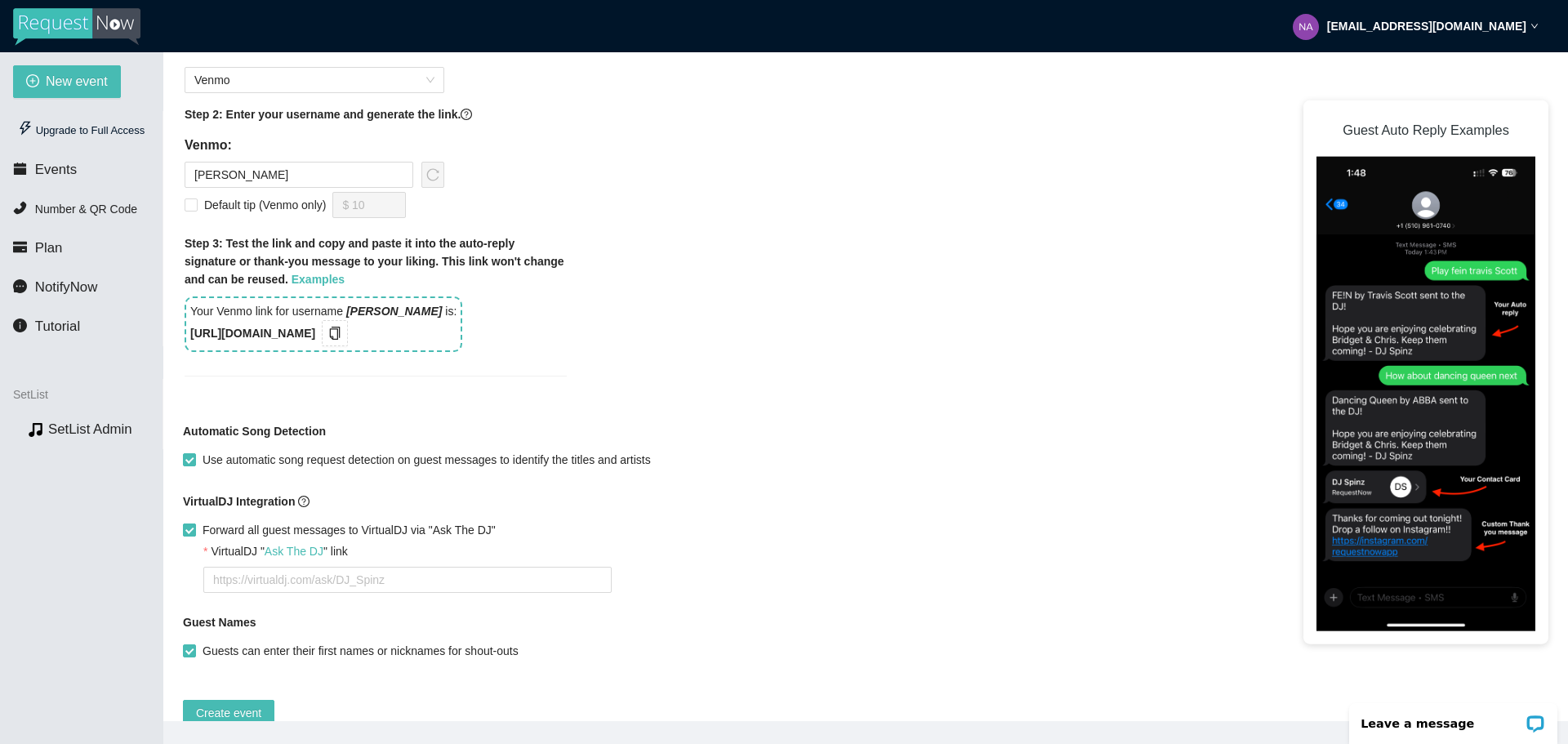
click at [191, 529] on input "Forward all guest messages to VirtualDJ via "Ask The DJ"" at bounding box center [188, 529] width 11 height 11
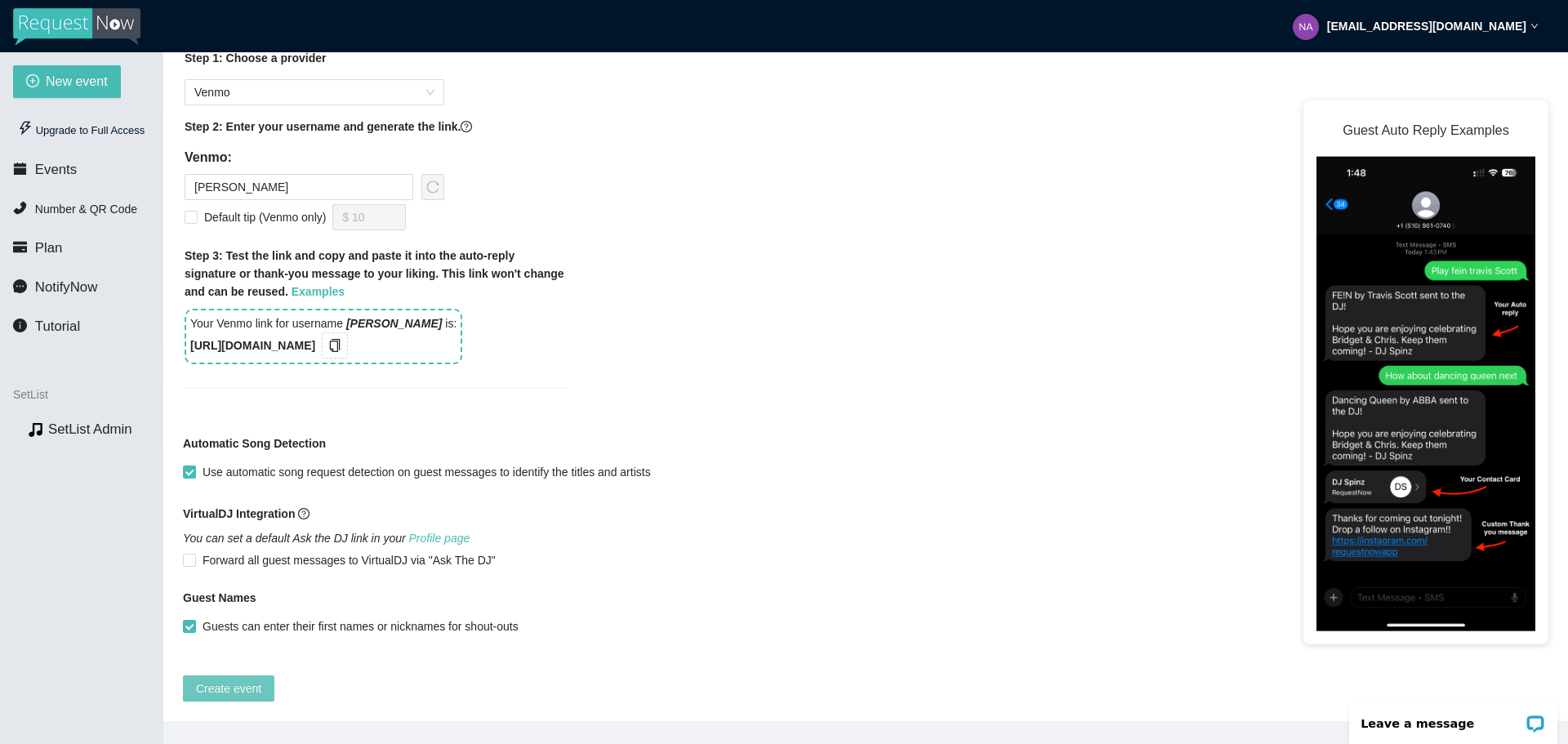
click at [246, 680] on span "Create event" at bounding box center [228, 688] width 65 height 18
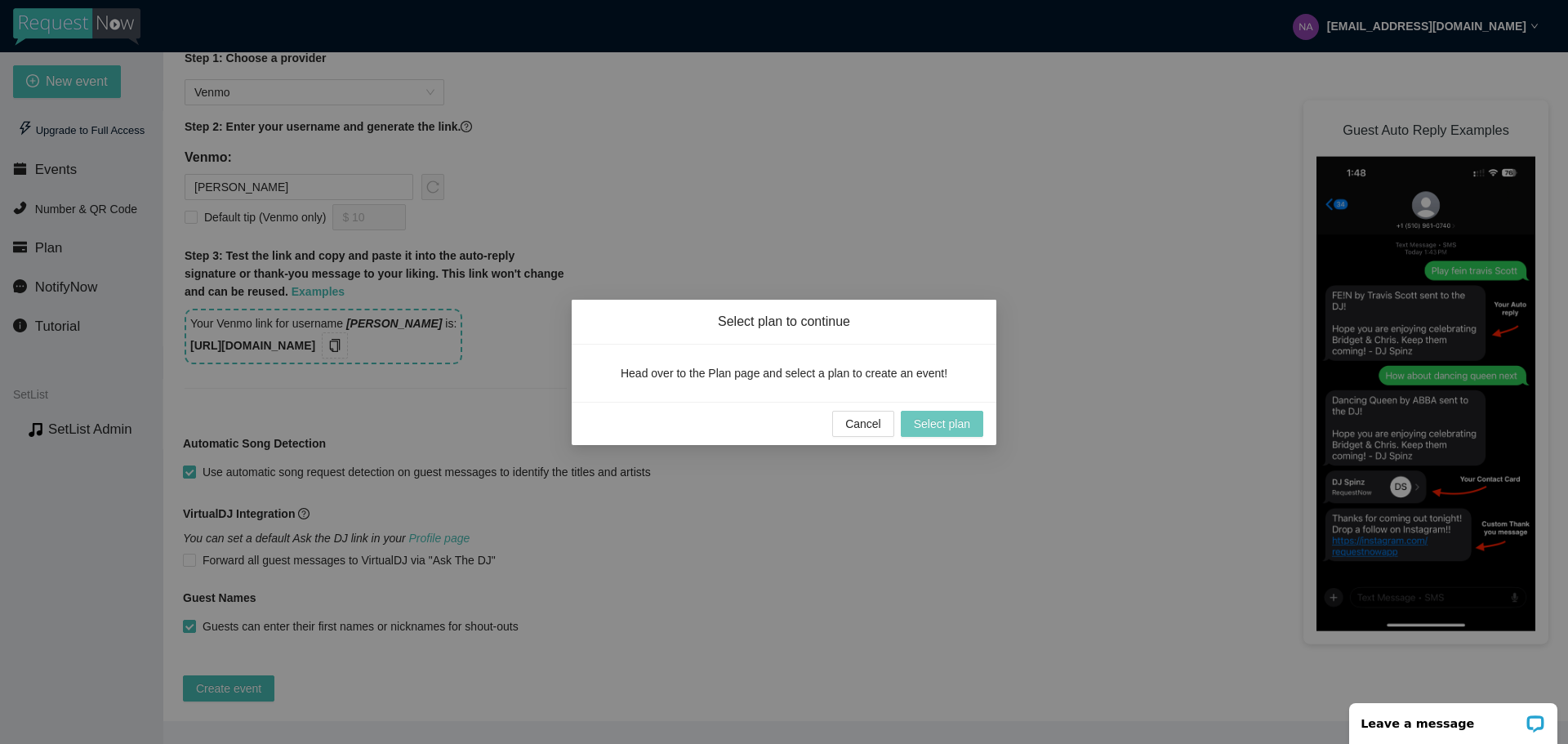
click at [941, 423] on span "Select plan" at bounding box center [942, 423] width 56 height 18
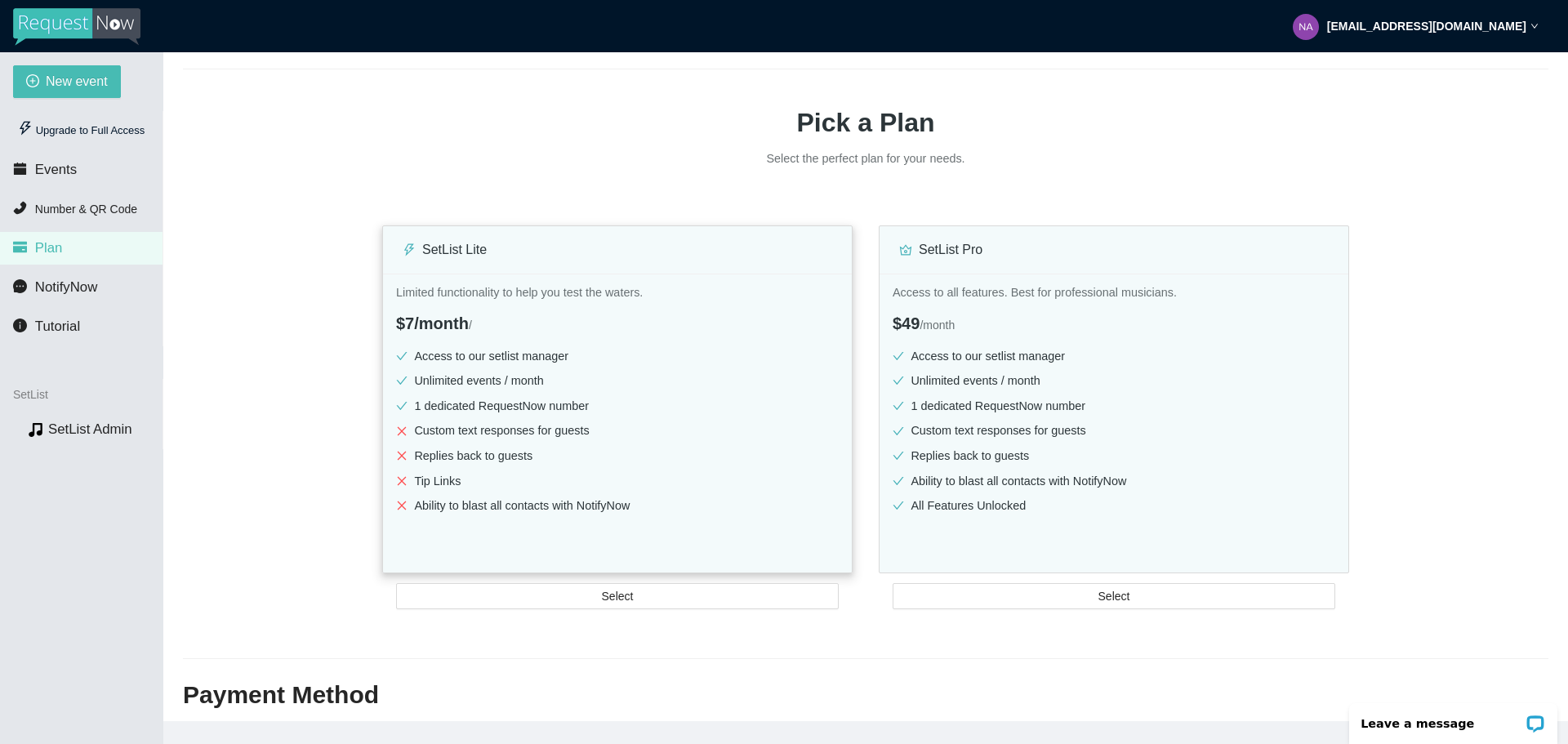
scroll to position [164, 0]
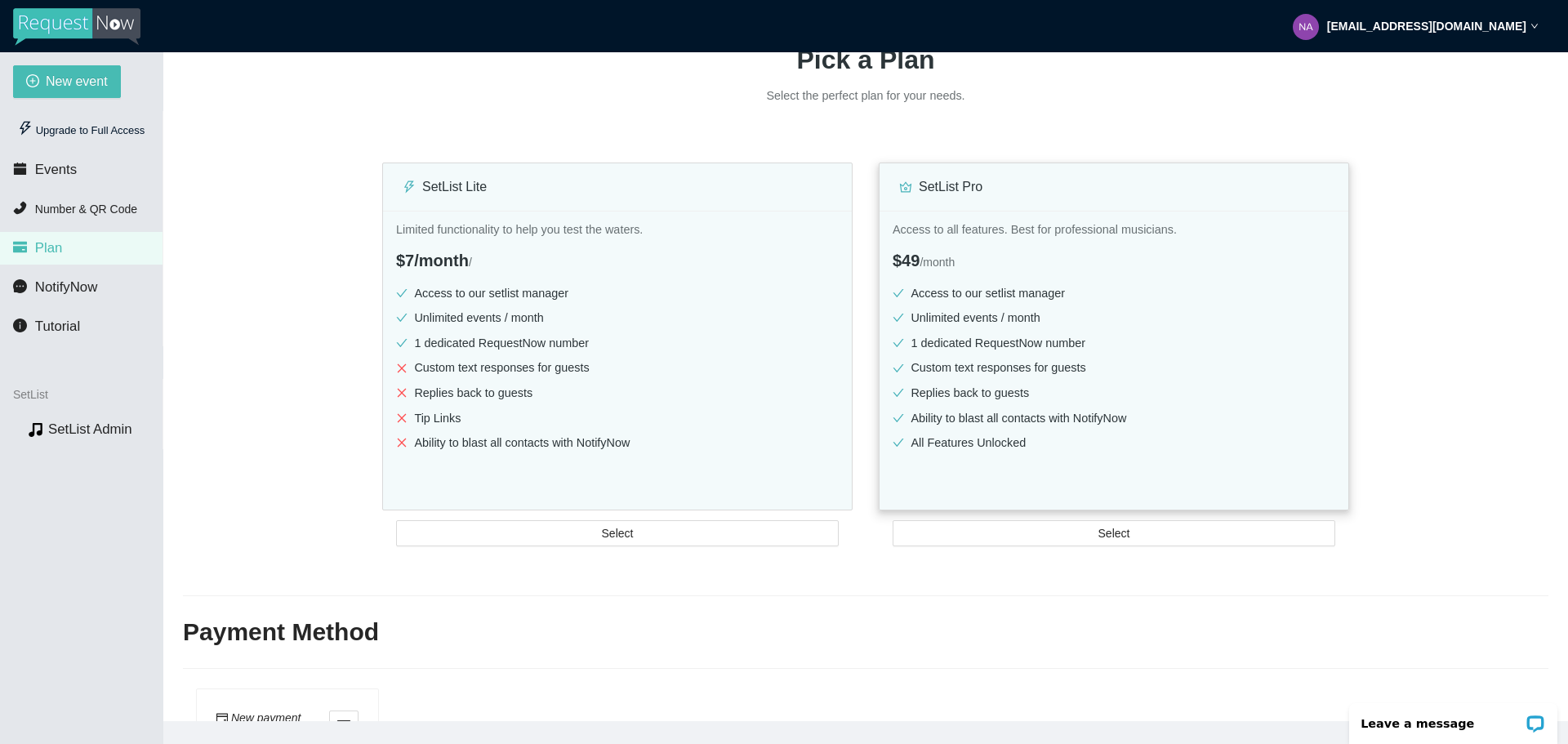
click at [998, 380] on ul "Access to our setlist manager Unlimited events / month 1 dedicated RequestNow n…" at bounding box center [1114, 372] width 443 height 175
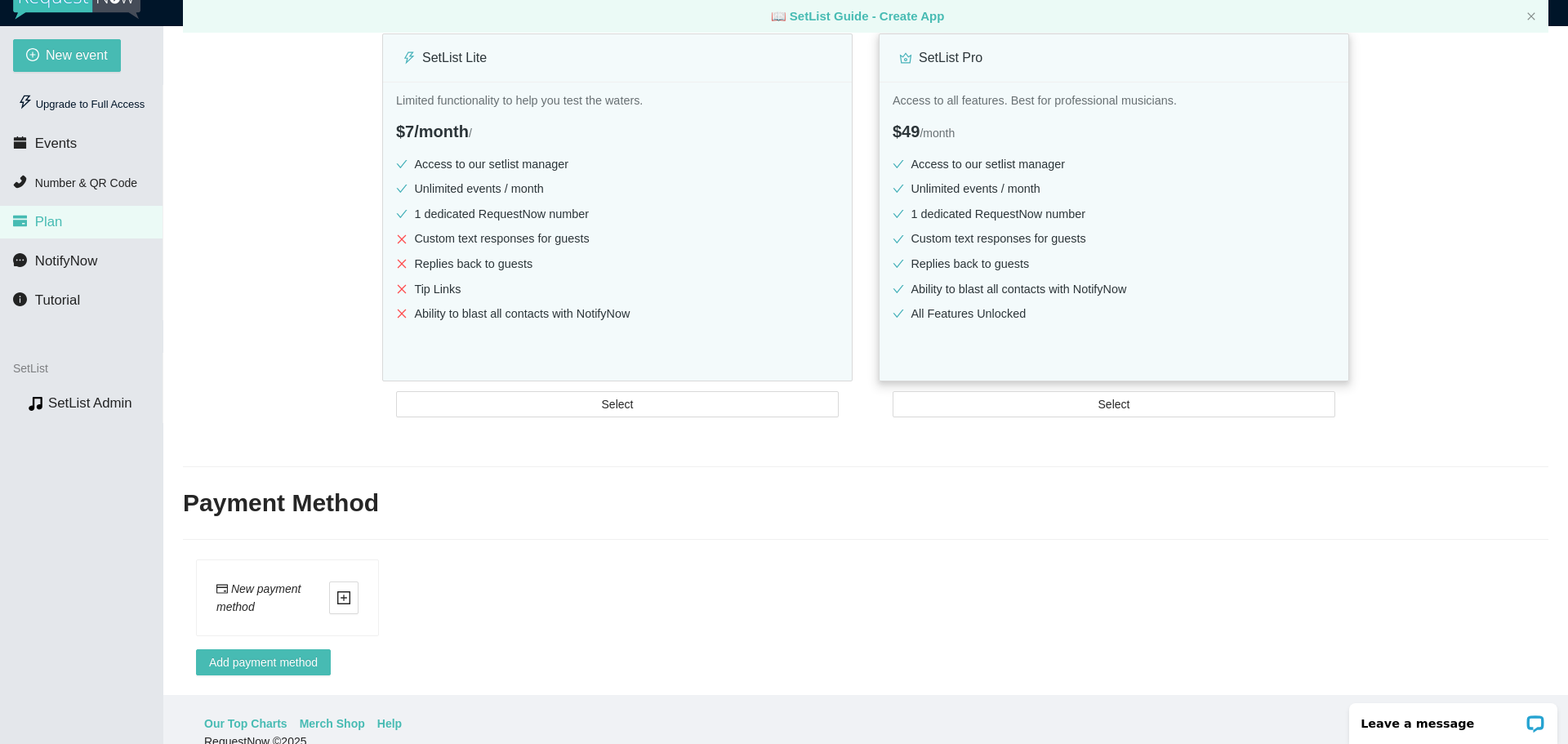
scroll to position [0, 0]
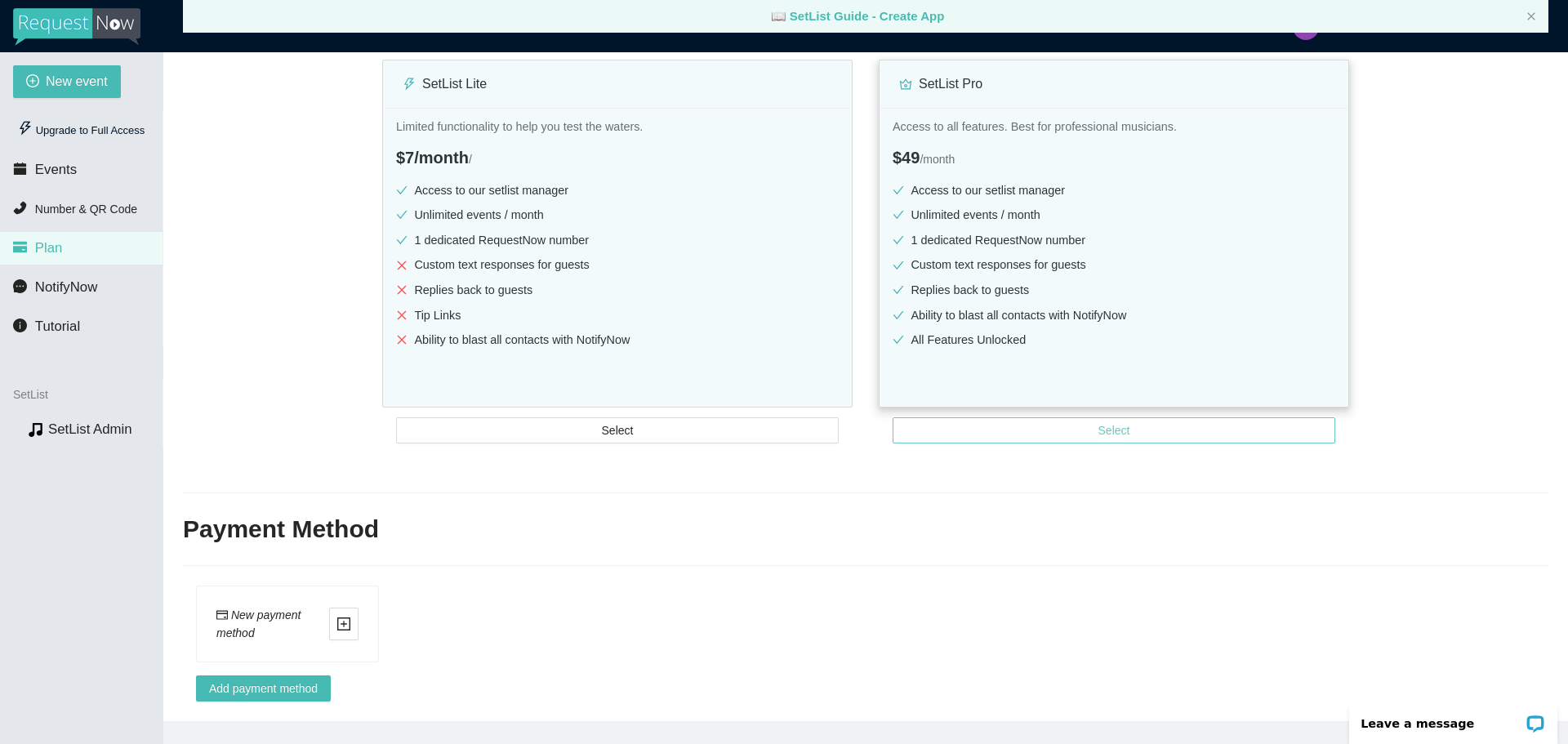
click at [1100, 422] on span "Select" at bounding box center [1115, 430] width 32 height 18
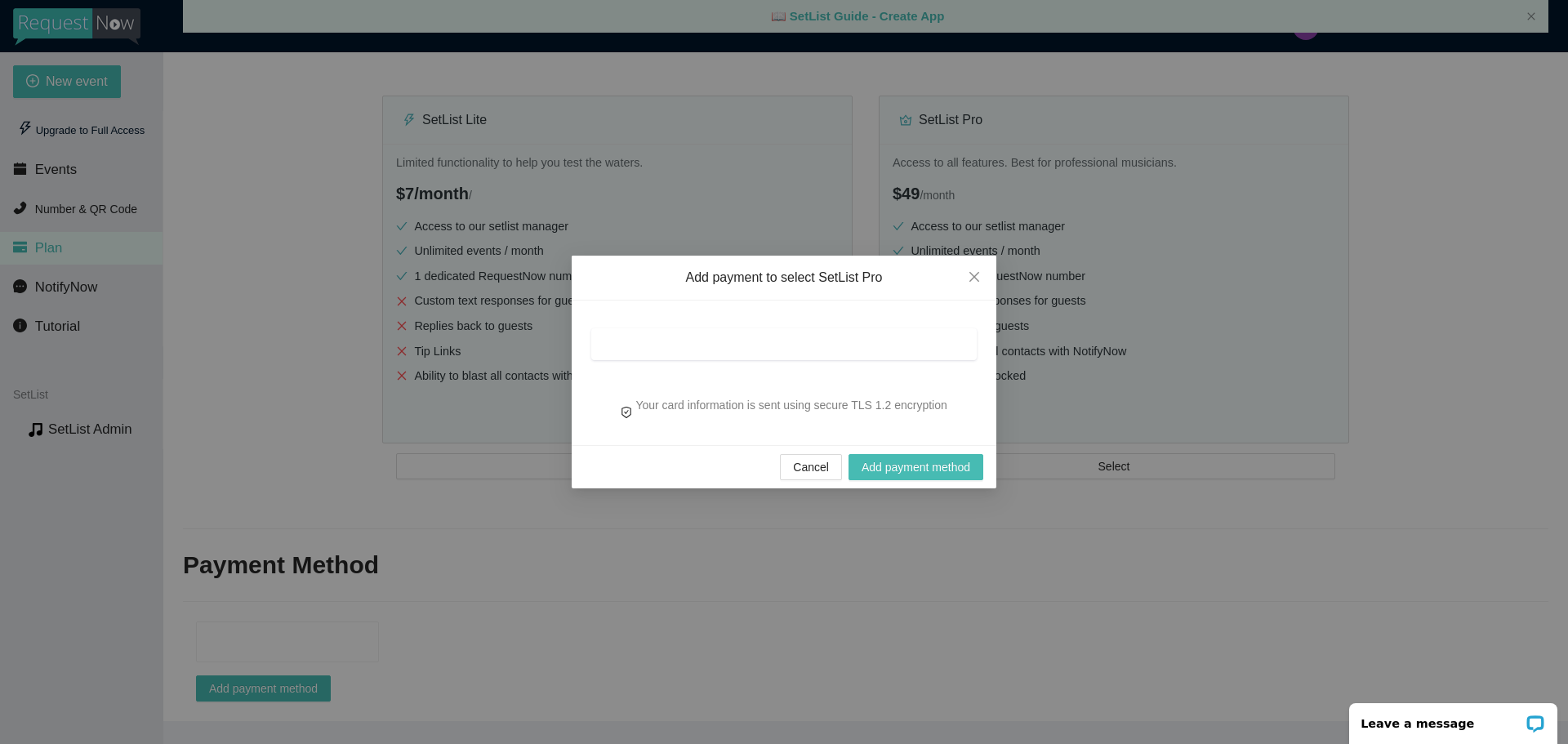
click at [727, 353] on div at bounding box center [784, 344] width 385 height 32
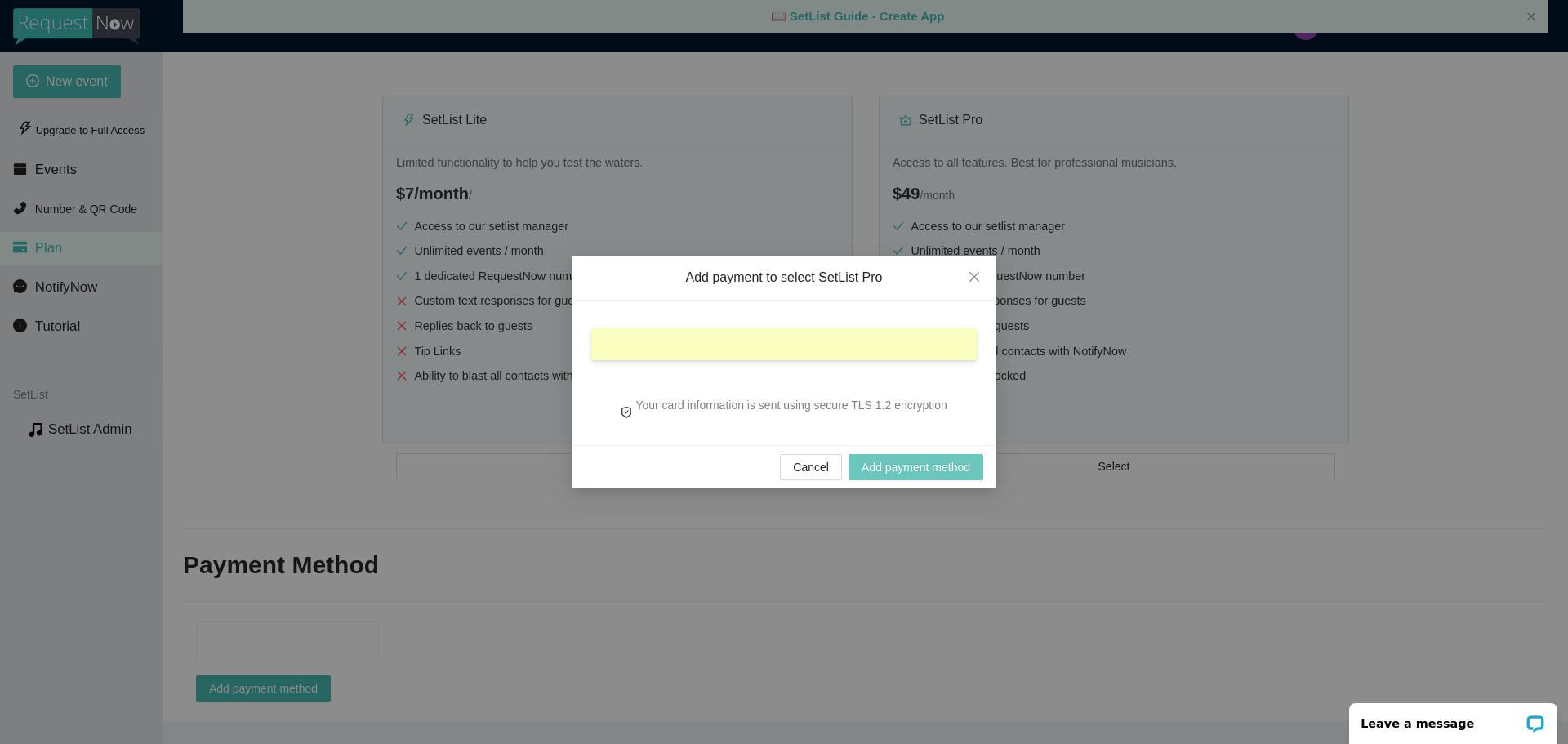
click at [896, 472] on span "Add payment method" at bounding box center [916, 467] width 109 height 18
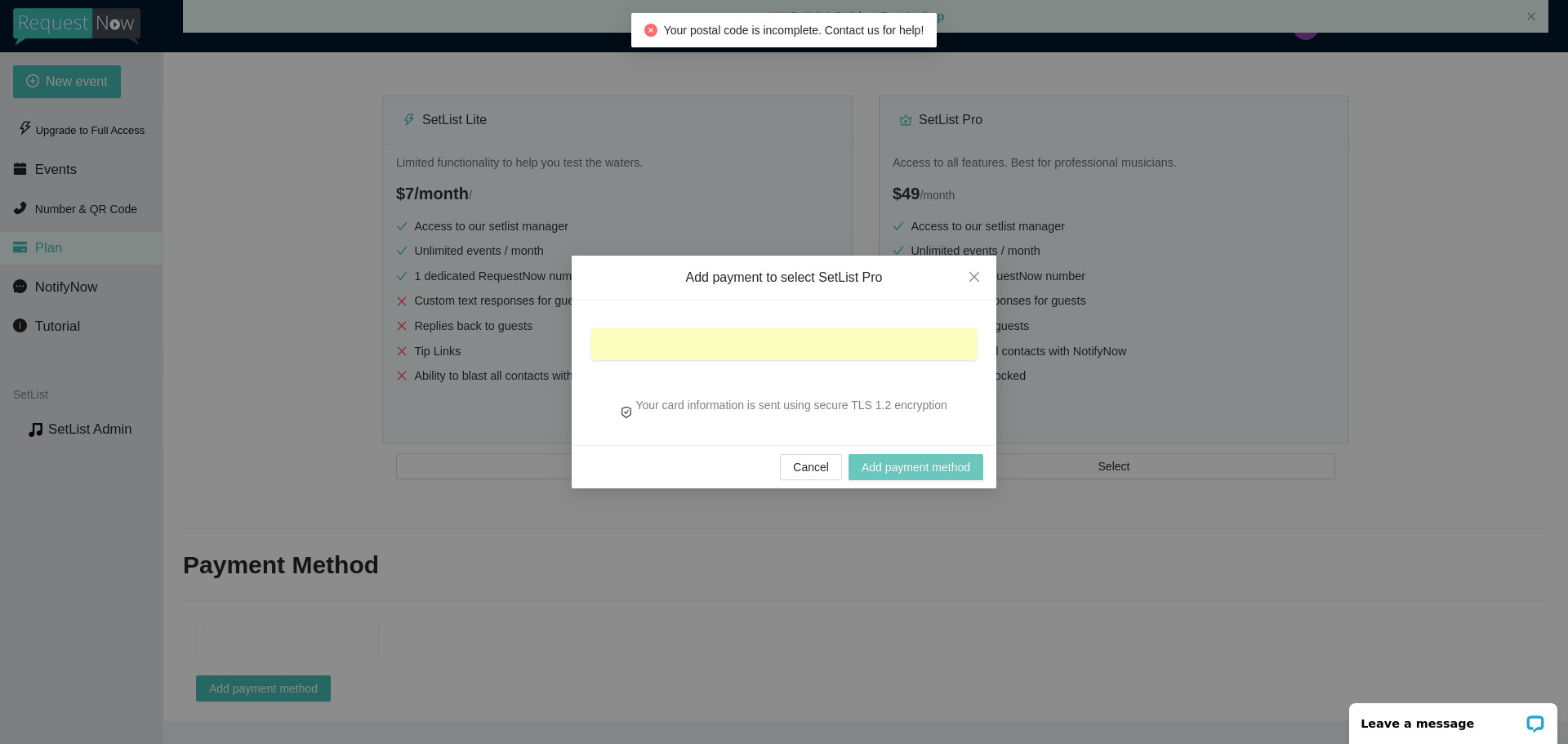
click at [898, 470] on span "Add payment method" at bounding box center [916, 467] width 109 height 18
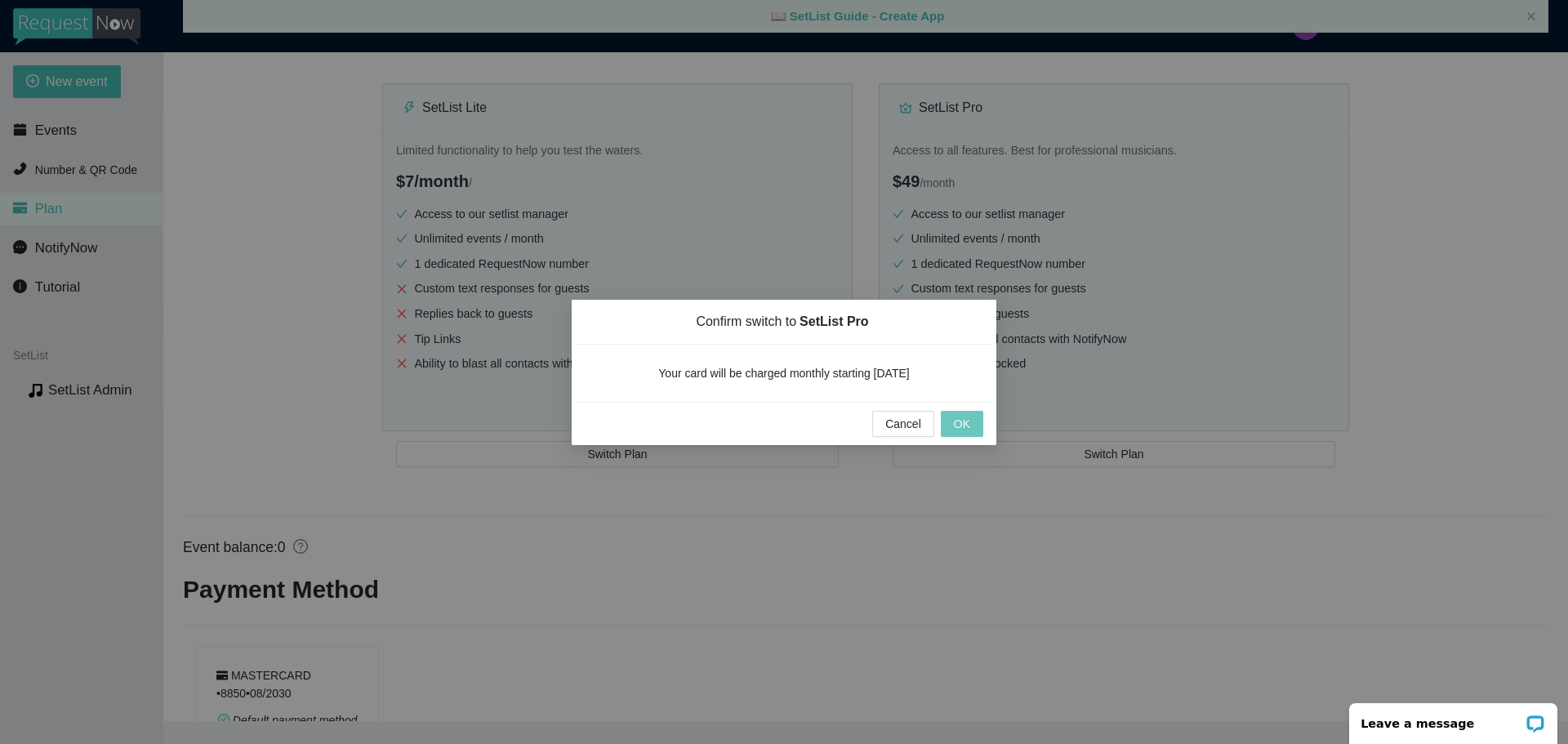
click at [957, 421] on span "OK" at bounding box center [961, 423] width 16 height 18
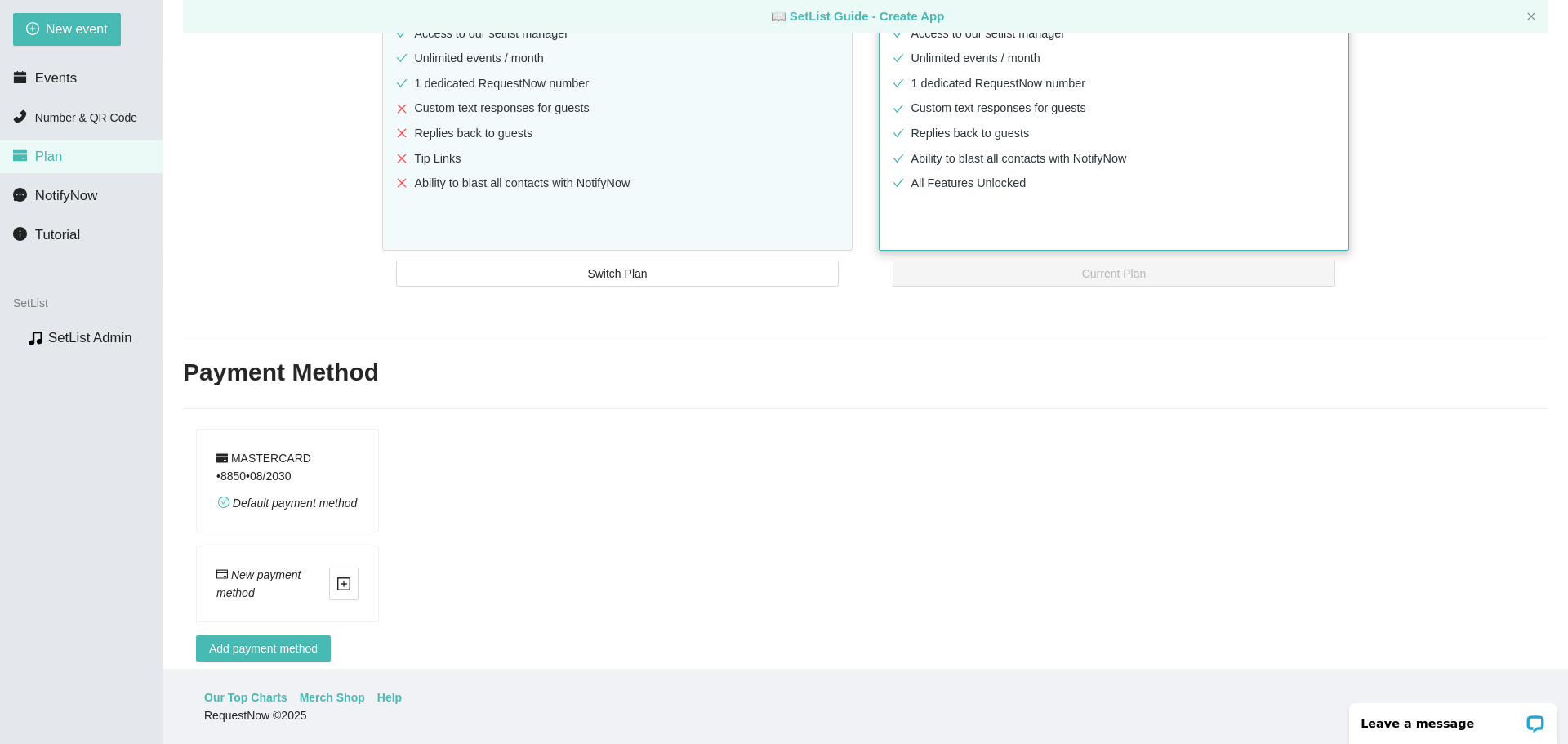
scroll to position [395, 0]
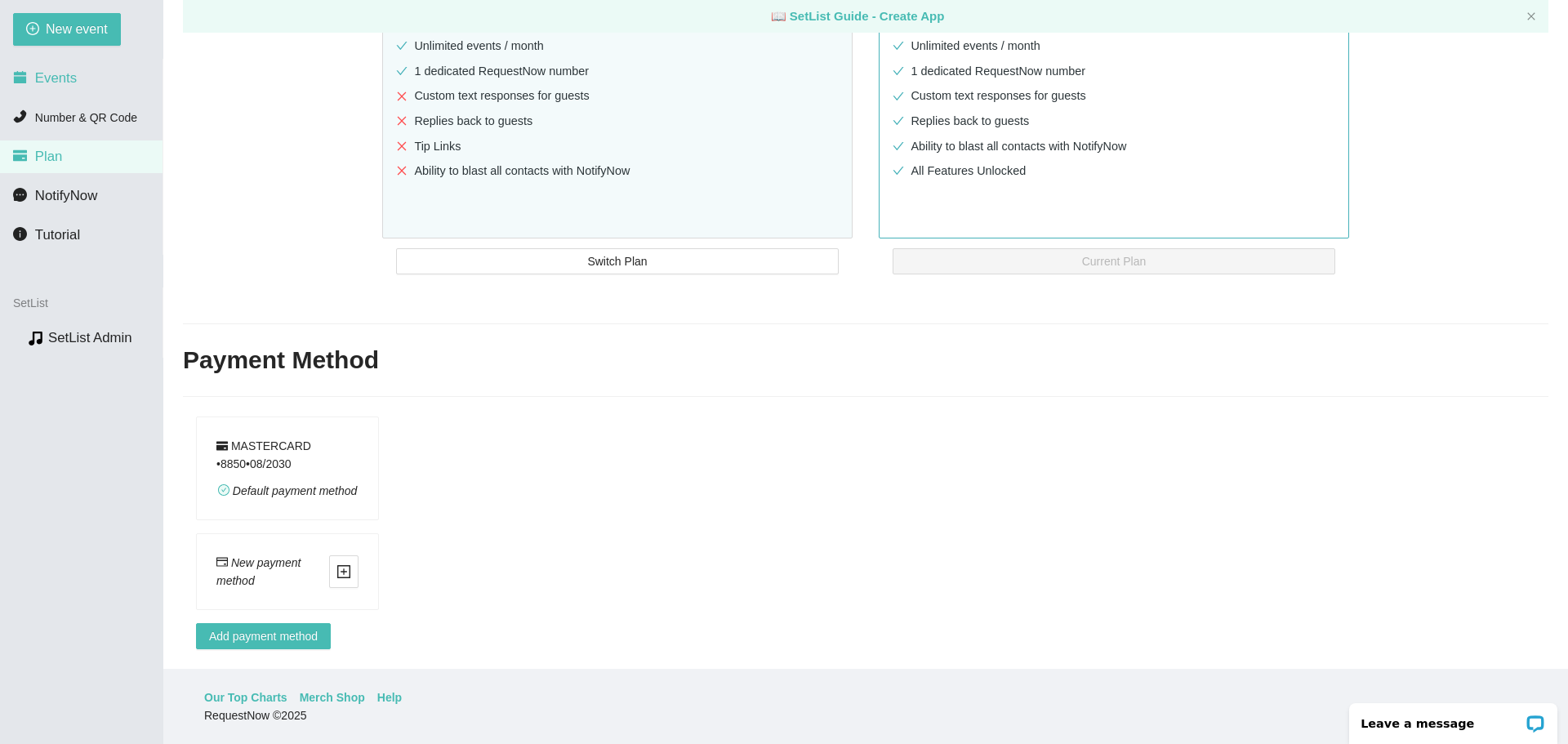
click at [55, 76] on span "Events" at bounding box center [55, 78] width 42 height 15
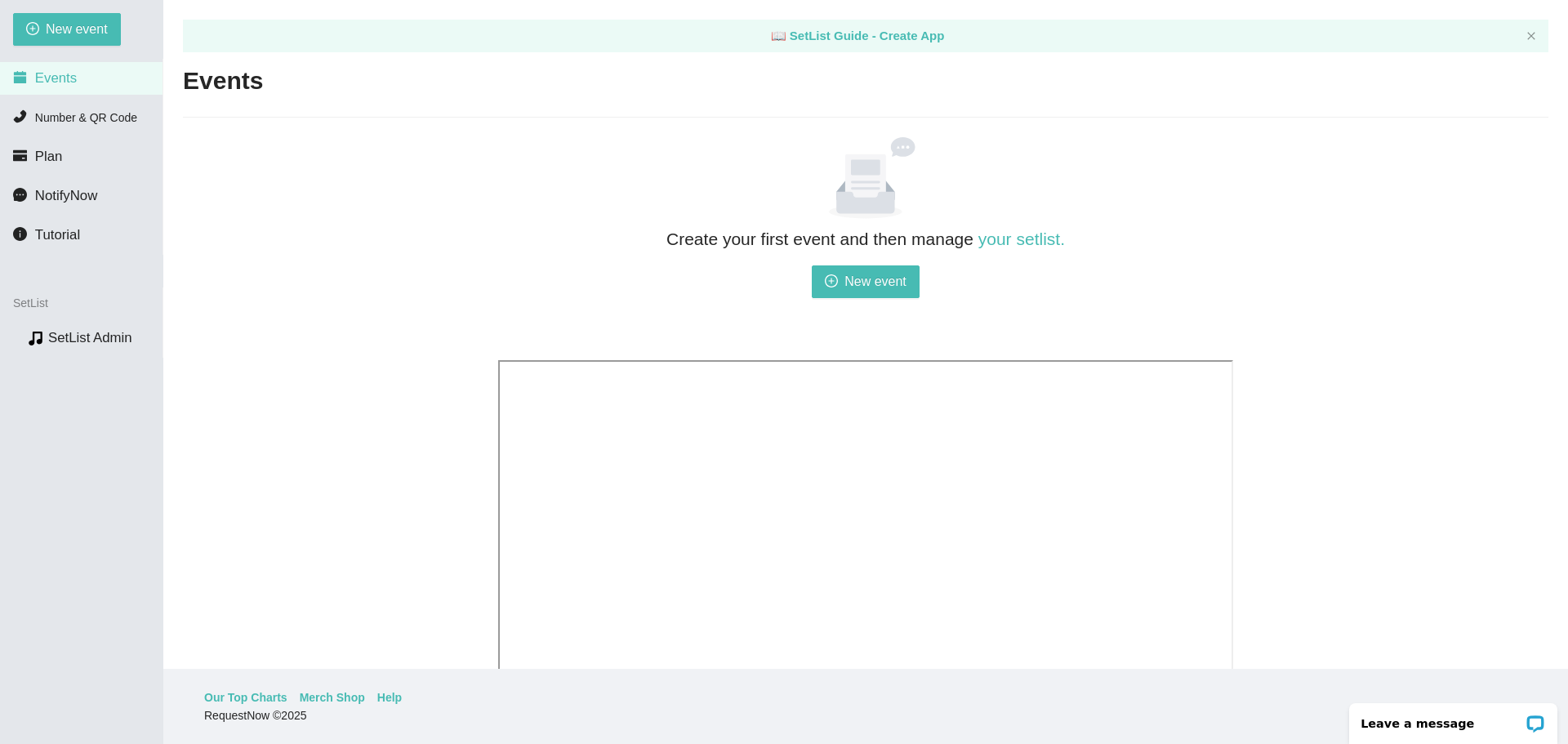
click at [49, 76] on span "Events" at bounding box center [55, 78] width 42 height 15
click at [79, 117] on span "Number & QR Code" at bounding box center [86, 117] width 102 height 13
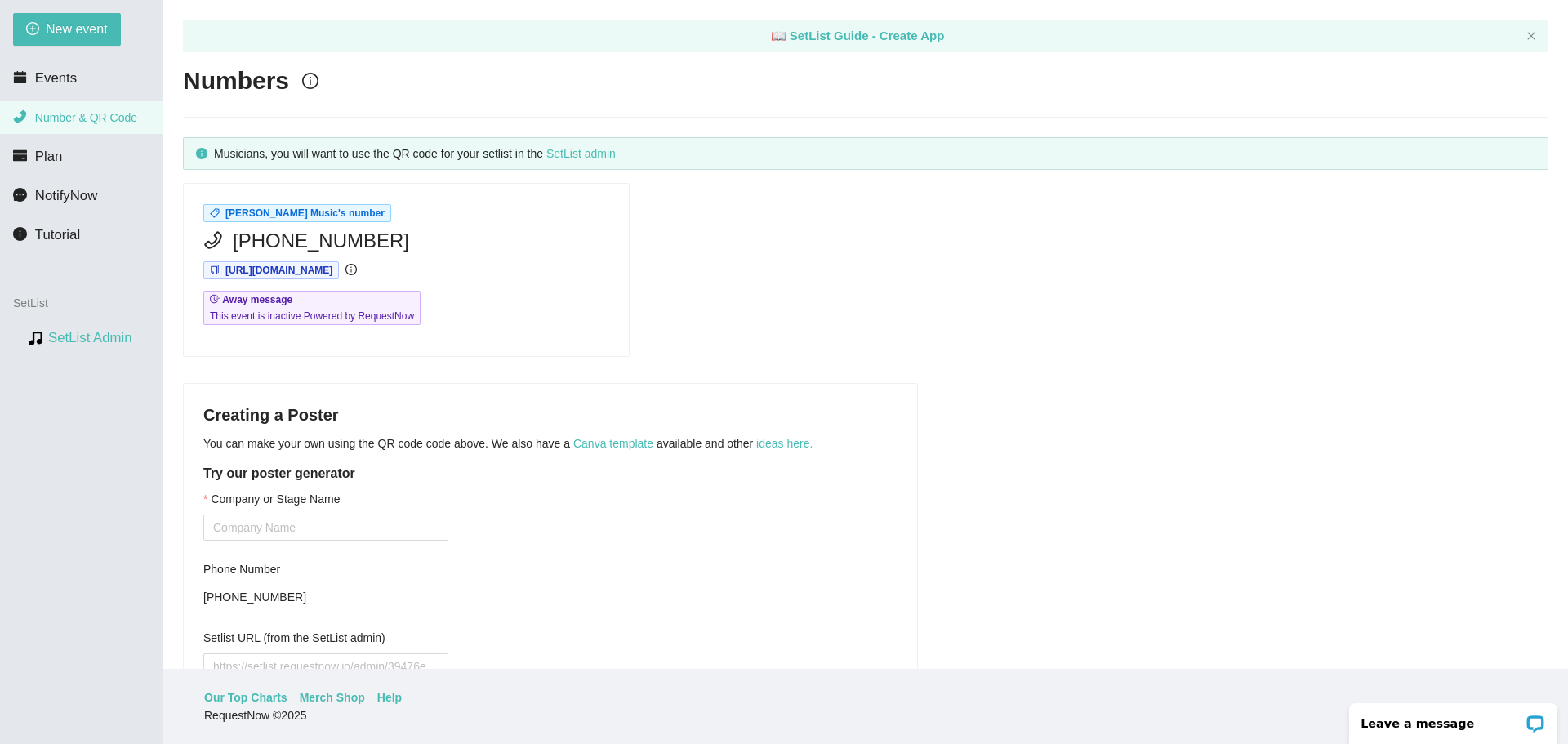
click at [119, 337] on link "SetList Admin" at bounding box center [90, 338] width 84 height 15
drag, startPoint x: 360, startPoint y: 237, endPoint x: 227, endPoint y: 243, distance: 133.1
click at [227, 243] on div "[PHONE_NUMBER]" at bounding box center [406, 241] width 406 height 31
copy span "[PHONE_NUMBER]"
